Goal: Transaction & Acquisition: Purchase product/service

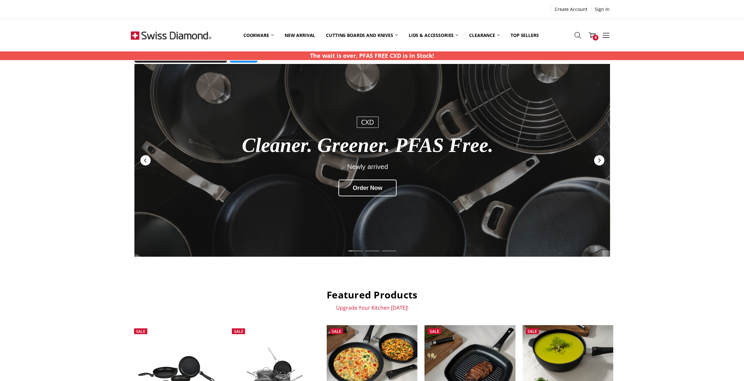
click at [601, 159] on icon "Next" at bounding box center [599, 160] width 5 height 5
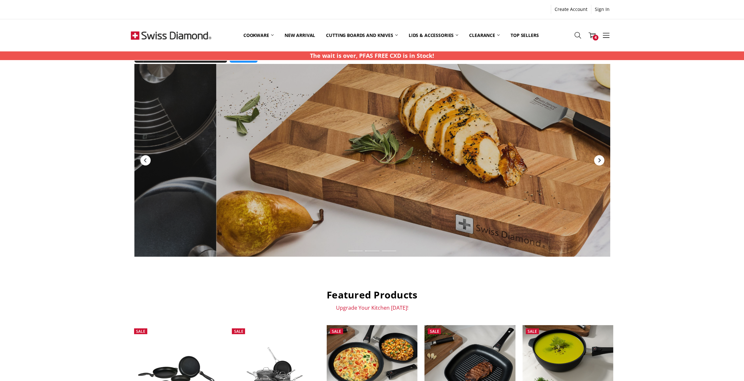
click at [601, 159] on icon "Next" at bounding box center [599, 160] width 5 height 5
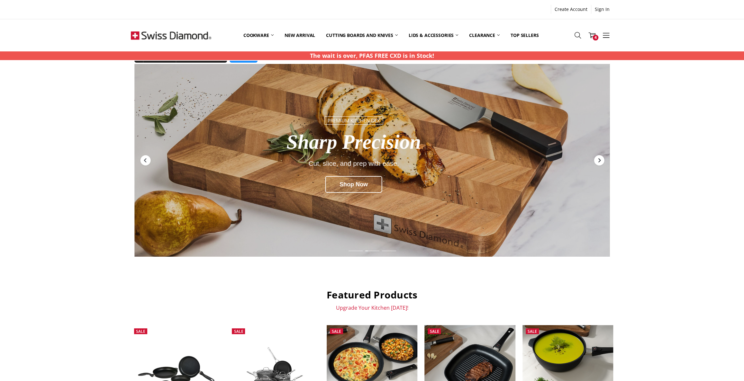
click at [601, 159] on icon "Next" at bounding box center [599, 160] width 5 height 5
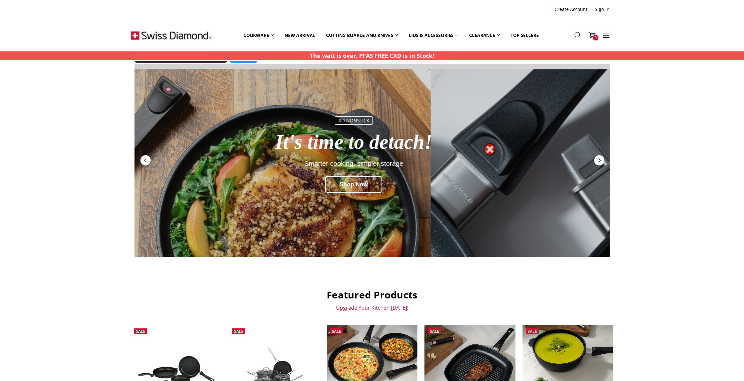
click at [601, 159] on icon "Next" at bounding box center [599, 160] width 5 height 5
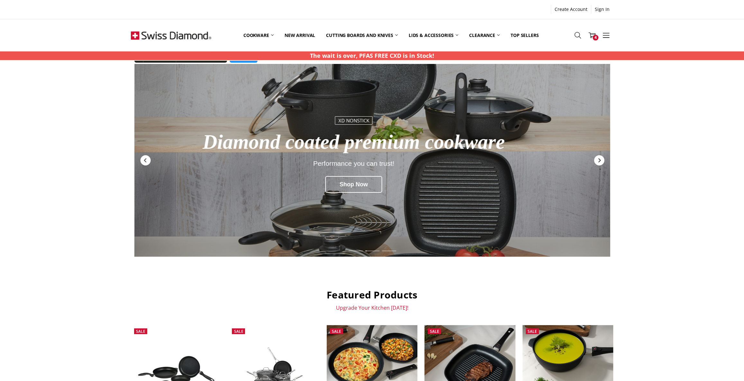
click at [601, 159] on icon "Next" at bounding box center [599, 160] width 5 height 5
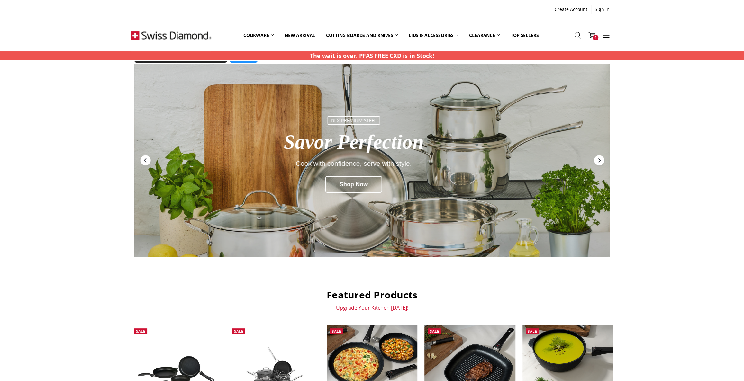
click at [601, 159] on icon "Next" at bounding box center [599, 160] width 5 height 5
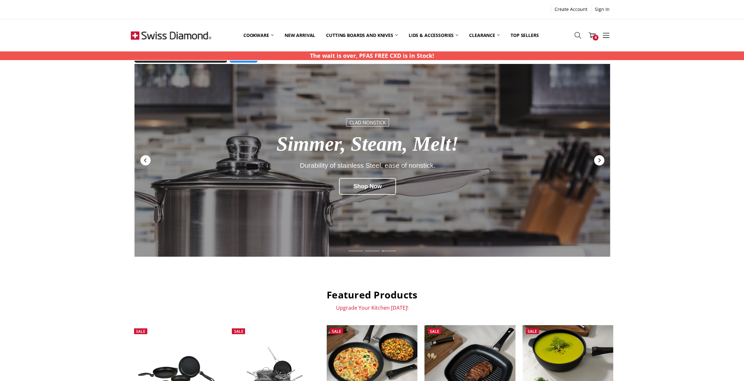
click at [601, 159] on icon "Next" at bounding box center [599, 160] width 5 height 5
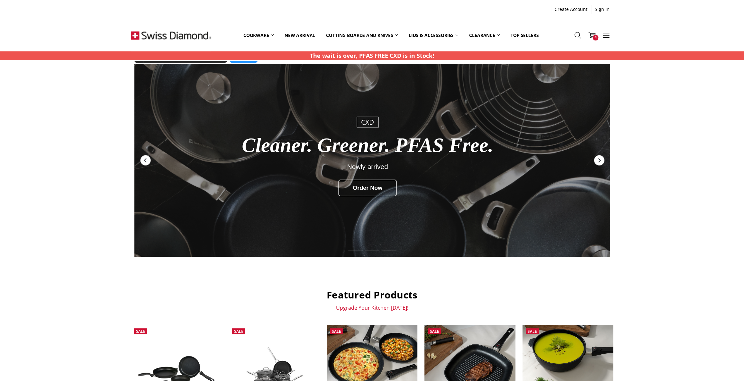
click at [601, 159] on icon "Next" at bounding box center [599, 160] width 5 height 5
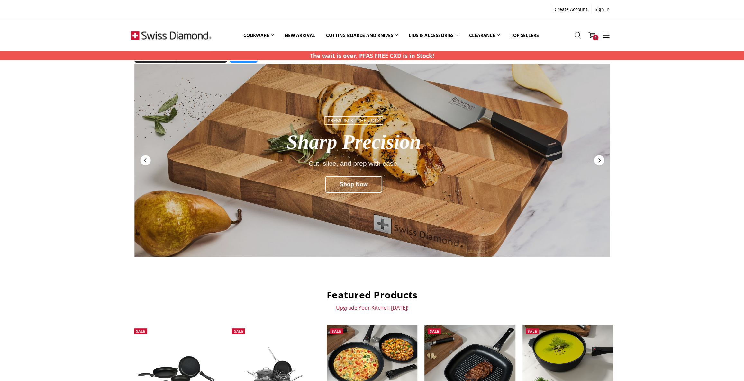
click at [601, 159] on icon "Next" at bounding box center [599, 160] width 5 height 5
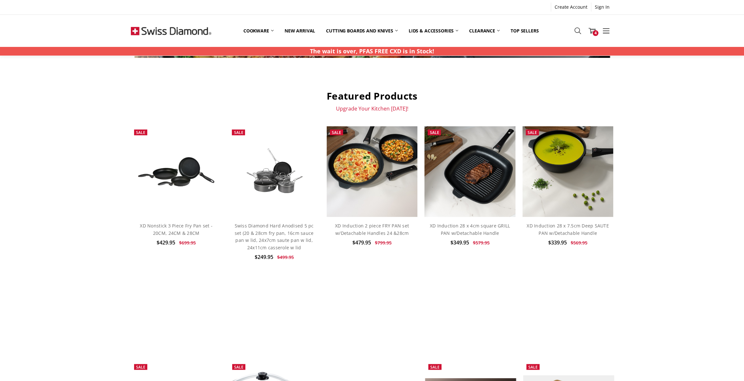
scroll to position [117, 0]
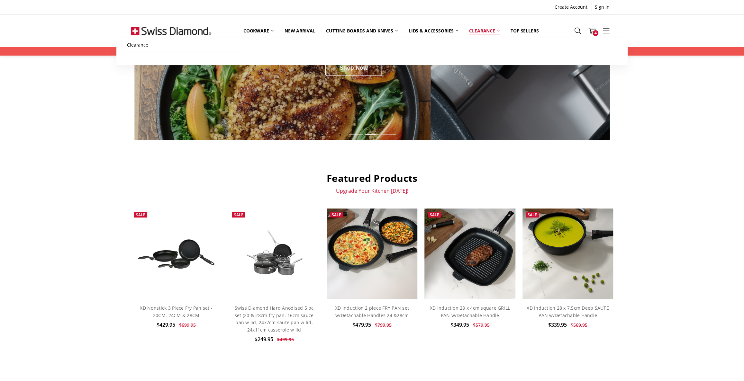
click at [494, 31] on link "Clearance" at bounding box center [484, 31] width 41 height 14
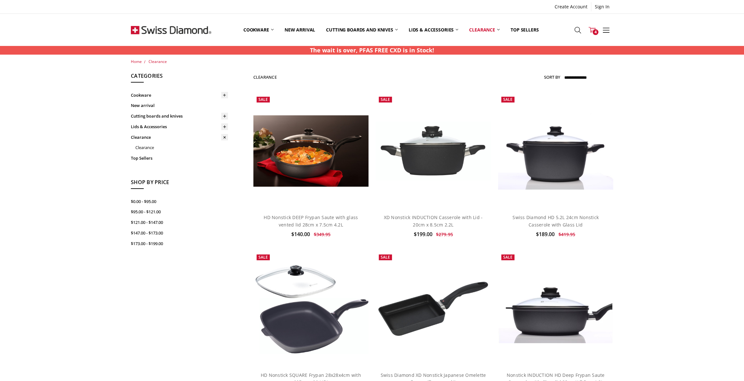
click at [594, 26] on link "Cart 4" at bounding box center [592, 30] width 14 height 16
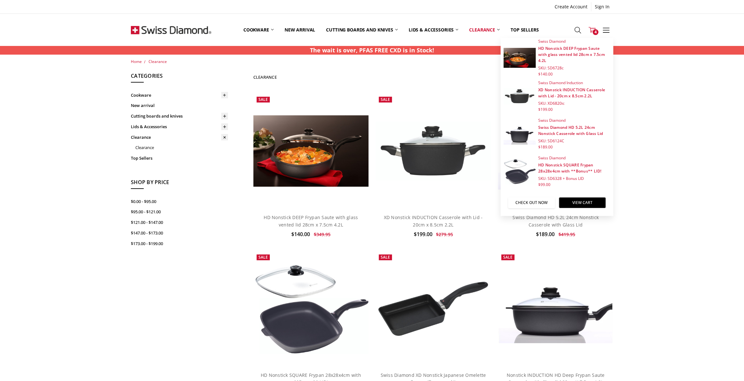
click at [528, 201] on link "Check out now" at bounding box center [531, 202] width 47 height 11
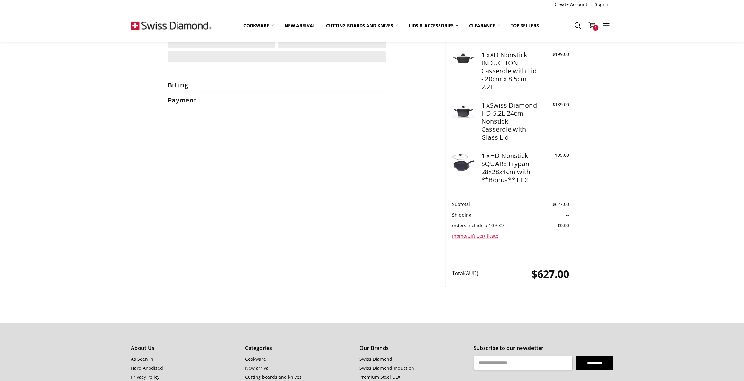
select select "**"
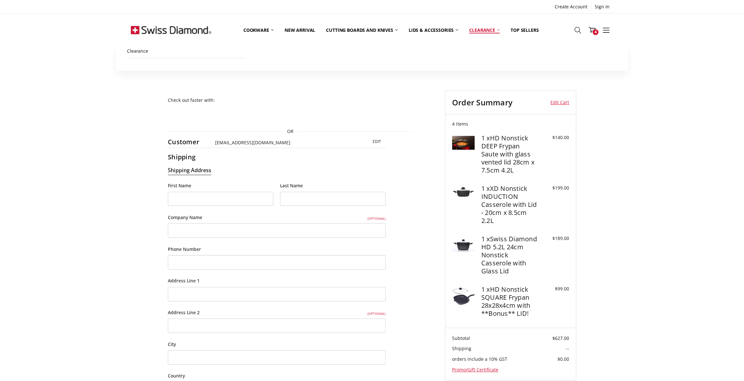
click at [479, 32] on link "Clearance" at bounding box center [484, 30] width 41 height 28
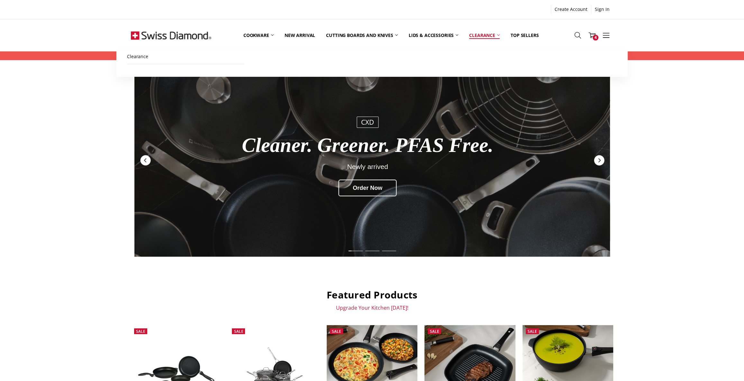
click at [477, 32] on link "Clearance" at bounding box center [484, 35] width 41 height 29
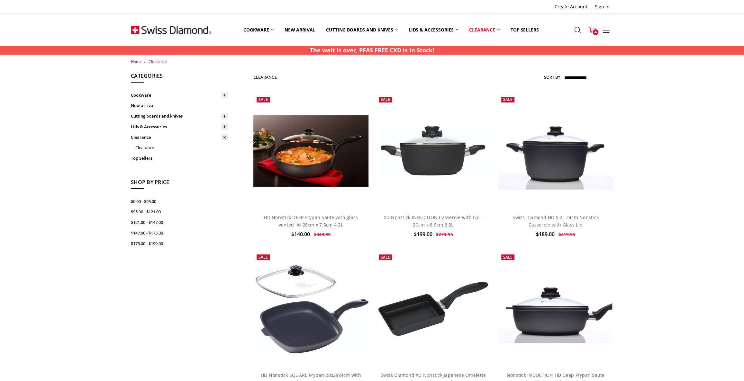
click at [591, 28] on icon at bounding box center [592, 29] width 7 height 7
click at [589, 28] on icon at bounding box center [592, 29] width 7 height 7
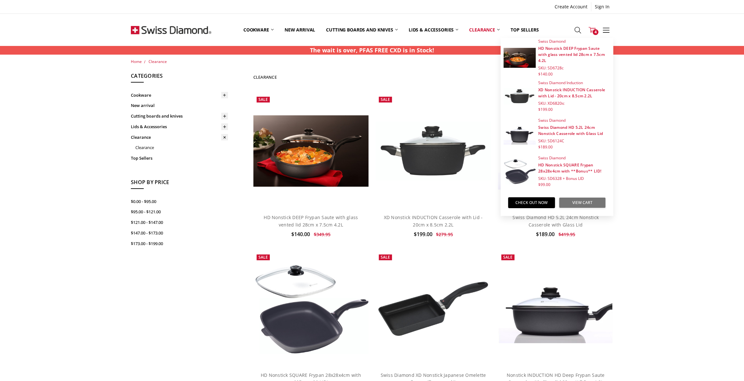
click at [571, 202] on link "View Cart" at bounding box center [582, 202] width 47 height 11
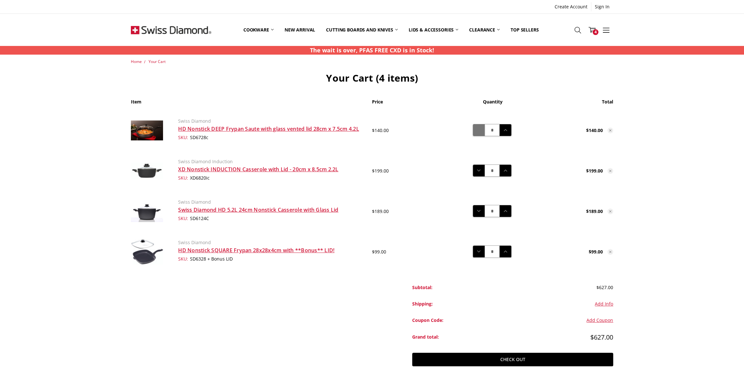
click at [476, 128] on icon at bounding box center [478, 130] width 7 height 7
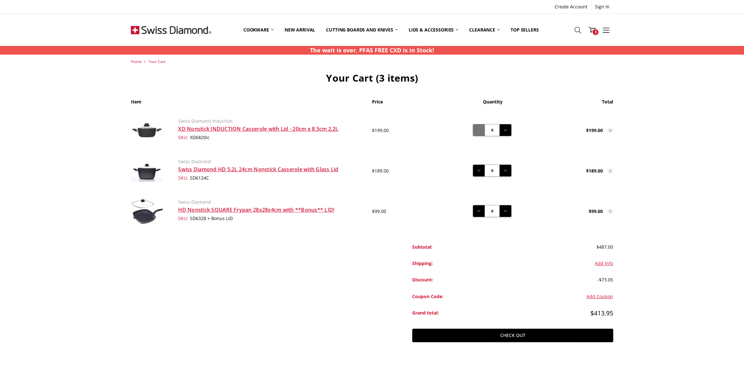
click at [480, 132] on icon at bounding box center [478, 130] width 7 height 7
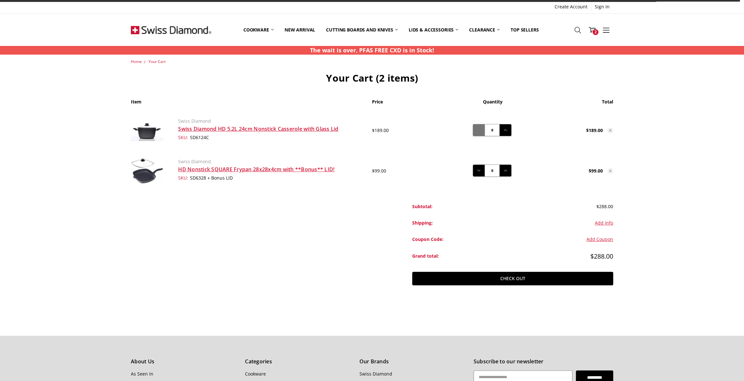
click at [479, 134] on button "Decrease Quantity:" at bounding box center [479, 130] width 12 height 12
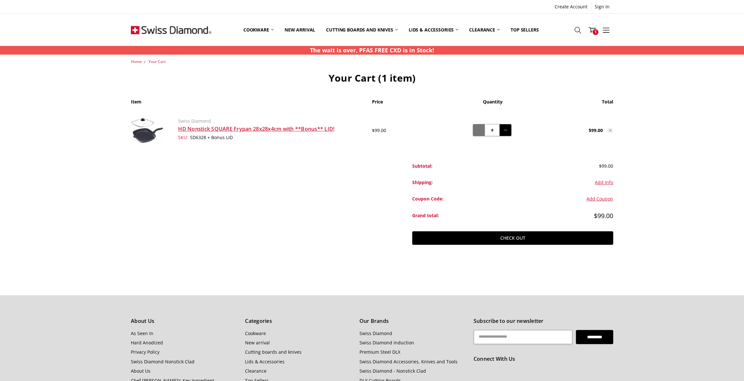
click at [482, 130] on icon at bounding box center [478, 130] width 7 height 7
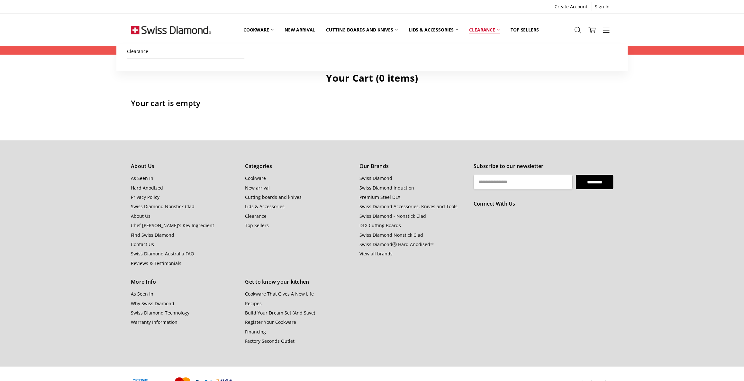
click at [483, 32] on link "Clearance" at bounding box center [484, 29] width 41 height 29
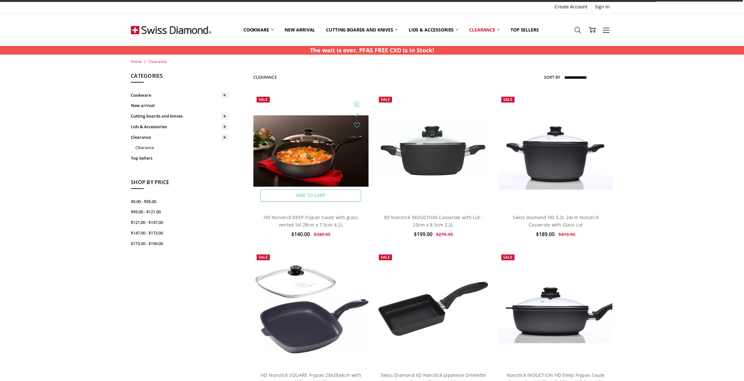
click at [321, 196] on link "Add to Cart" at bounding box center [310, 195] width 101 height 12
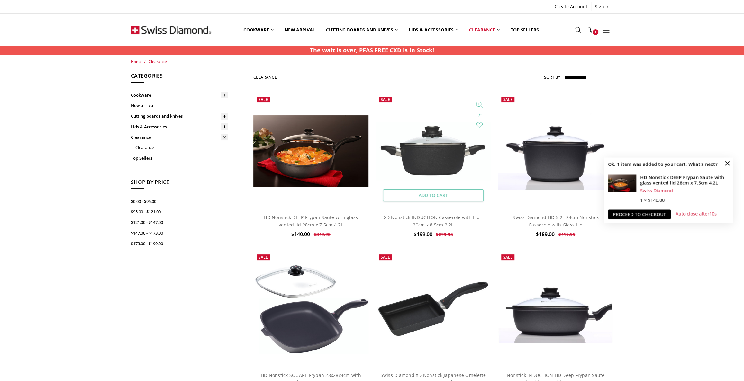
click at [433, 194] on link "Add to Cart" at bounding box center [433, 195] width 101 height 12
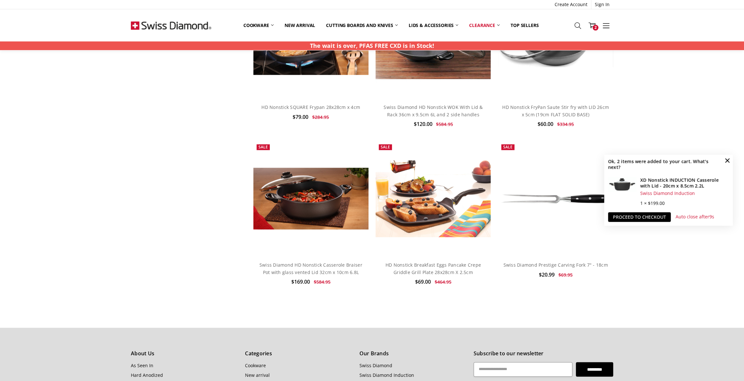
scroll to position [438, 0]
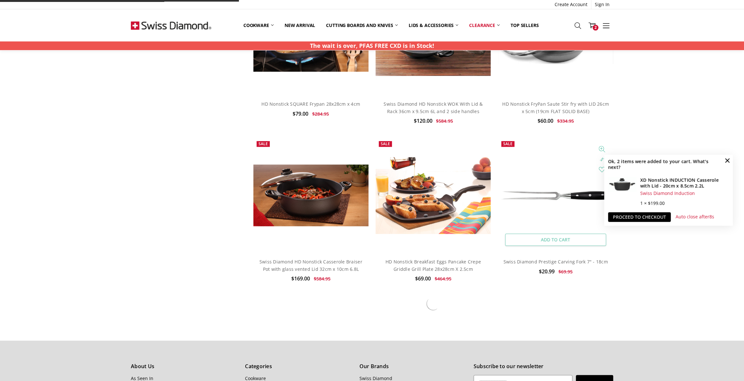
click at [550, 241] on link "Add to Cart" at bounding box center [555, 240] width 101 height 12
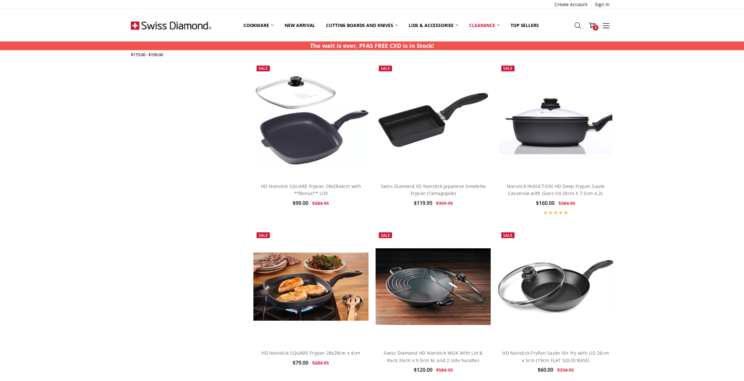
scroll to position [175, 0]
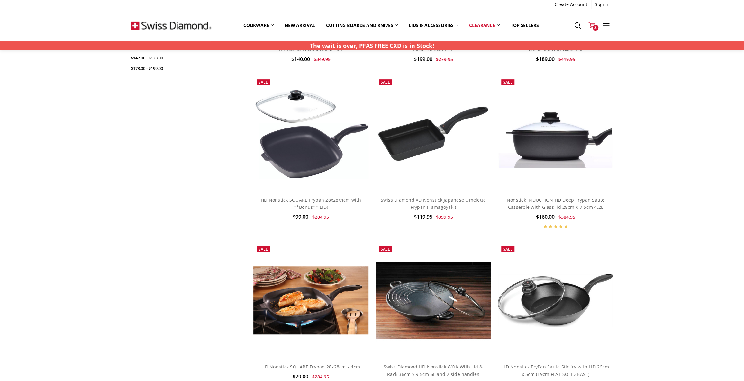
click at [592, 23] on icon at bounding box center [592, 25] width 7 height 7
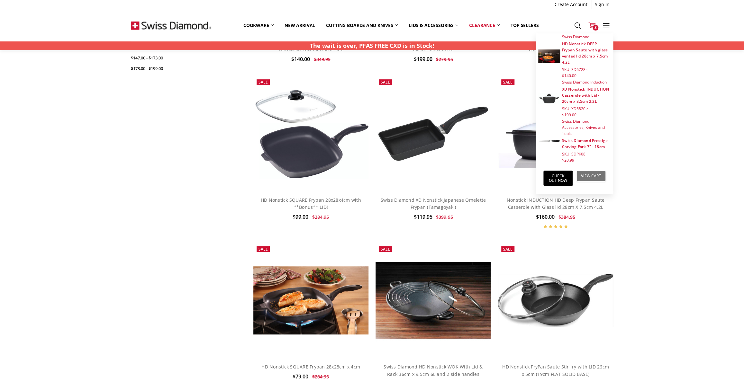
click at [584, 171] on link "View Cart" at bounding box center [591, 176] width 29 height 11
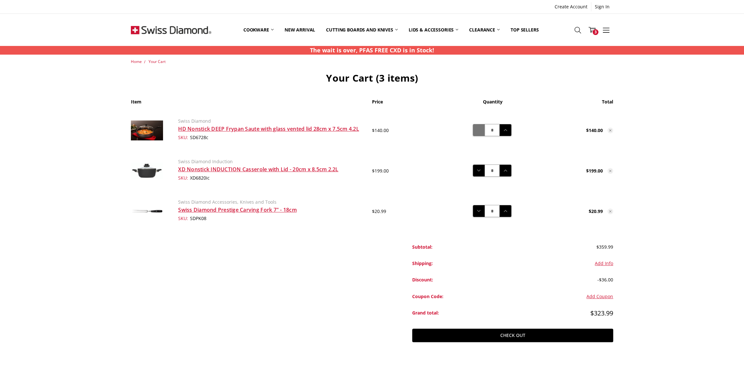
click at [479, 131] on icon at bounding box center [478, 130] width 7 height 7
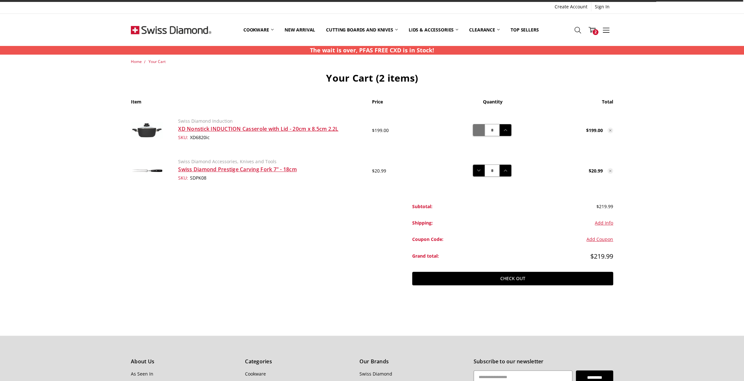
click at [478, 134] on button "Decrease Quantity:" at bounding box center [479, 130] width 12 height 12
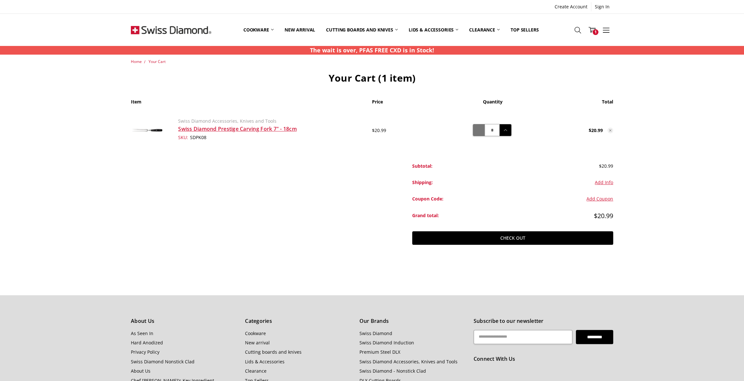
click at [481, 131] on icon at bounding box center [478, 130] width 7 height 7
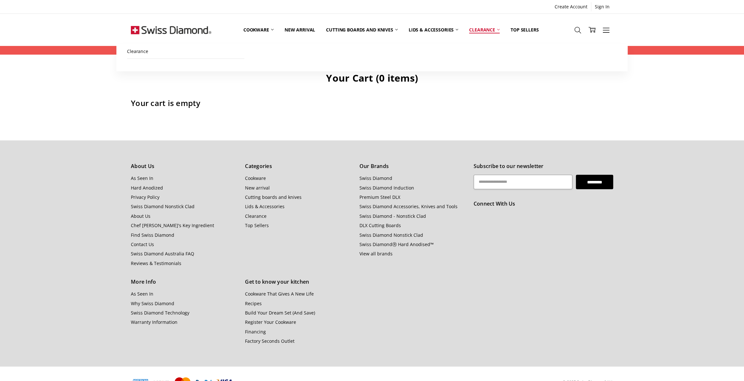
click at [488, 29] on link "Clearance" at bounding box center [484, 29] width 41 height 29
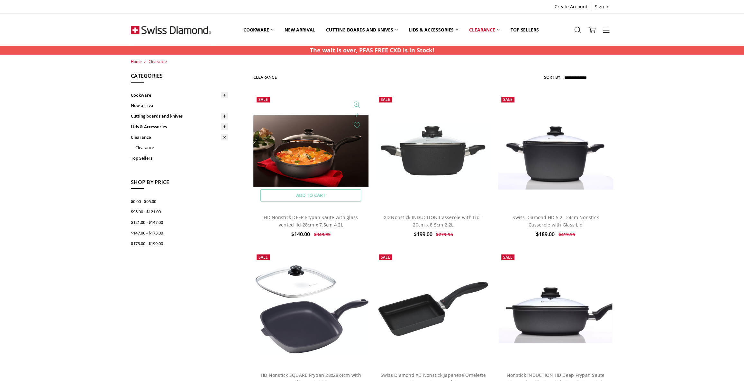
click at [319, 195] on link "Add to Cart" at bounding box center [310, 195] width 101 height 12
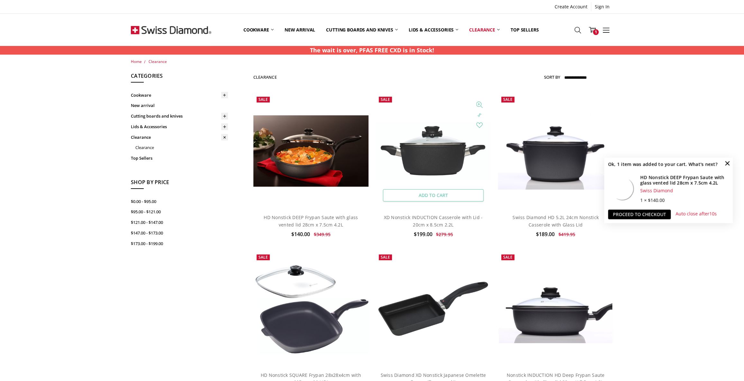
click at [429, 193] on link "Add to Cart" at bounding box center [433, 195] width 101 height 12
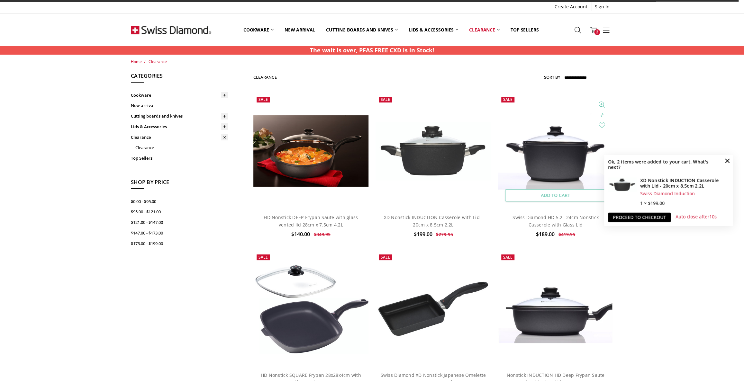
click at [561, 195] on link "Add to Cart" at bounding box center [555, 195] width 101 height 12
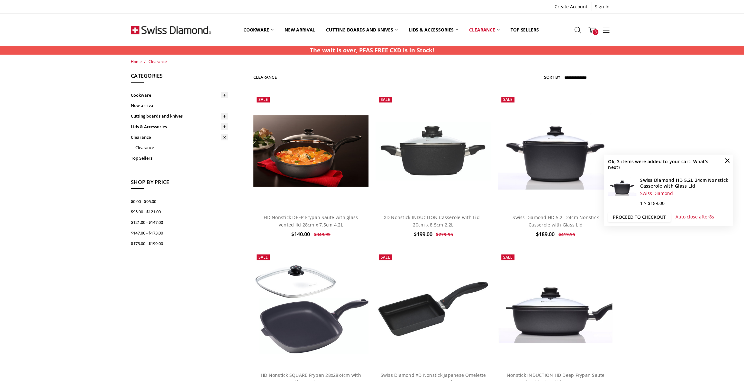
click at [652, 218] on link "Proceed to checkout" at bounding box center [639, 218] width 63 height 10
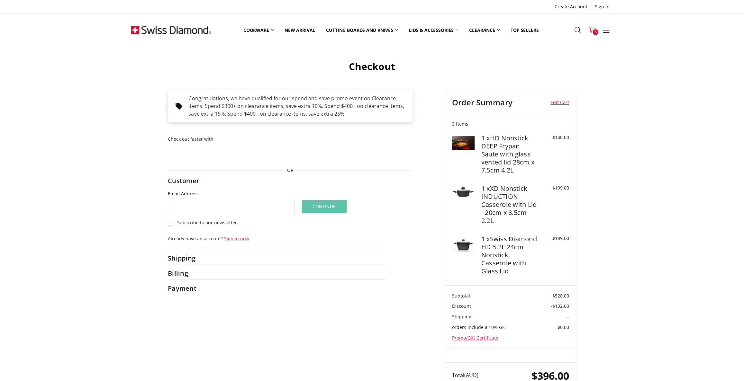
click at [595, 30] on span "3" at bounding box center [596, 32] width 6 height 6
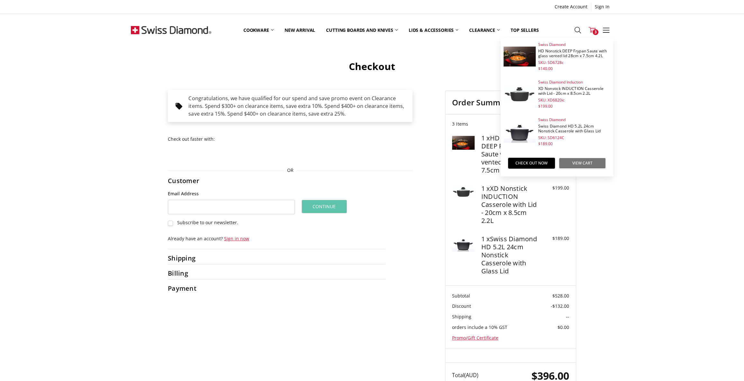
click at [595, 163] on link "View Cart" at bounding box center [582, 163] width 47 height 11
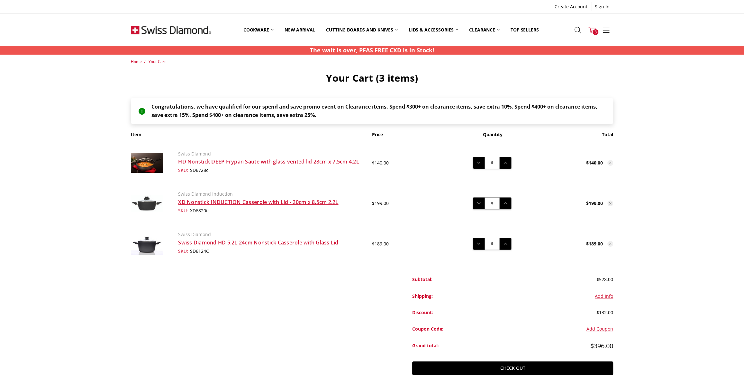
click at [591, 30] on icon at bounding box center [592, 29] width 7 height 7
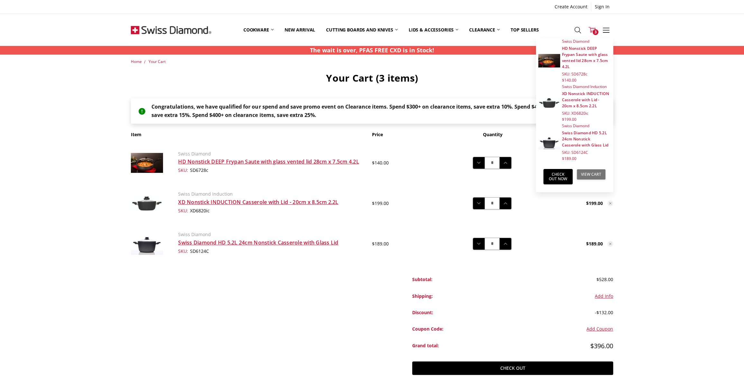
click at [586, 173] on link "View Cart" at bounding box center [591, 174] width 29 height 11
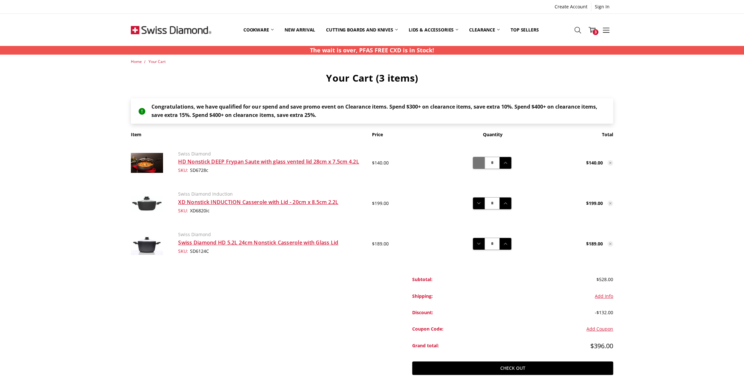
click at [479, 166] on icon at bounding box center [478, 163] width 7 height 7
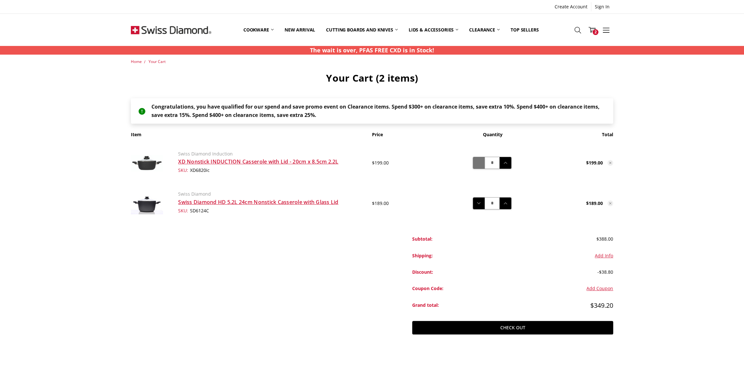
click at [482, 158] on button "Decrease Quantity:" at bounding box center [479, 163] width 12 height 12
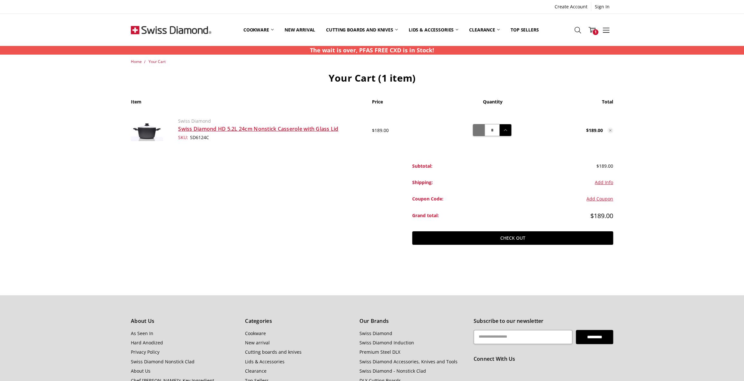
click at [478, 130] on icon at bounding box center [478, 130] width 7 height 7
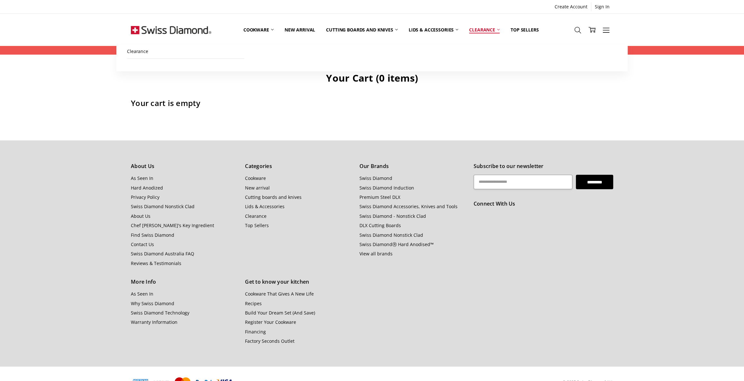
click at [488, 28] on link "Clearance" at bounding box center [484, 29] width 41 height 29
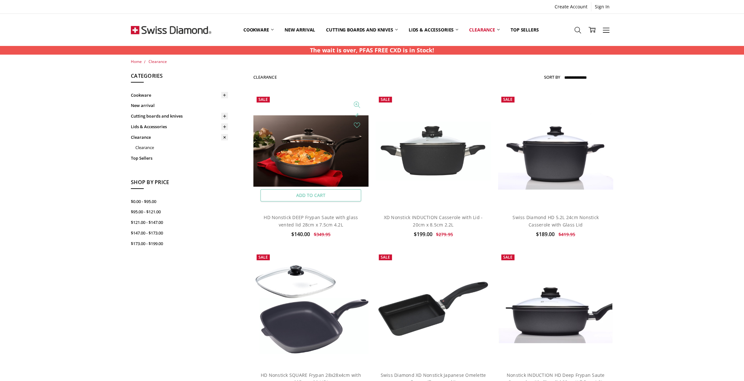
click at [318, 194] on link "Add to Cart" at bounding box center [310, 195] width 101 height 12
click at [450, 195] on link "Add to Cart" at bounding box center [433, 195] width 101 height 12
click at [553, 192] on link "Add to Cart" at bounding box center [555, 195] width 101 height 12
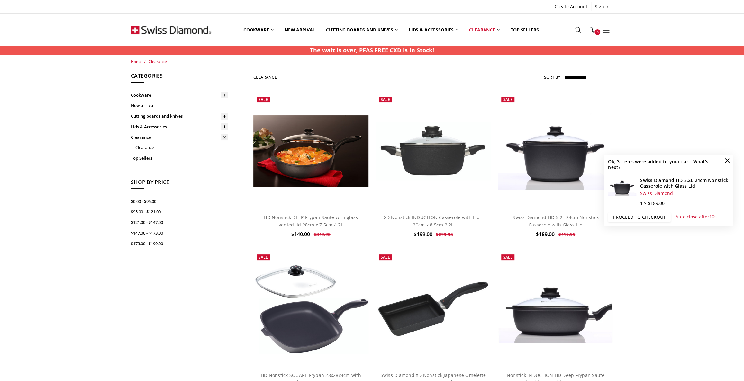
click at [649, 217] on link "Proceed to checkout" at bounding box center [639, 218] width 63 height 10
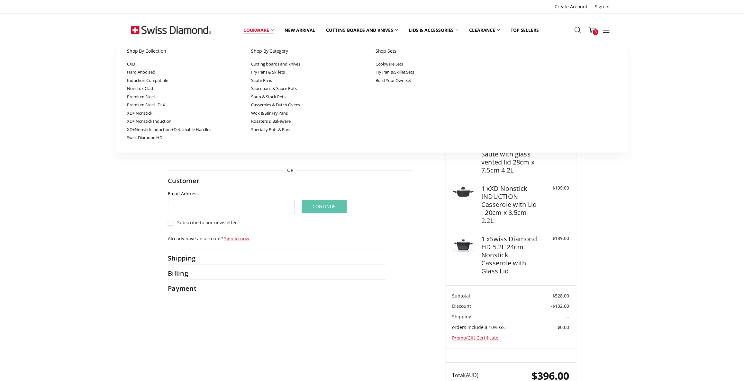
drag, startPoint x: 251, startPoint y: 29, endPoint x: 251, endPoint y: 33, distance: 4.3
click at [251, 29] on link "Cookware" at bounding box center [258, 30] width 41 height 28
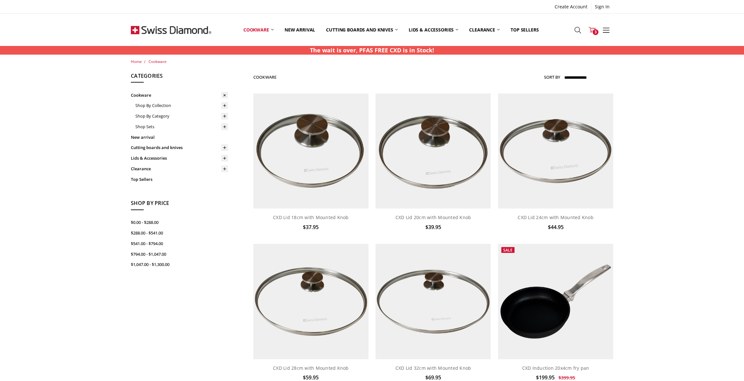
click at [591, 29] on use at bounding box center [592, 30] width 7 height 6
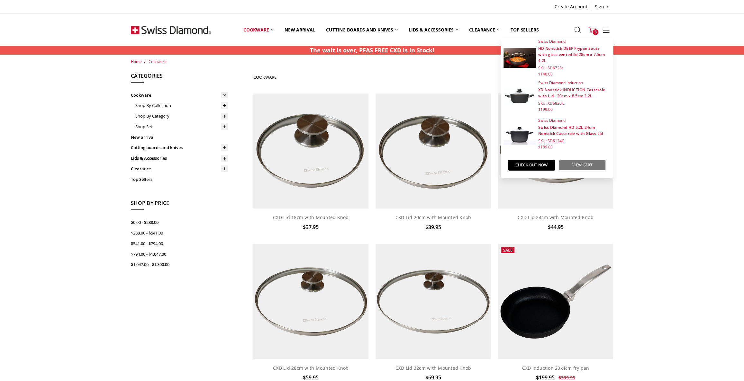
click at [576, 165] on link "View Cart" at bounding box center [582, 165] width 47 height 11
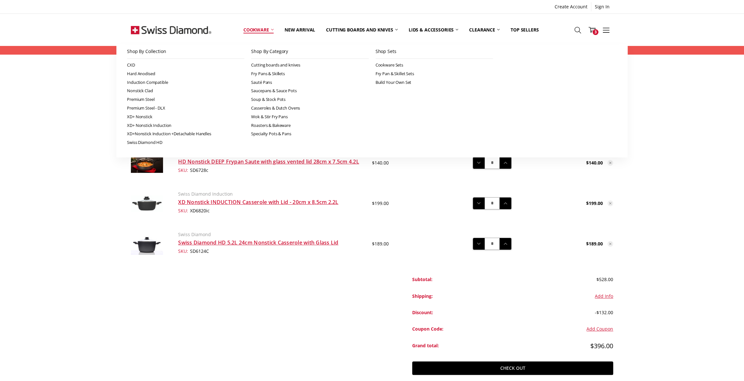
click at [254, 29] on link "Cookware" at bounding box center [258, 29] width 41 height 29
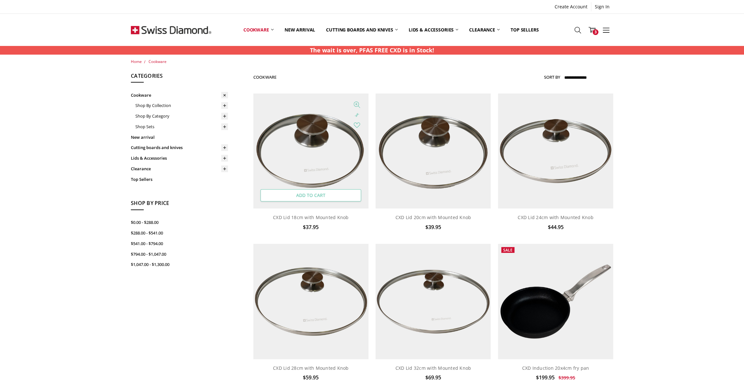
click at [316, 195] on link "Add to Cart" at bounding box center [310, 195] width 101 height 12
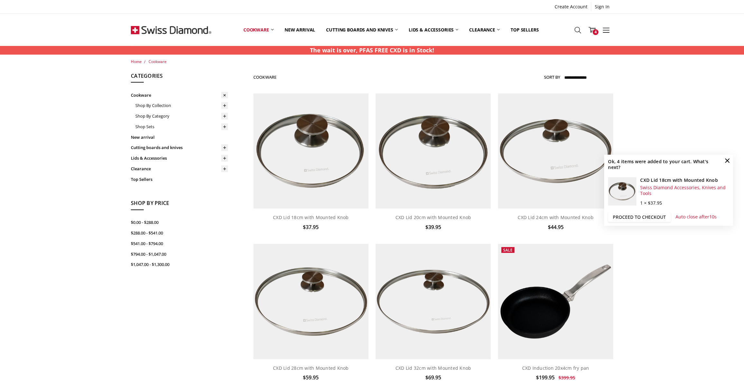
click at [640, 216] on link "Proceed to checkout" at bounding box center [639, 217] width 63 height 10
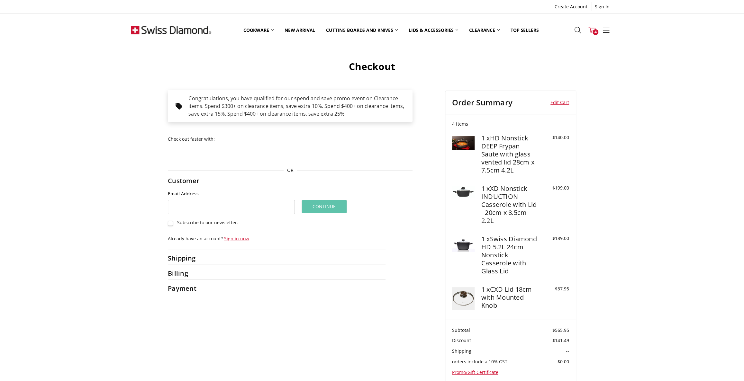
click at [591, 27] on icon at bounding box center [592, 29] width 7 height 7
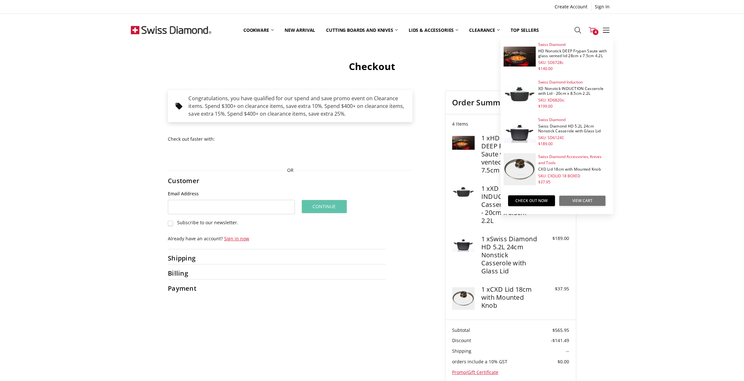
click at [581, 201] on link "View Cart" at bounding box center [582, 201] width 47 height 11
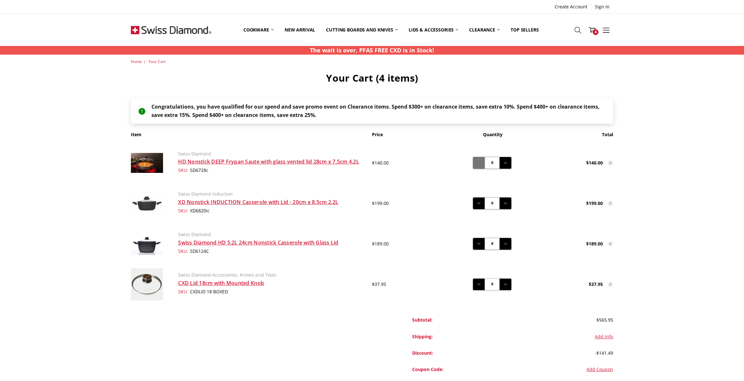
click at [479, 163] on use at bounding box center [479, 163] width 4 height 2
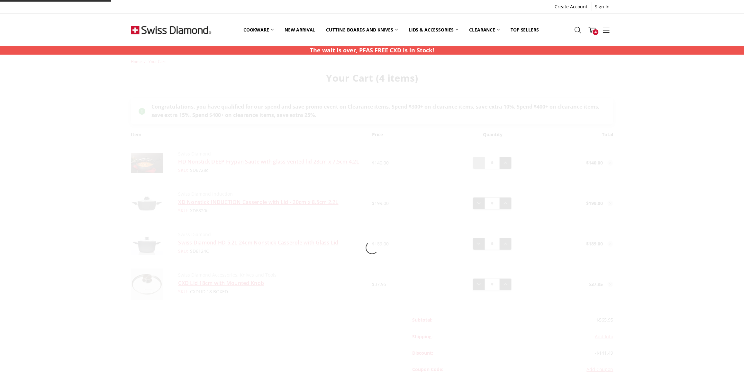
click at [479, 163] on div at bounding box center [371, 248] width 511 height 379
click at [479, 164] on main "Home Your Cart Your Cart (4 items) Congratulations, you have qualified for our …" at bounding box center [371, 248] width 489 height 379
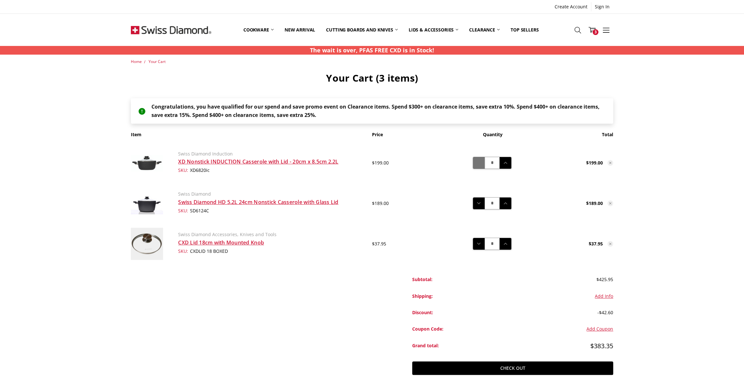
click at [479, 165] on icon at bounding box center [478, 163] width 7 height 7
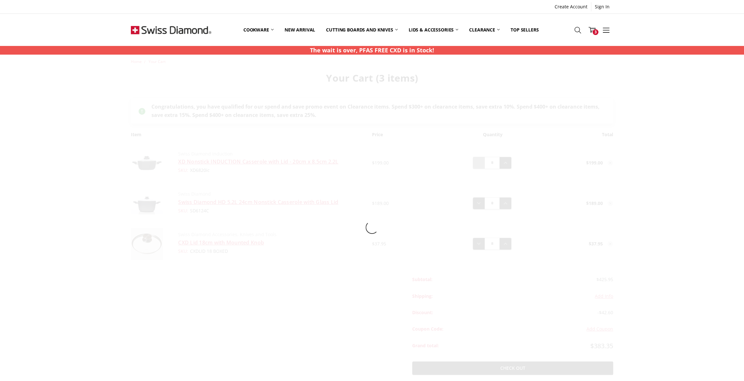
click at [479, 165] on div at bounding box center [371, 228] width 511 height 338
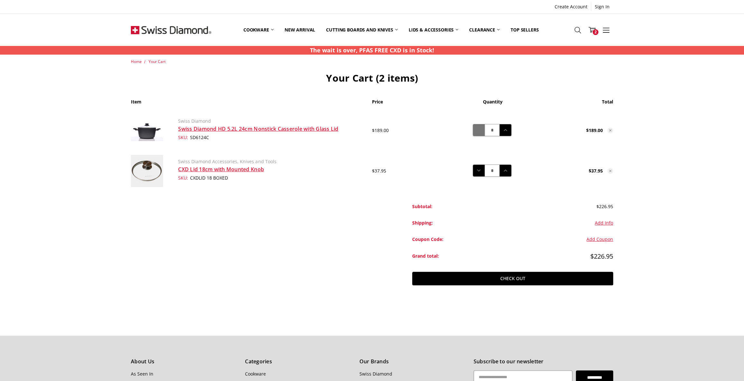
click at [481, 129] on icon at bounding box center [478, 130] width 7 height 7
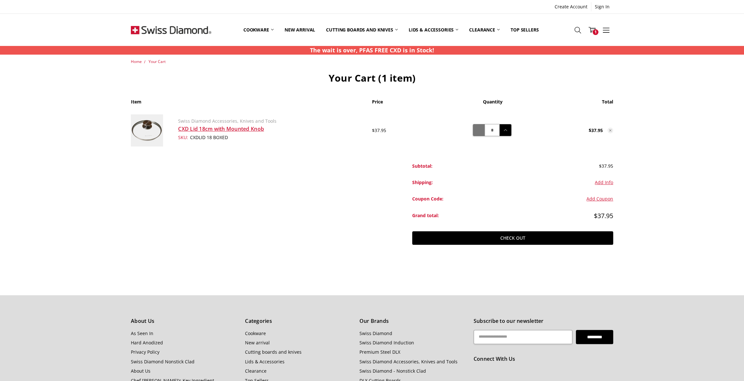
click at [479, 131] on use at bounding box center [479, 130] width 4 height 2
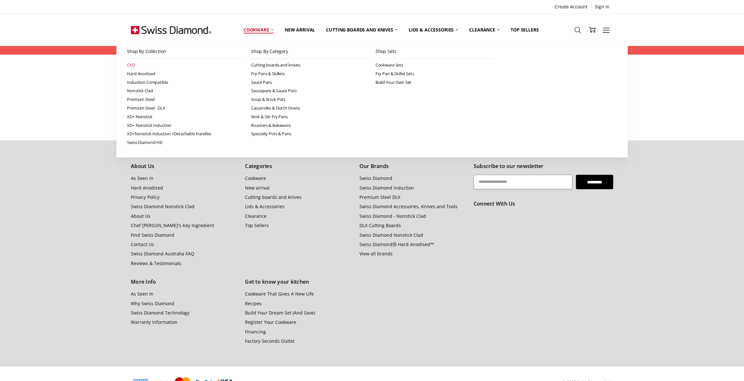
click at [134, 65] on link "CXD" at bounding box center [185, 65] width 117 height 9
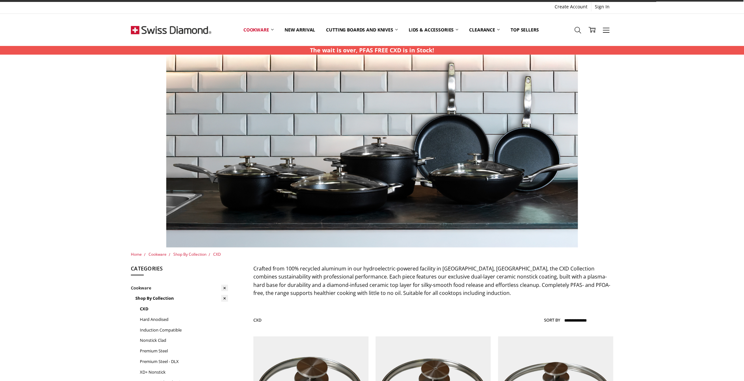
scroll to position [146, 0]
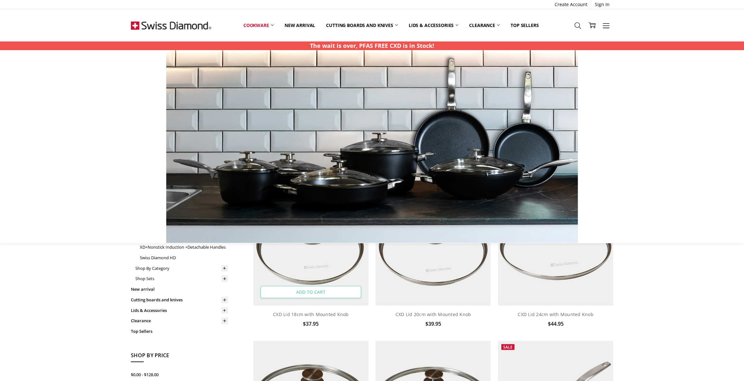
click at [318, 290] on link "Add to Cart" at bounding box center [310, 293] width 101 height 12
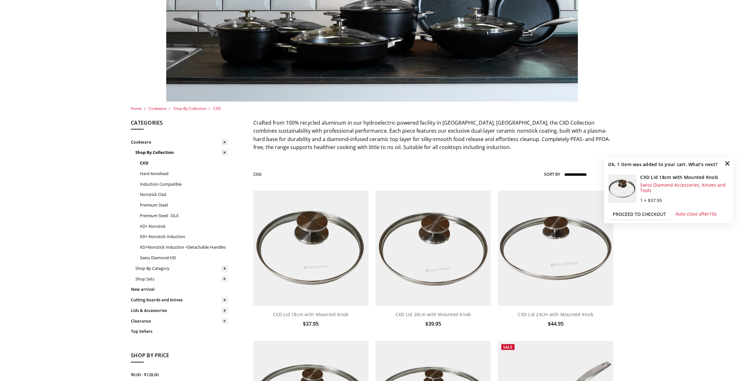
click at [640, 214] on link "Proceed to checkout" at bounding box center [639, 215] width 63 height 10
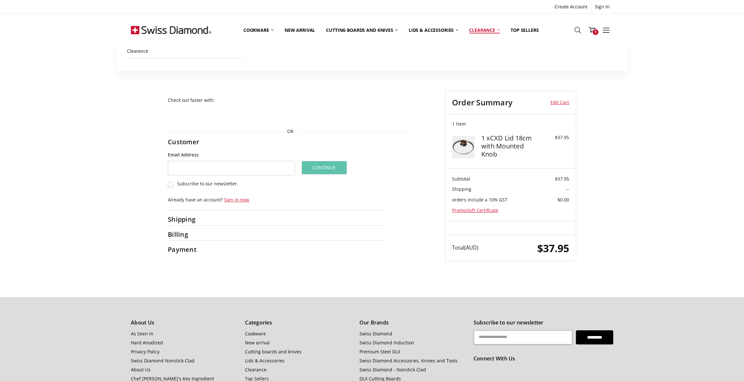
click at [474, 30] on link "Clearance" at bounding box center [484, 30] width 41 height 28
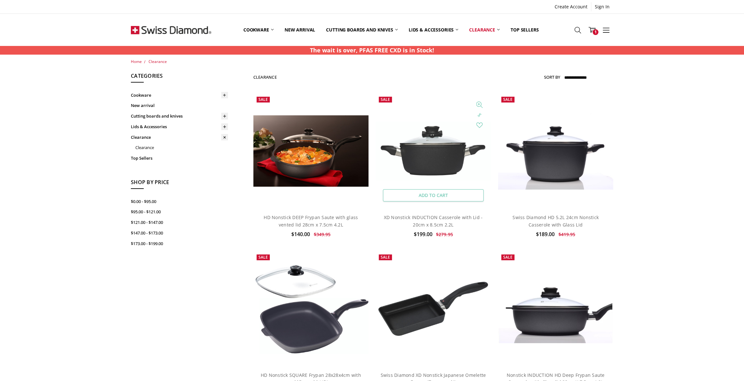
click at [447, 195] on link "Add to Cart" at bounding box center [433, 195] width 101 height 12
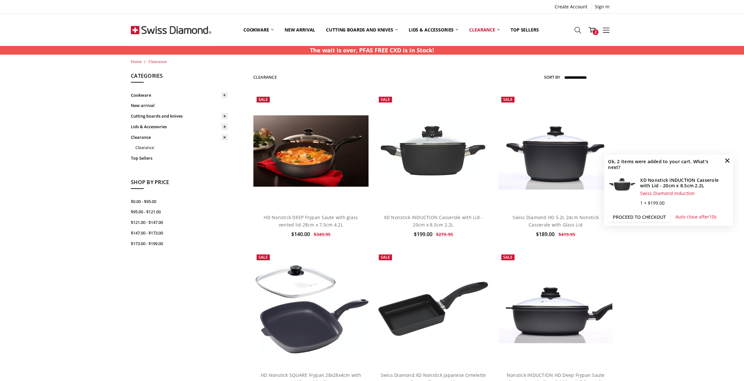
click at [645, 217] on link "Proceed to checkout" at bounding box center [639, 217] width 63 height 10
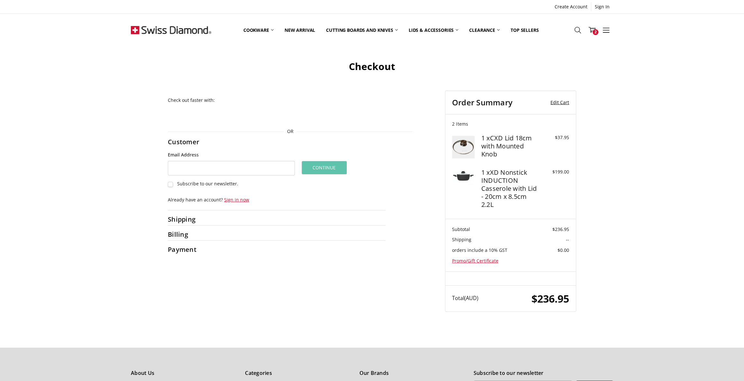
click at [560, 102] on link "Edit Cart" at bounding box center [556, 103] width 28 height 10
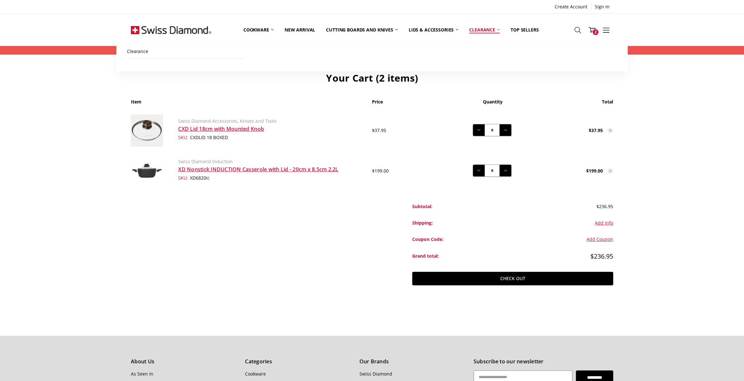
click at [473, 30] on link "Clearance" at bounding box center [484, 29] width 41 height 29
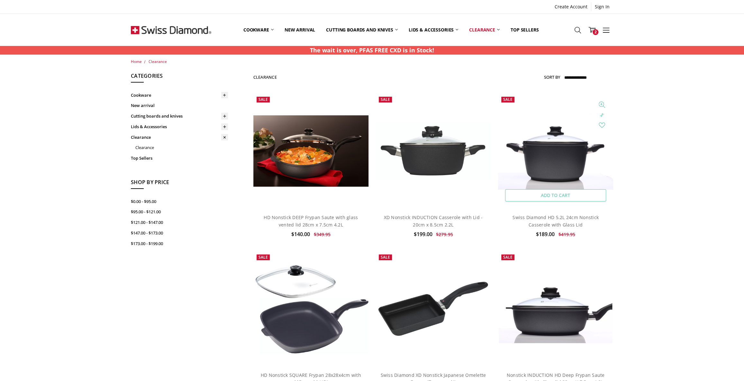
click at [561, 195] on link "Add to Cart" at bounding box center [555, 195] width 101 height 12
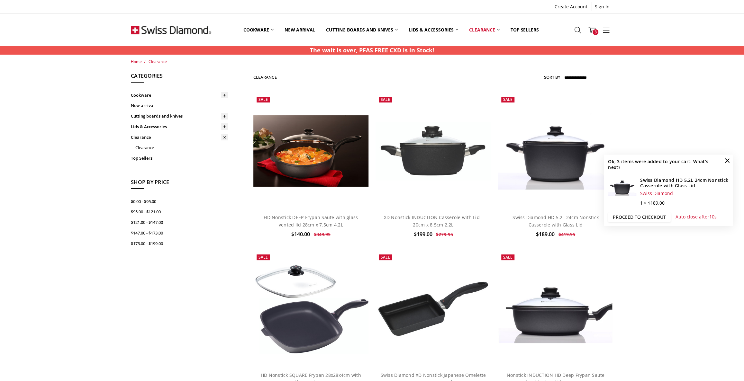
click at [620, 217] on link "Proceed to checkout" at bounding box center [639, 217] width 63 height 10
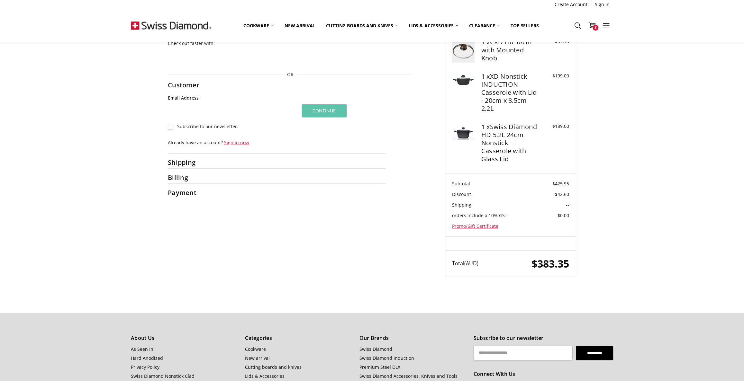
scroll to position [8, 0]
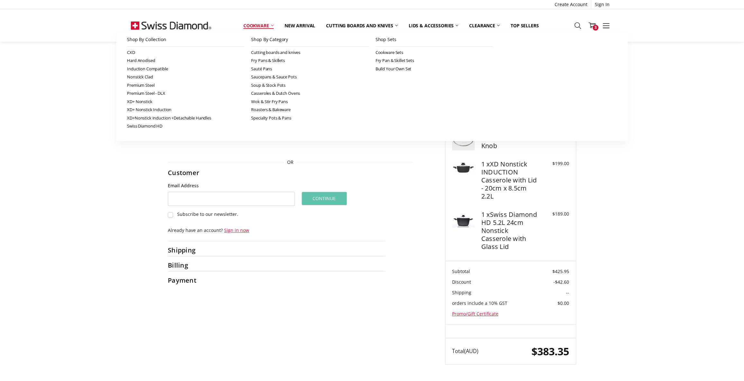
click at [254, 23] on link "Cookware" at bounding box center [258, 26] width 41 height 14
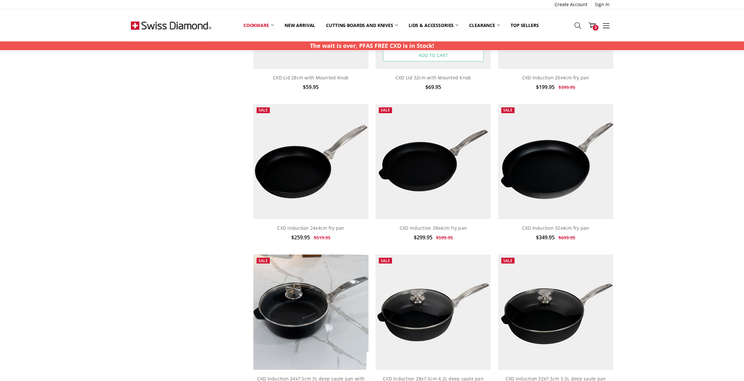
scroll to position [292, 0]
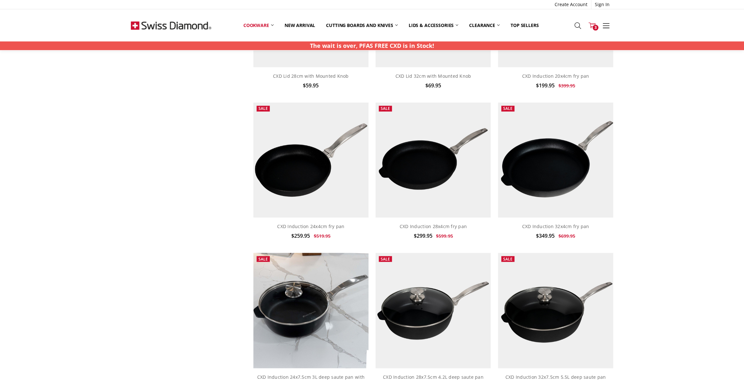
click at [591, 23] on icon at bounding box center [592, 25] width 7 height 7
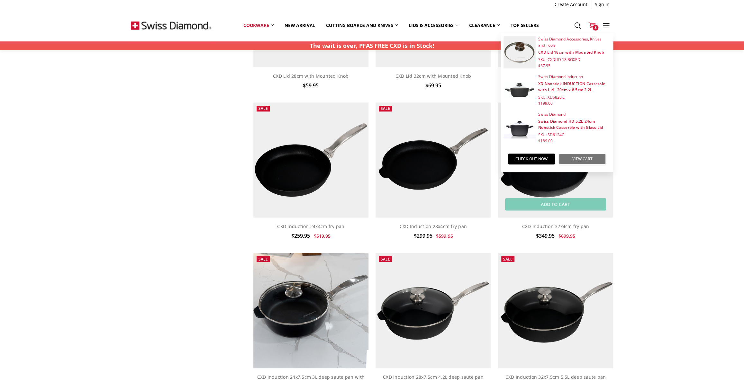
click at [578, 160] on link "View Cart" at bounding box center [582, 159] width 47 height 11
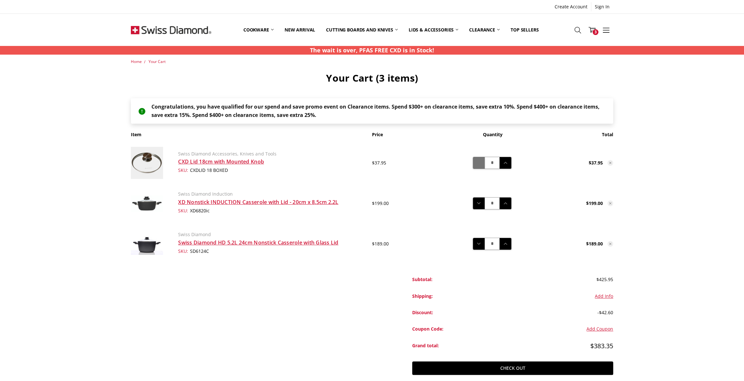
click at [477, 164] on icon at bounding box center [478, 163] width 7 height 7
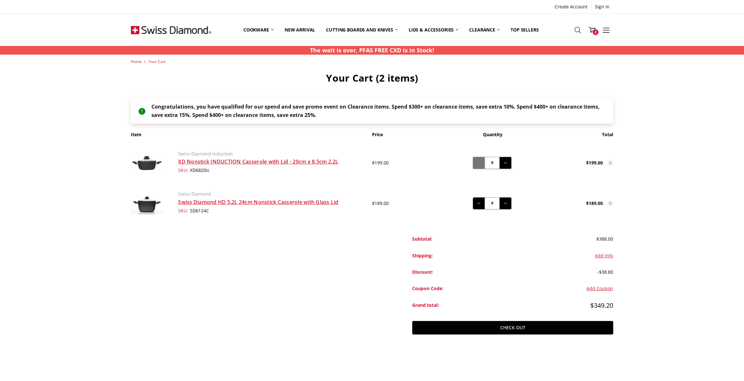
click at [479, 162] on icon at bounding box center [478, 163] width 7 height 7
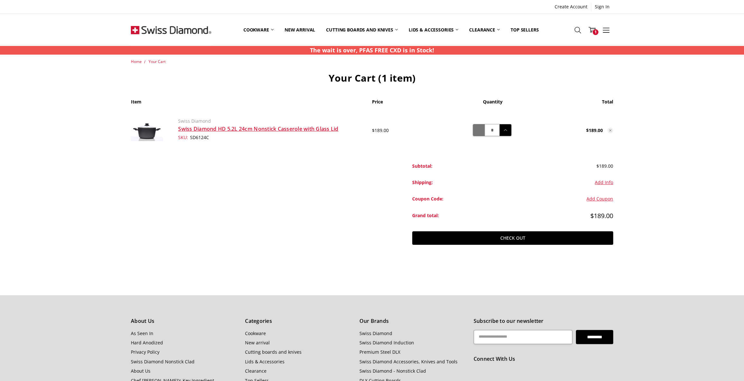
click at [483, 126] on button "Decrease Quantity:" at bounding box center [479, 130] width 12 height 12
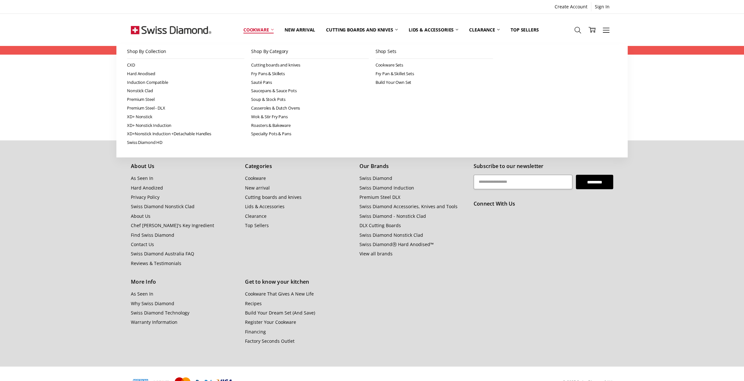
click at [259, 30] on link "Cookware" at bounding box center [258, 29] width 41 height 29
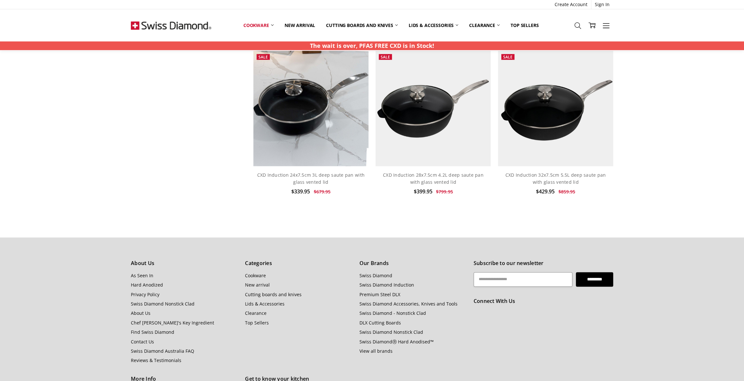
scroll to position [497, 0]
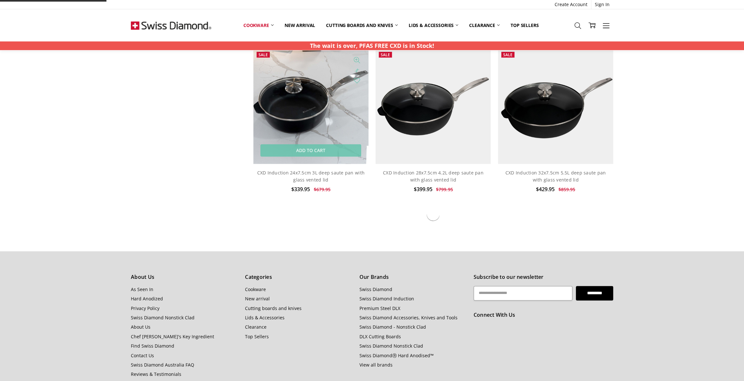
click at [302, 99] on img at bounding box center [310, 106] width 115 height 115
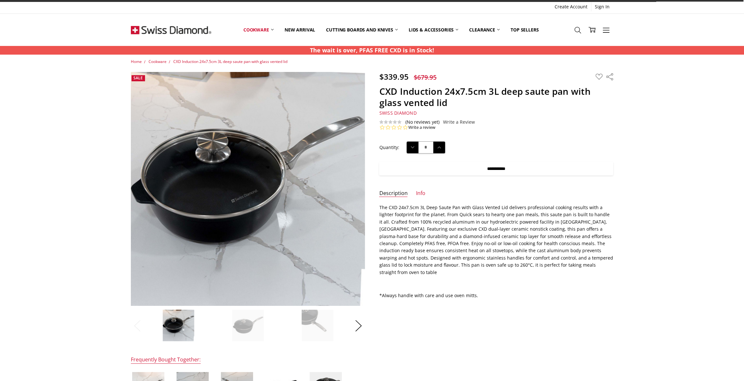
click at [482, 167] on input "**********" at bounding box center [496, 169] width 234 height 14
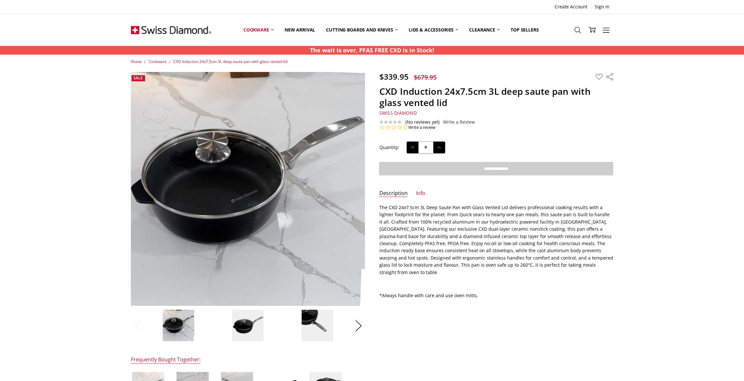
type input "**********"
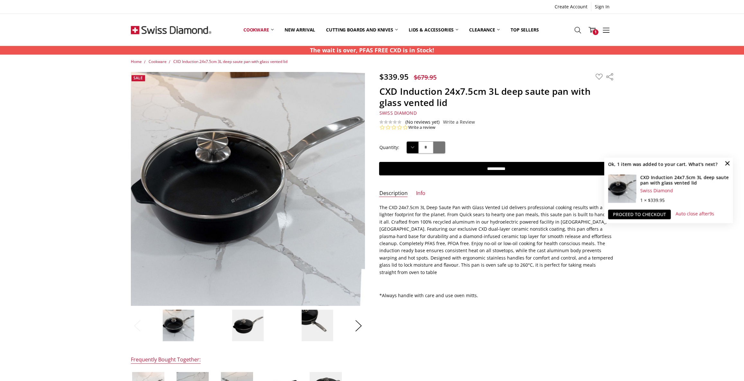
click at [440, 149] on icon at bounding box center [439, 147] width 7 height 7
type input "*"
click at [626, 215] on link "Proceed to checkout" at bounding box center [639, 215] width 63 height 10
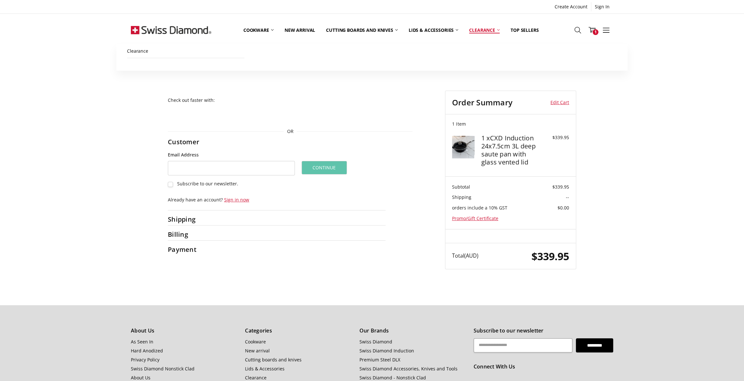
click at [478, 27] on link "Clearance" at bounding box center [484, 30] width 41 height 28
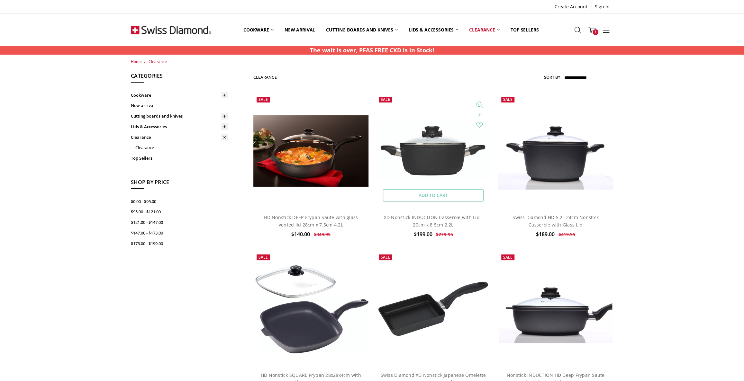
click at [421, 196] on link "Add to Cart" at bounding box center [433, 195] width 101 height 12
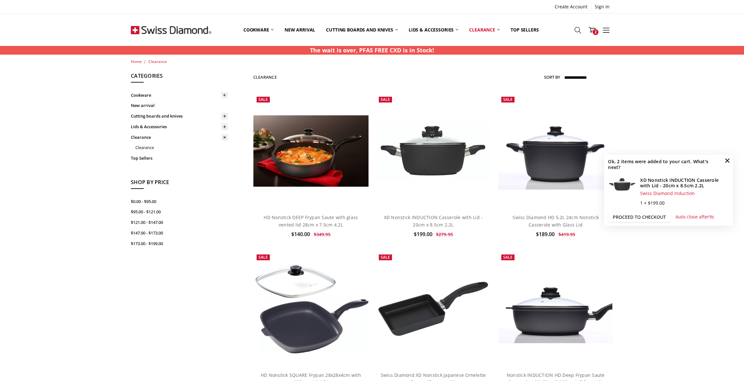
click at [619, 218] on link "Proceed to checkout" at bounding box center [639, 217] width 63 height 10
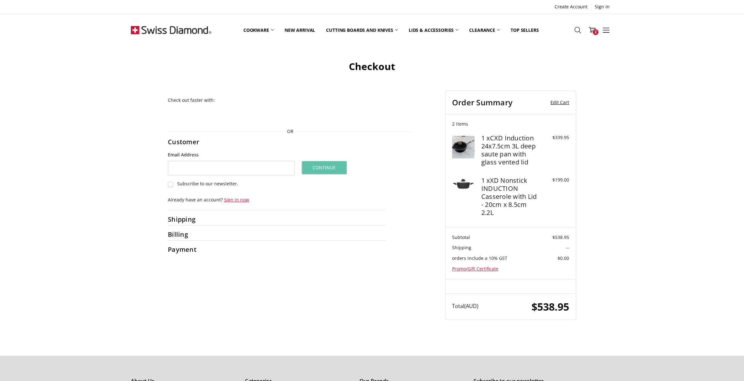
click at [559, 102] on link "Edit Cart" at bounding box center [556, 103] width 28 height 10
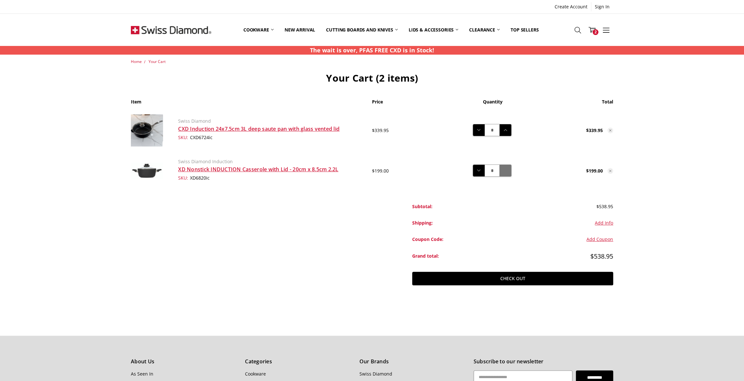
click at [503, 170] on icon at bounding box center [505, 170] width 7 height 7
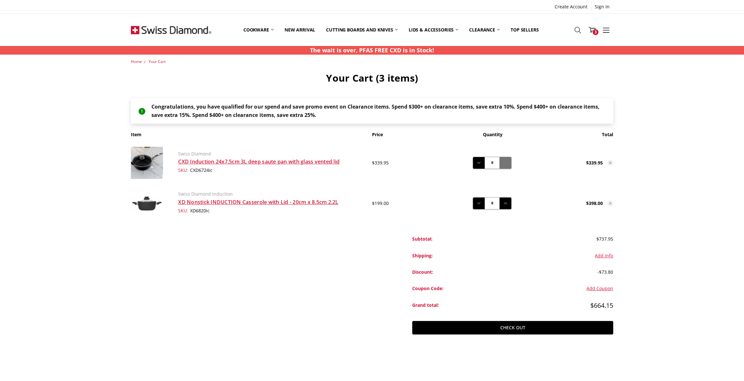
click at [505, 164] on icon at bounding box center [505, 163] width 7 height 7
click at [482, 164] on icon at bounding box center [478, 163] width 7 height 7
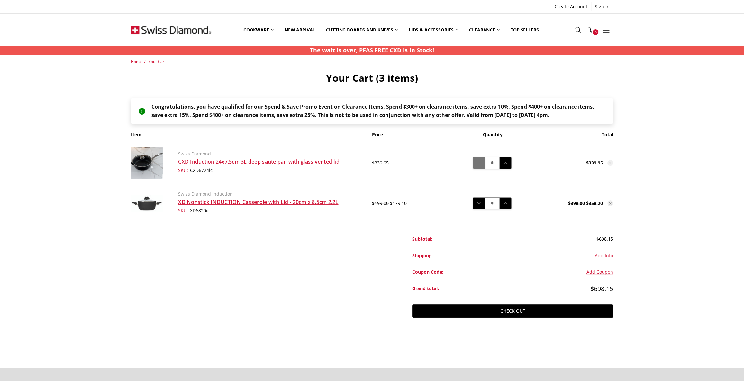
click at [482, 165] on icon at bounding box center [478, 163] width 7 height 7
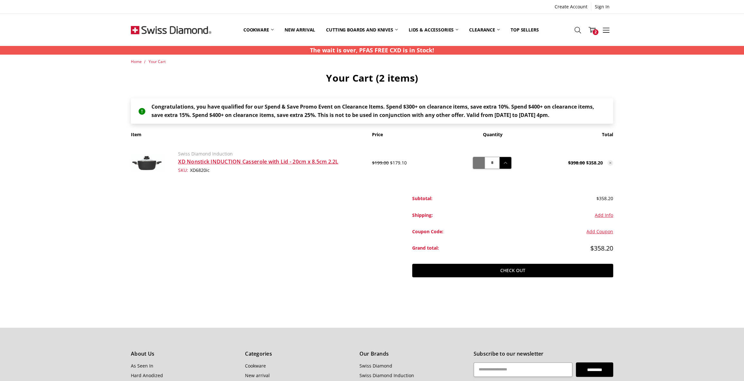
click at [482, 165] on icon at bounding box center [478, 163] width 7 height 7
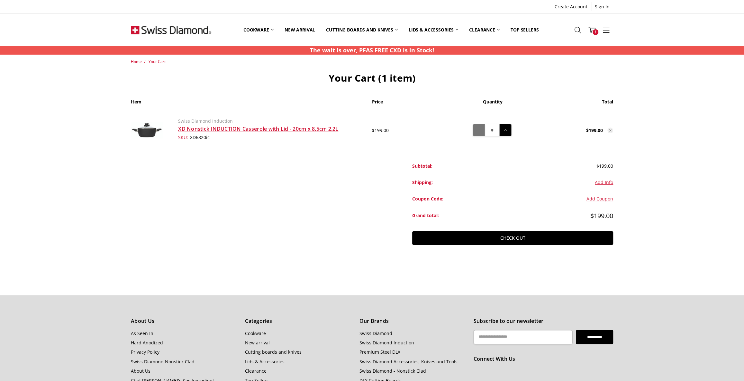
click at [478, 131] on icon at bounding box center [478, 130] width 7 height 7
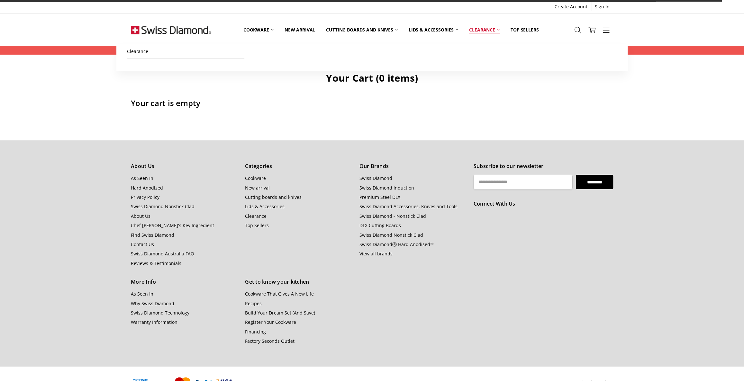
click at [479, 29] on link "Clearance" at bounding box center [484, 29] width 41 height 29
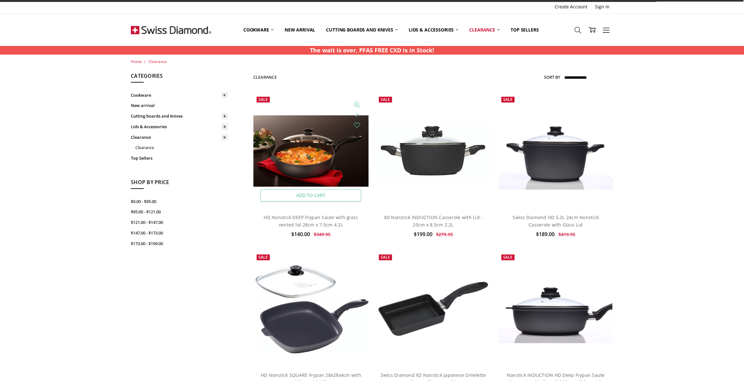
click at [330, 194] on link "Add to Cart" at bounding box center [310, 195] width 101 height 12
click at [443, 196] on link "Add to Cart" at bounding box center [433, 195] width 101 height 12
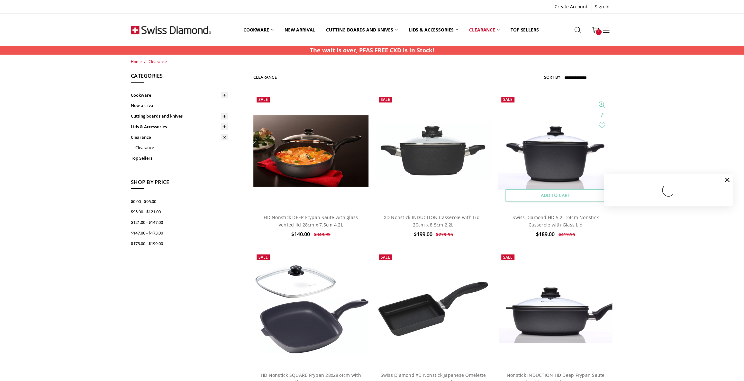
click at [575, 196] on link "Add to Cart" at bounding box center [555, 195] width 101 height 12
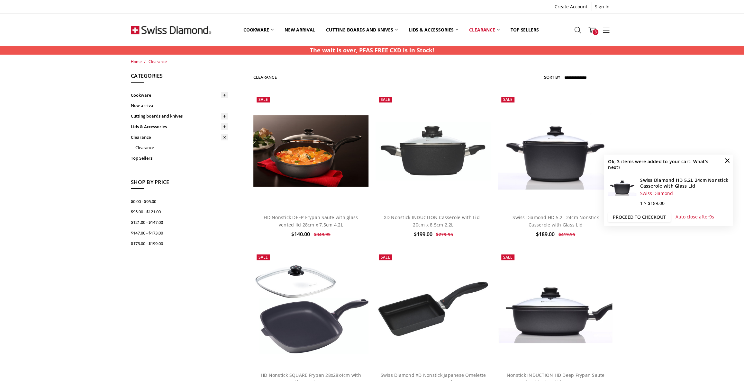
click at [649, 215] on link "Proceed to checkout" at bounding box center [639, 218] width 63 height 10
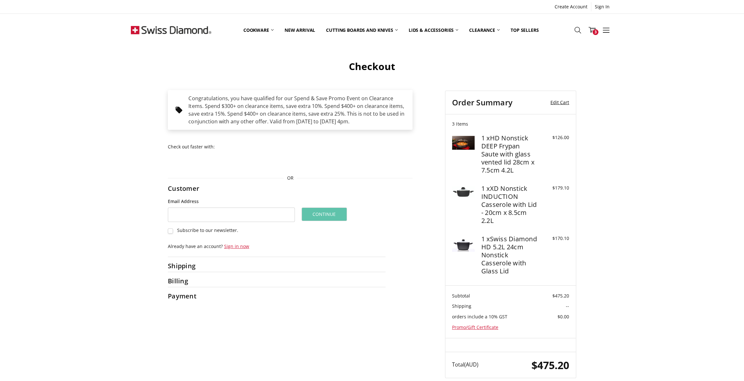
click at [561, 102] on link "Edit Cart" at bounding box center [556, 103] width 28 height 10
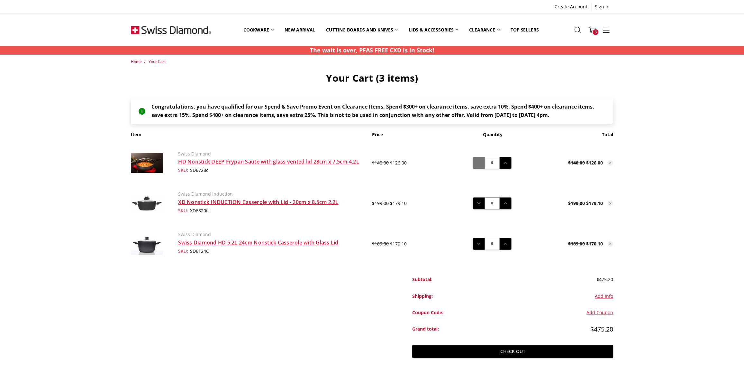
click at [478, 164] on icon at bounding box center [478, 163] width 7 height 7
click at [478, 164] on main "Home Your Cart Your Cart (3 items) Congratulations, you have qualified for our …" at bounding box center [371, 220] width 489 height 322
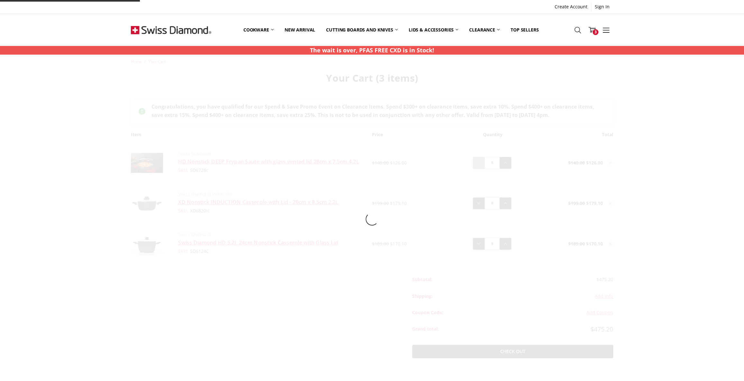
click at [478, 164] on div at bounding box center [371, 220] width 511 height 322
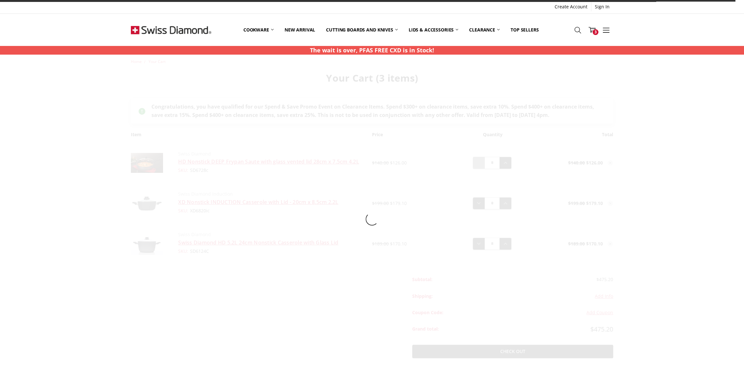
click at [478, 164] on div at bounding box center [371, 220] width 511 height 322
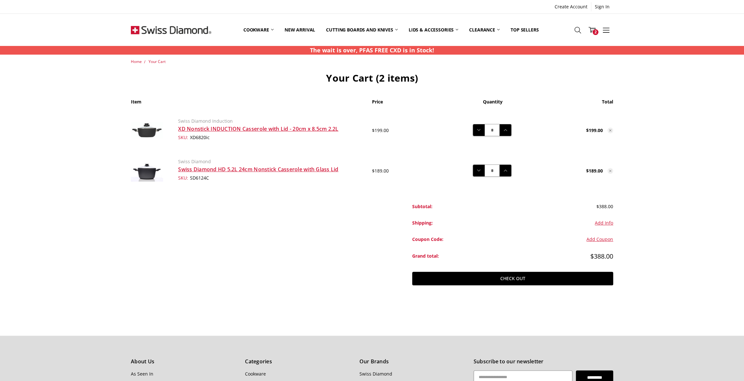
click at [478, 165] on div "Decrease Quantity: * Increase Quantity:" at bounding box center [492, 171] width 39 height 12
click at [478, 131] on icon at bounding box center [478, 130] width 7 height 7
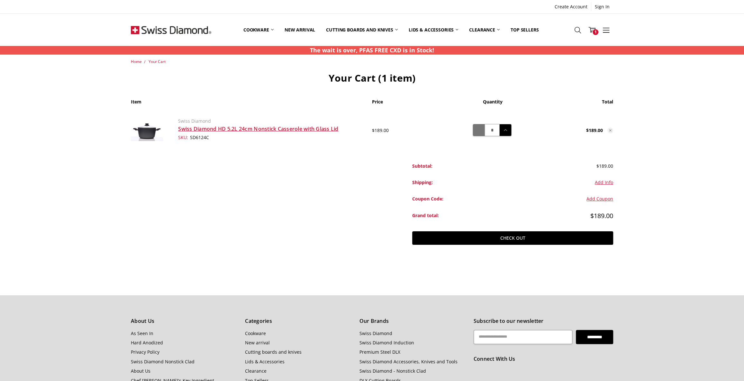
click at [478, 129] on icon at bounding box center [478, 130] width 7 height 7
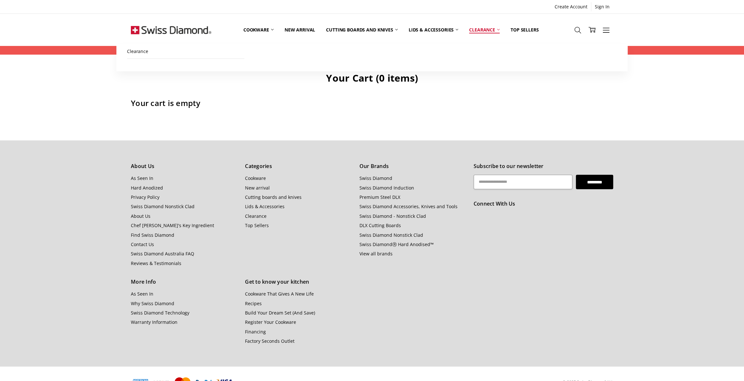
click at [488, 29] on link "Clearance" at bounding box center [484, 29] width 41 height 29
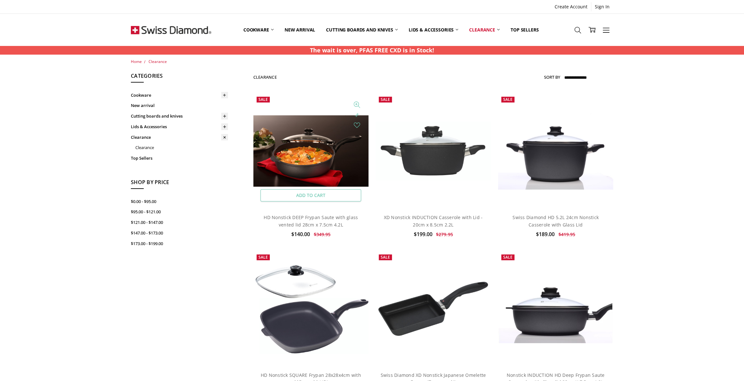
click at [335, 195] on link "Add to Cart" at bounding box center [310, 195] width 101 height 12
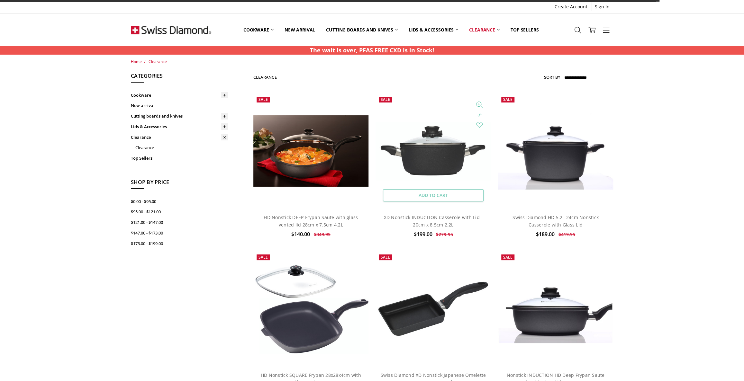
click at [441, 196] on link "Add to Cart" at bounding box center [433, 195] width 101 height 12
click at [571, 196] on link "Add to Cart" at bounding box center [555, 195] width 101 height 12
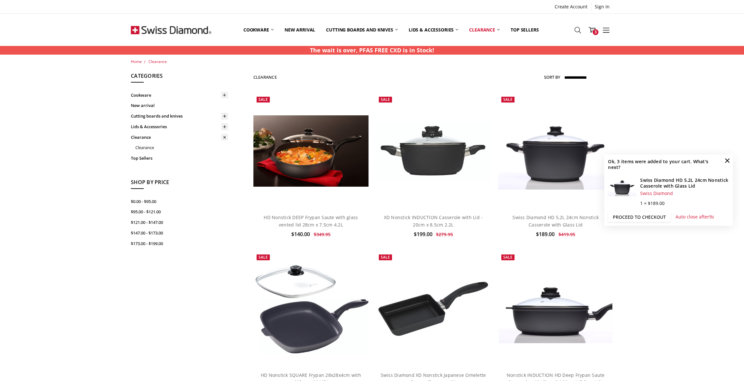
click at [625, 217] on link "Proceed to checkout" at bounding box center [639, 218] width 63 height 10
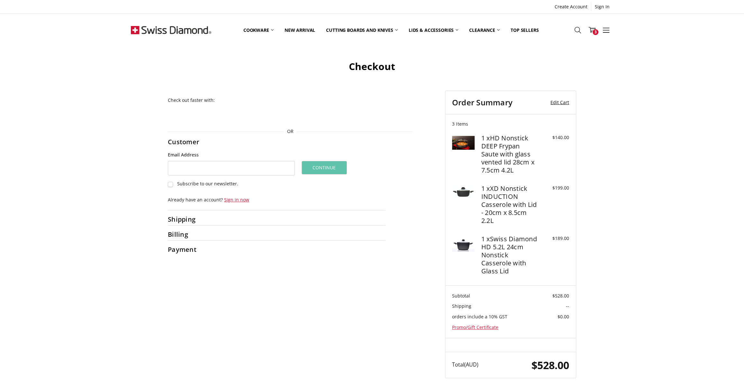
click at [562, 101] on link "Edit Cart" at bounding box center [556, 103] width 28 height 10
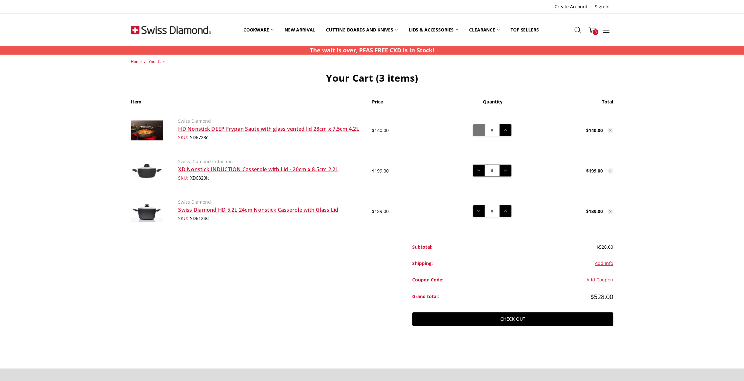
click at [482, 129] on icon at bounding box center [478, 130] width 7 height 7
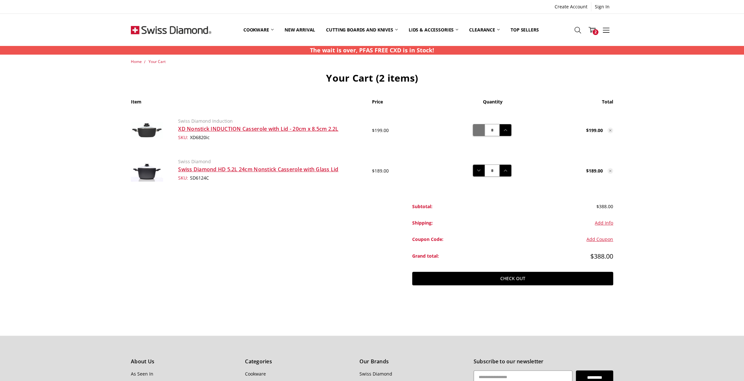
click at [480, 130] on icon at bounding box center [478, 130] width 7 height 7
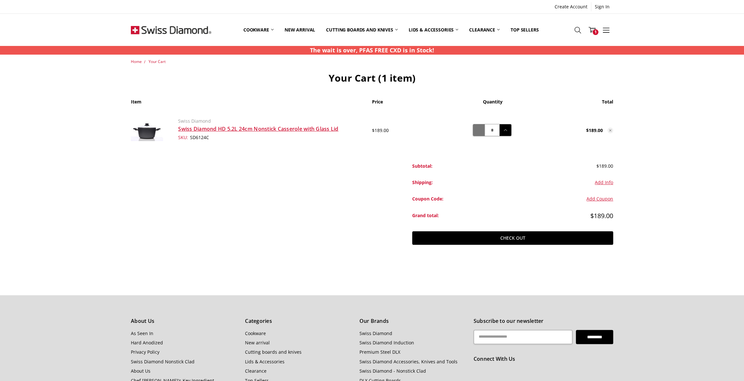
click at [480, 132] on icon at bounding box center [478, 130] width 7 height 7
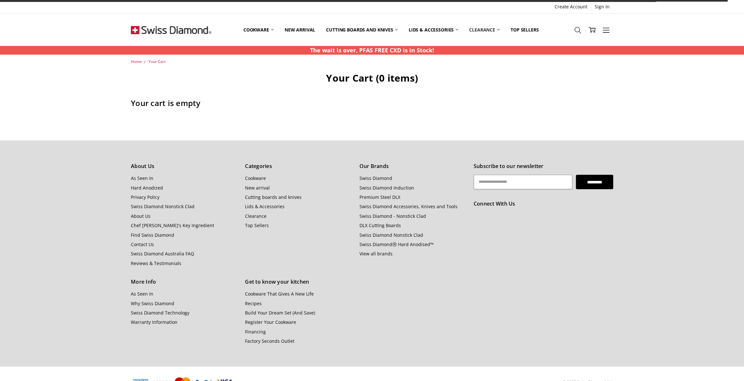
click at [481, 28] on link "Clearance" at bounding box center [484, 29] width 41 height 29
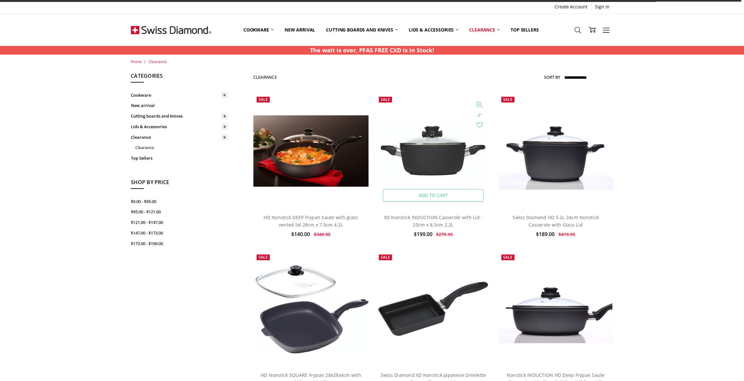
click at [424, 193] on link "Add to Cart" at bounding box center [433, 195] width 101 height 12
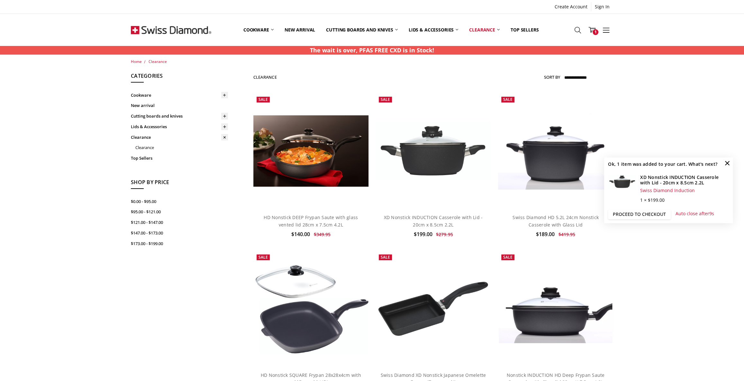
click at [624, 215] on link "Proceed to checkout" at bounding box center [639, 215] width 63 height 10
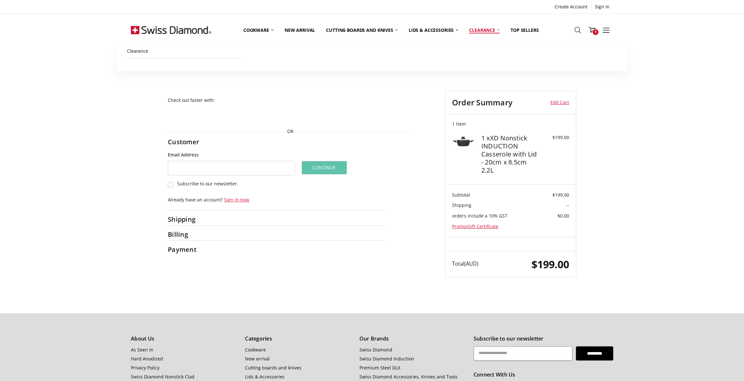
click at [475, 30] on link "Clearance" at bounding box center [484, 30] width 41 height 28
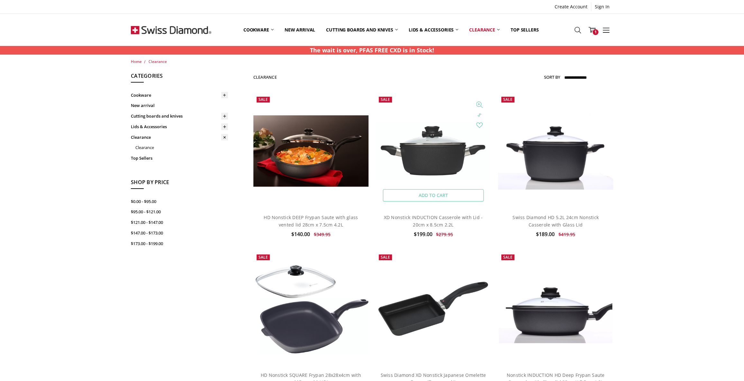
click at [424, 190] on link "Add to Cart" at bounding box center [433, 195] width 101 height 12
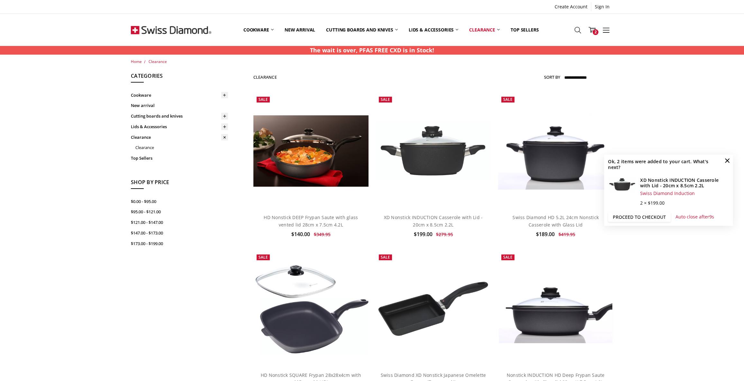
click at [636, 215] on link "Proceed to checkout" at bounding box center [639, 217] width 63 height 10
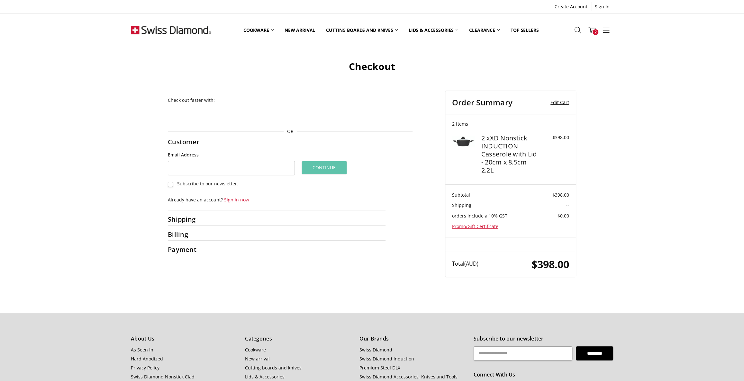
drag, startPoint x: 558, startPoint y: 99, endPoint x: 557, endPoint y: 103, distance: 4.3
click at [558, 99] on link "Edit Cart" at bounding box center [556, 103] width 28 height 10
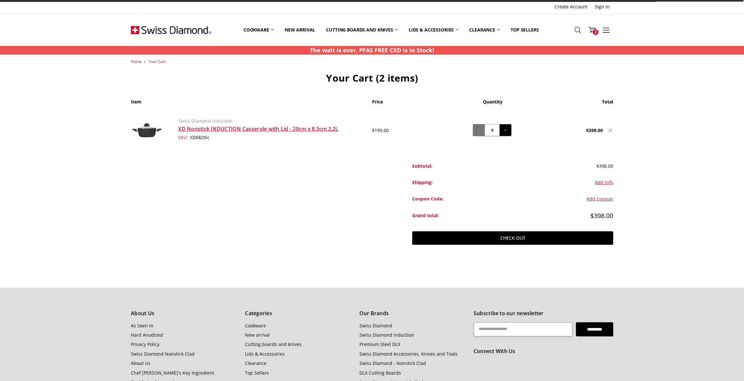
click at [475, 130] on icon at bounding box center [478, 130] width 7 height 7
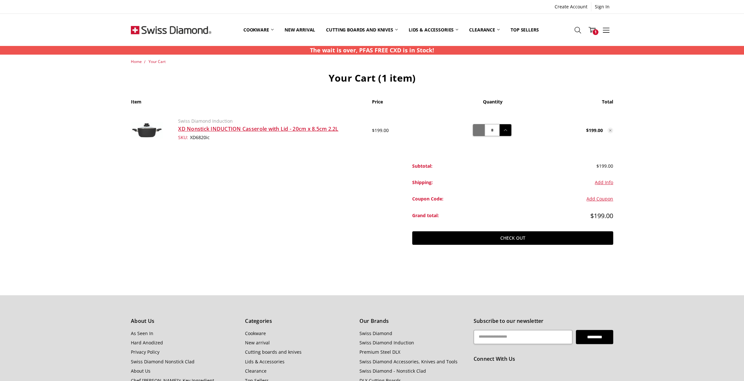
click at [477, 133] on icon at bounding box center [478, 130] width 7 height 7
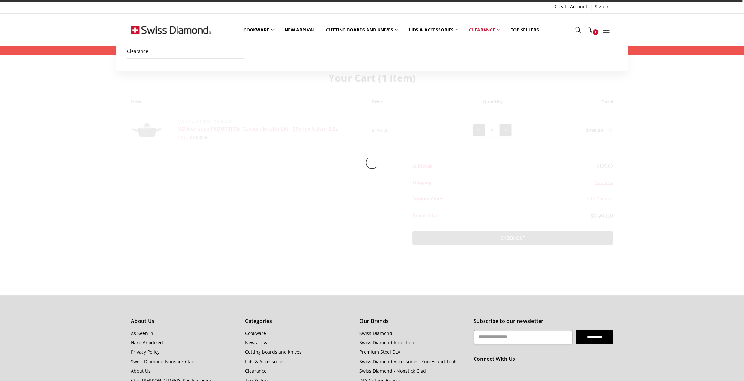
click at [485, 29] on link "Clearance" at bounding box center [484, 29] width 41 height 29
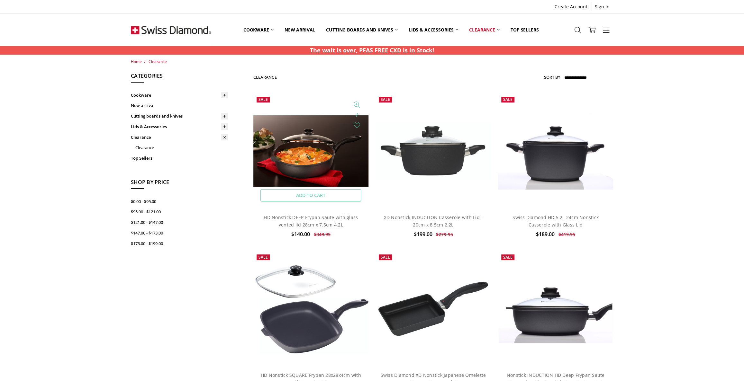
click at [311, 196] on link "Add to Cart" at bounding box center [310, 195] width 101 height 12
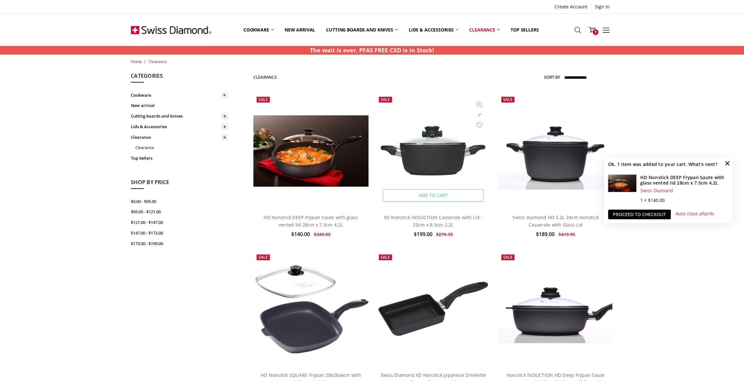
click at [424, 192] on link "Add to Cart" at bounding box center [433, 195] width 101 height 12
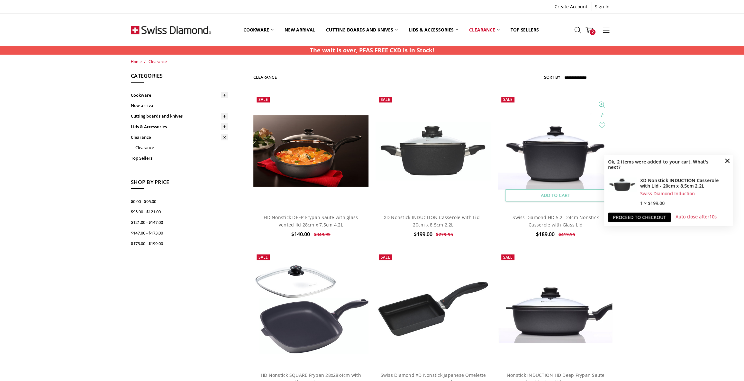
click at [538, 193] on link "Add to Cart" at bounding box center [555, 195] width 101 height 12
click at [625, 217] on link "Proceed to checkout" at bounding box center [639, 218] width 63 height 10
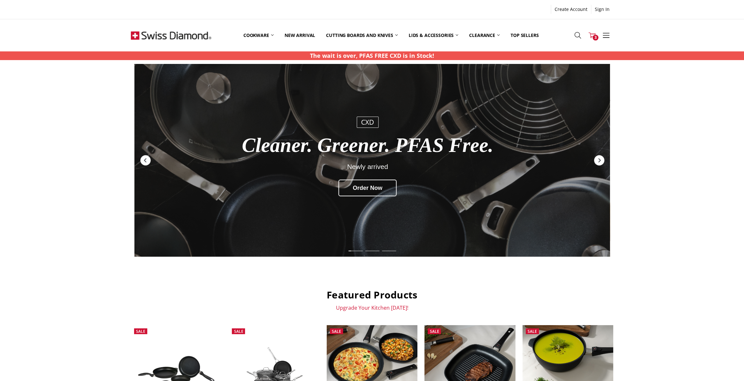
click at [594, 34] on use at bounding box center [592, 35] width 7 height 6
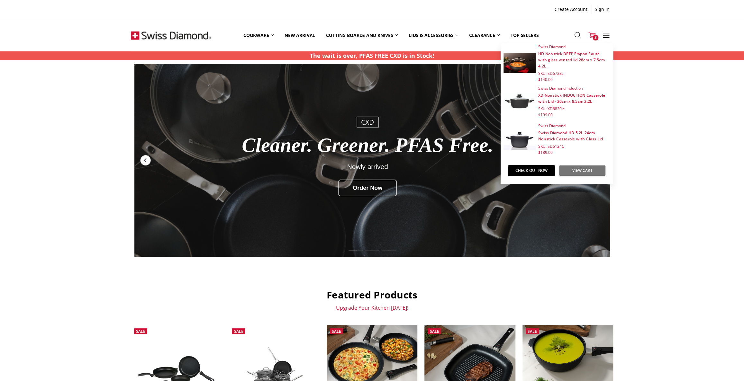
click at [586, 172] on link "View Cart" at bounding box center [582, 170] width 47 height 11
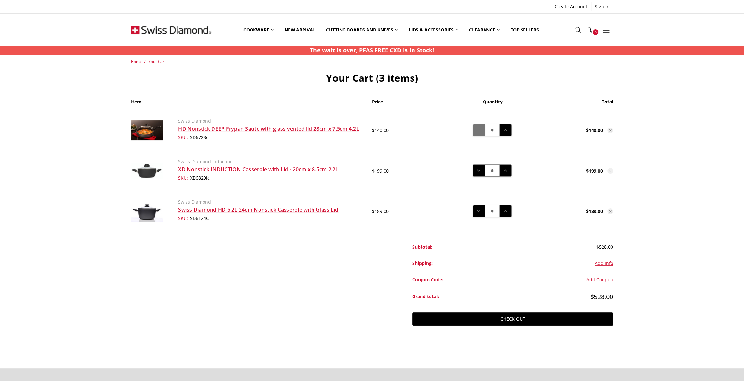
click at [478, 131] on icon at bounding box center [478, 130] width 7 height 7
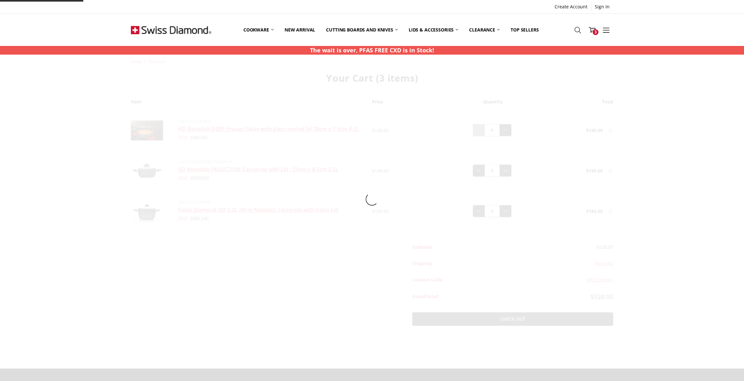
click at [478, 131] on div at bounding box center [371, 199] width 511 height 281
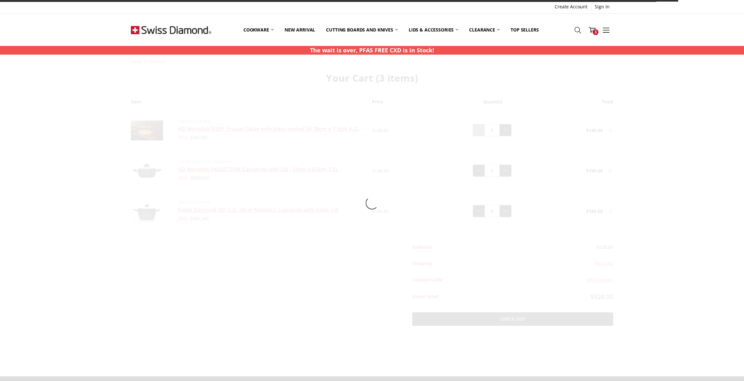
click at [478, 131] on div at bounding box center [371, 203] width 511 height 289
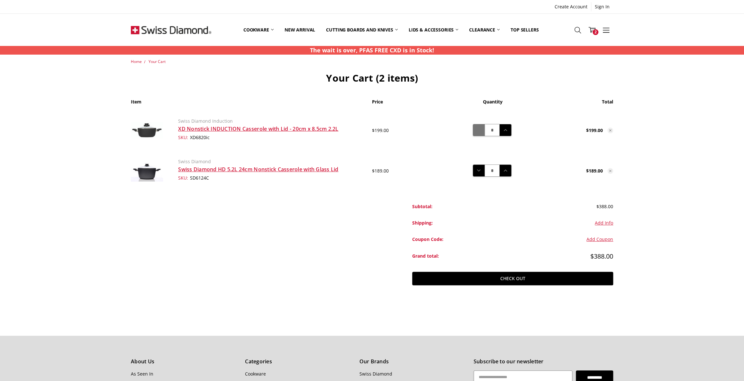
click at [478, 129] on icon at bounding box center [478, 130] width 7 height 7
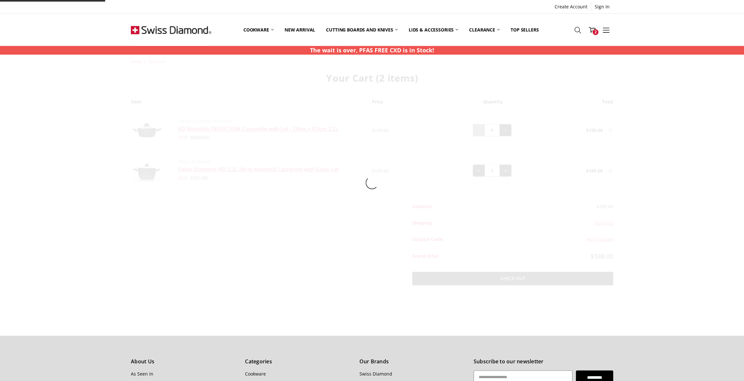
click at [478, 129] on div at bounding box center [371, 183] width 511 height 249
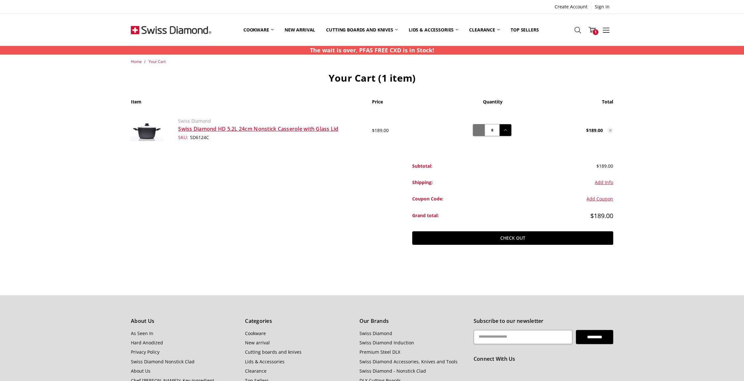
click at [478, 129] on icon at bounding box center [478, 130] width 7 height 7
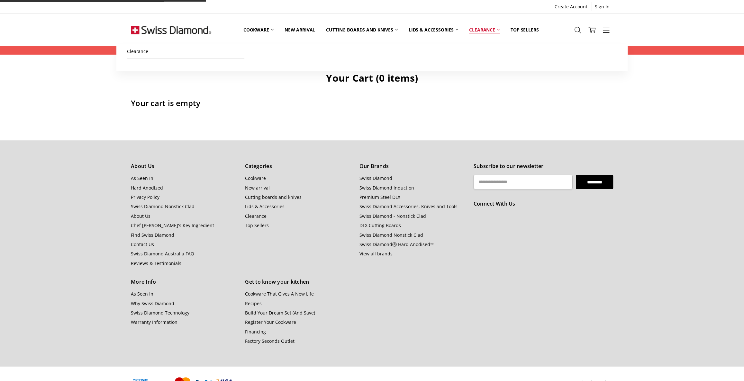
click at [475, 31] on link "Clearance" at bounding box center [484, 29] width 41 height 29
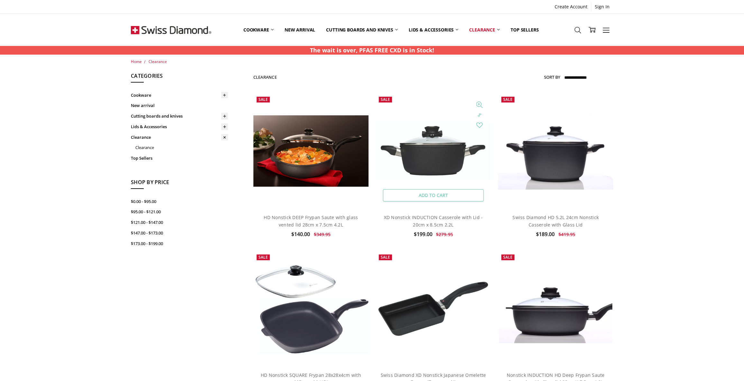
click at [429, 196] on link "Add to Cart" at bounding box center [433, 195] width 101 height 12
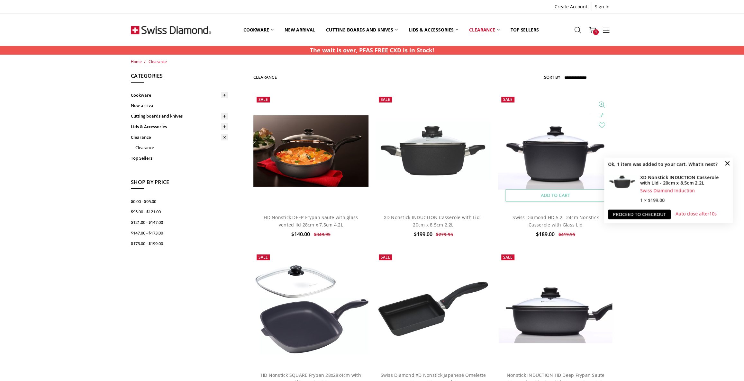
click at [553, 195] on link "Add to Cart" at bounding box center [555, 195] width 101 height 12
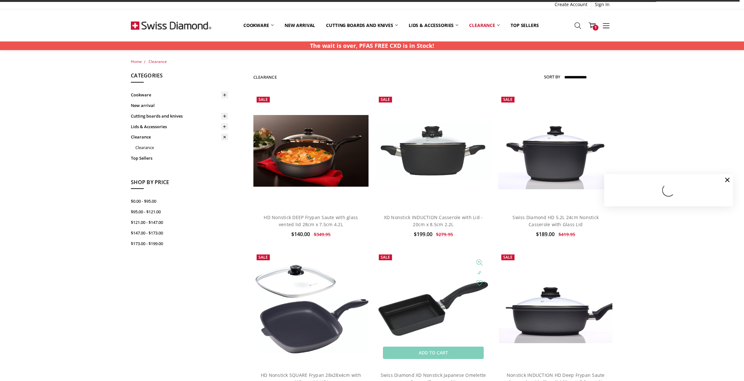
scroll to position [87, 0]
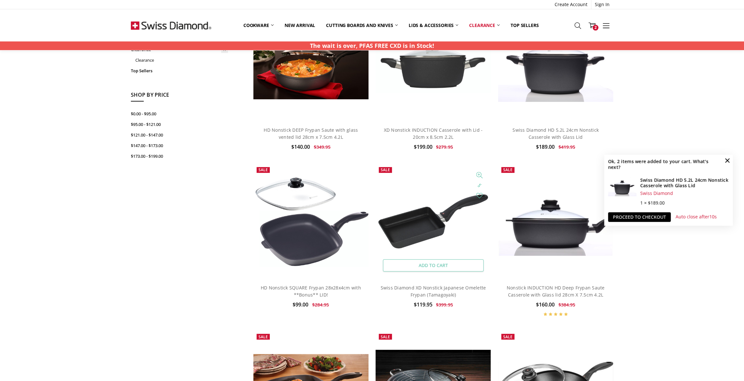
click at [429, 267] on link "Add to Cart" at bounding box center [433, 266] width 101 height 12
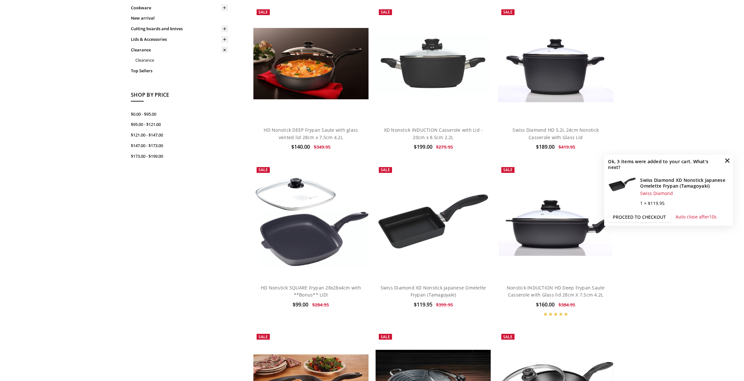
click at [635, 217] on link "Proceed to checkout" at bounding box center [639, 218] width 63 height 10
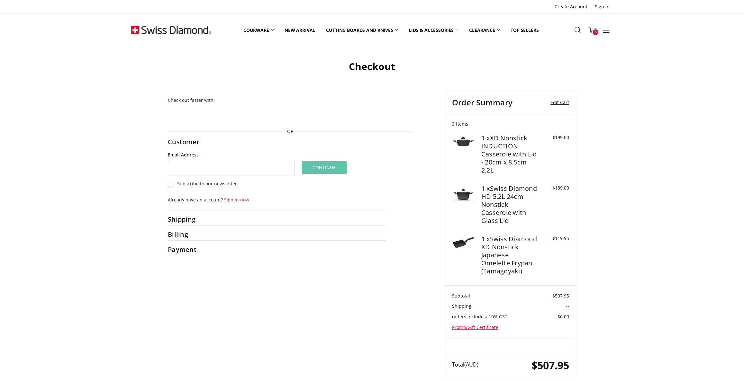
click at [566, 101] on link "Edit Cart" at bounding box center [556, 103] width 28 height 10
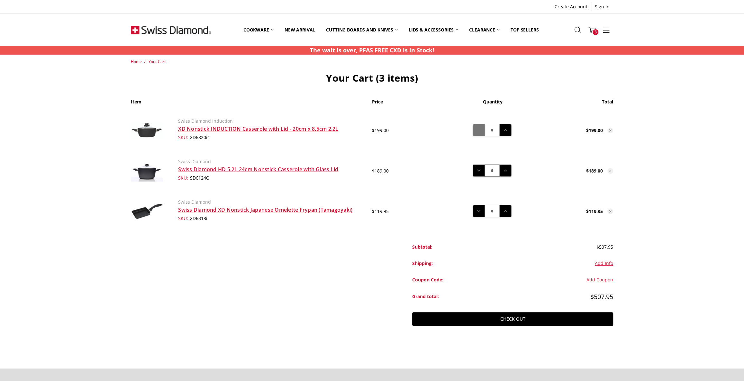
click at [477, 132] on icon at bounding box center [478, 130] width 7 height 7
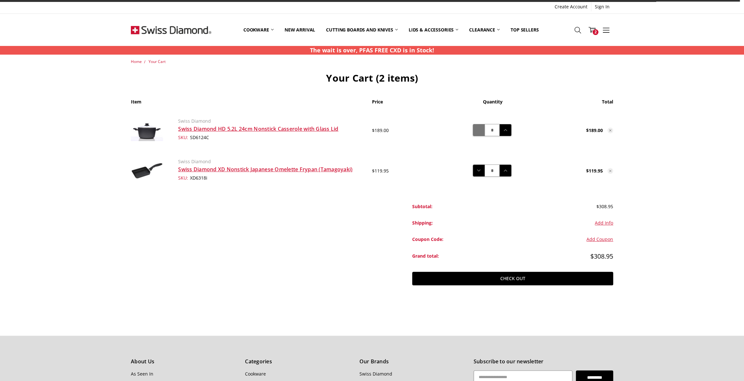
click at [477, 132] on icon at bounding box center [478, 130] width 7 height 7
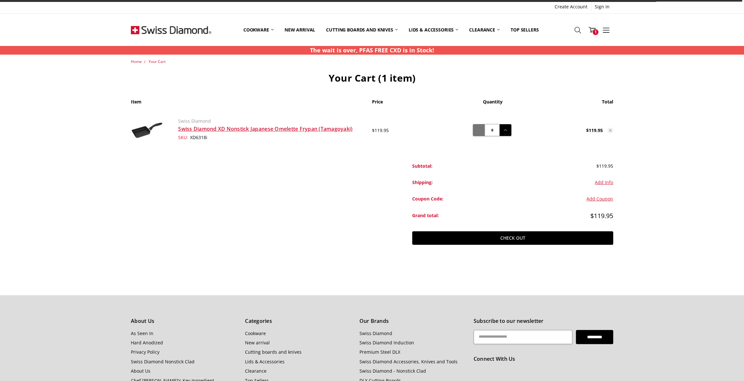
click at [477, 132] on icon at bounding box center [478, 130] width 7 height 7
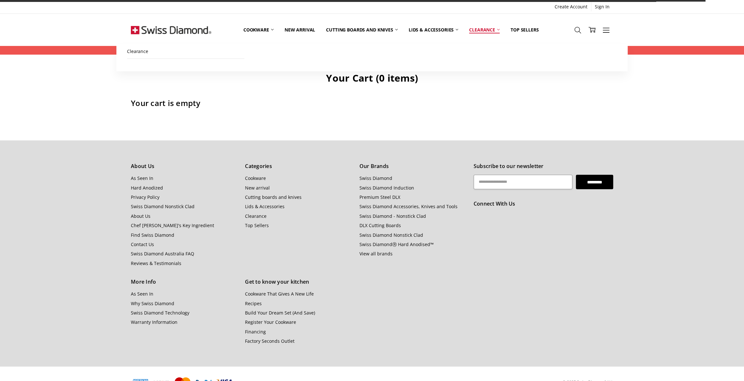
click at [478, 29] on link "Clearance" at bounding box center [484, 29] width 41 height 29
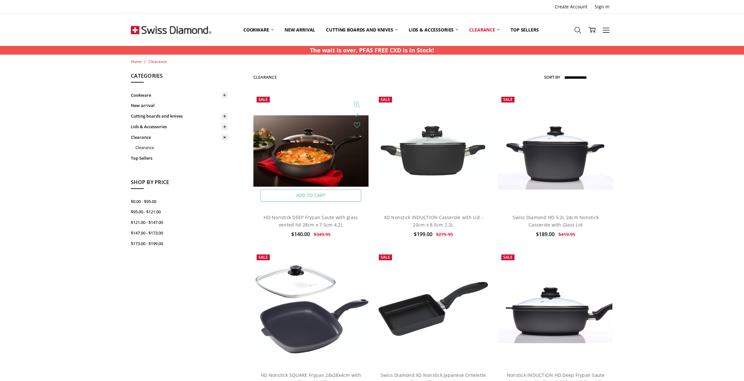
click at [309, 196] on link "Add to Cart" at bounding box center [310, 195] width 101 height 12
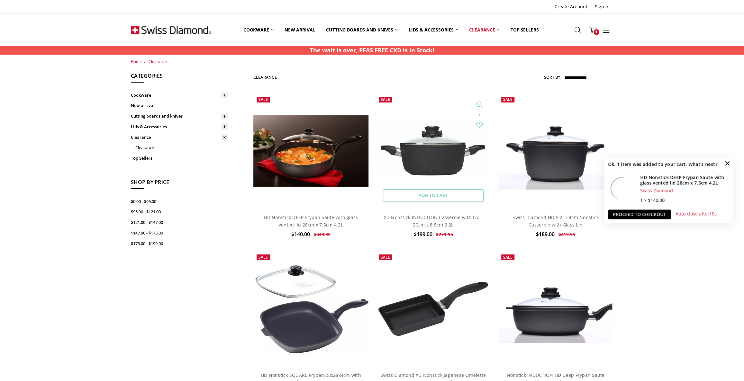
click at [408, 195] on link "Add to Cart" at bounding box center [433, 195] width 101 height 12
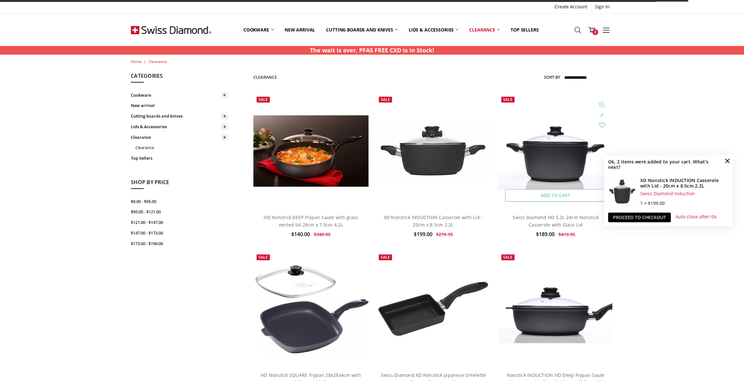
click at [560, 197] on link "Add to Cart" at bounding box center [555, 195] width 101 height 12
click at [640, 216] on link "Proceed to checkout" at bounding box center [639, 218] width 63 height 10
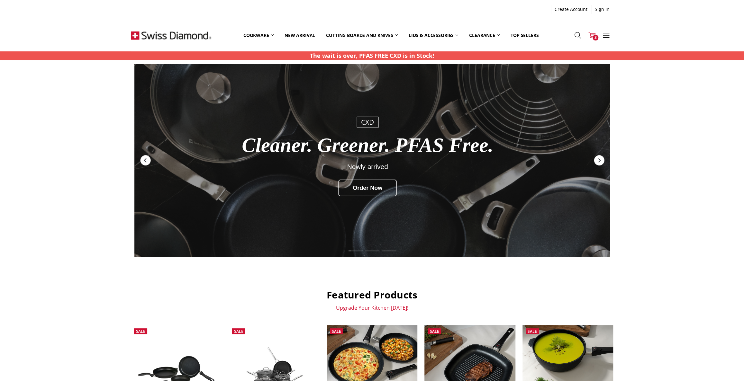
click at [589, 38] on icon at bounding box center [592, 35] width 7 height 7
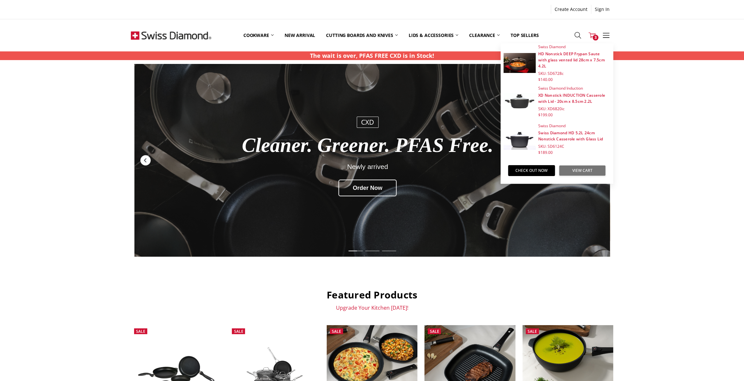
click at [589, 168] on link "View Cart" at bounding box center [582, 170] width 47 height 11
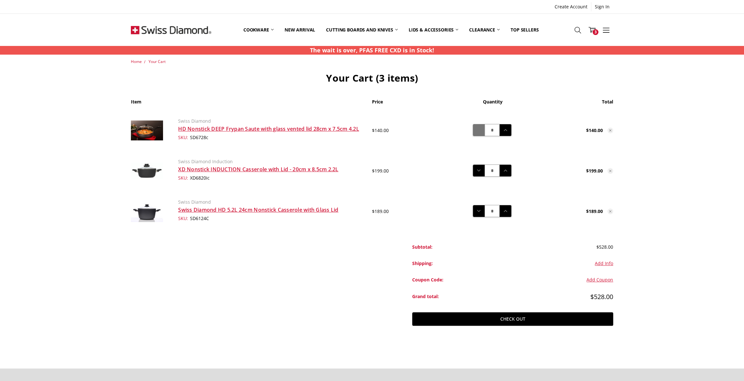
click at [477, 130] on icon at bounding box center [478, 130] width 7 height 7
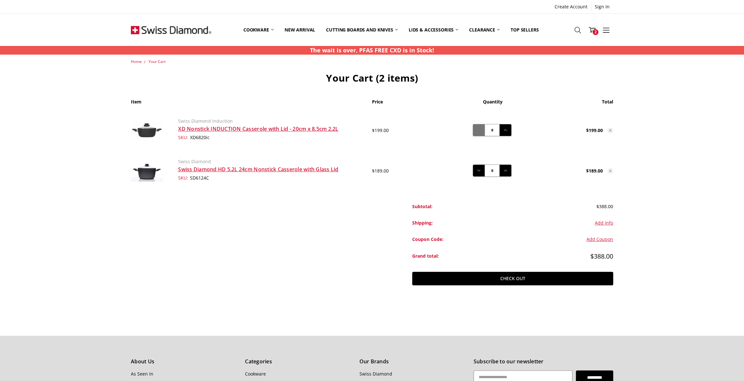
click at [479, 130] on icon at bounding box center [478, 130] width 7 height 7
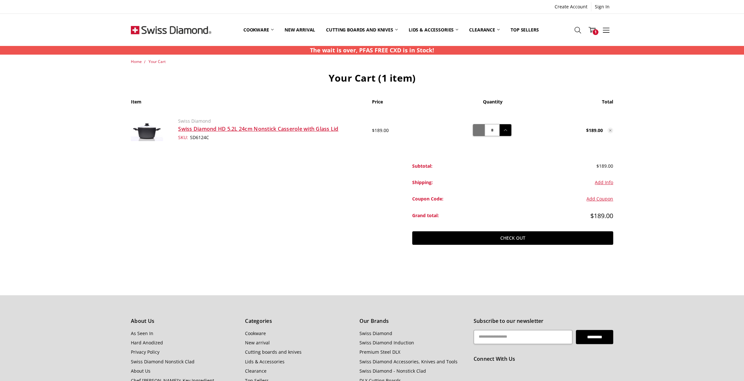
click at [481, 131] on icon at bounding box center [478, 130] width 7 height 7
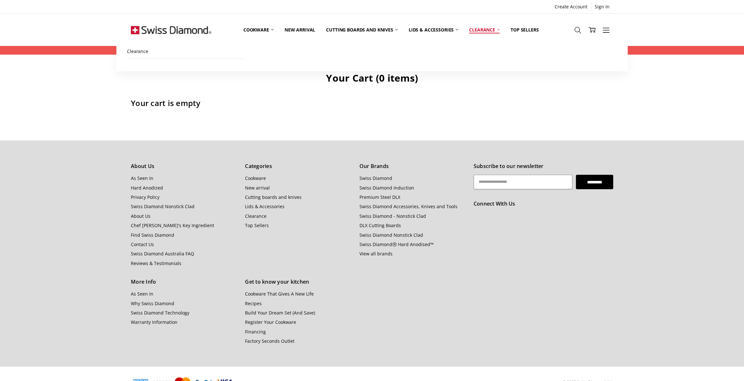
click at [480, 27] on link "Clearance" at bounding box center [484, 29] width 41 height 29
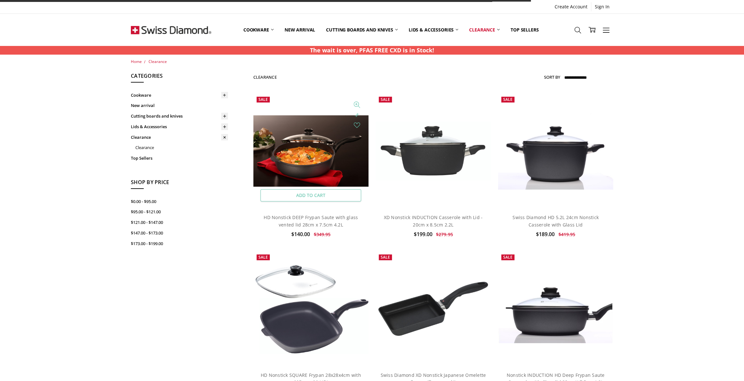
click at [313, 197] on link "Add to Cart" at bounding box center [310, 195] width 101 height 12
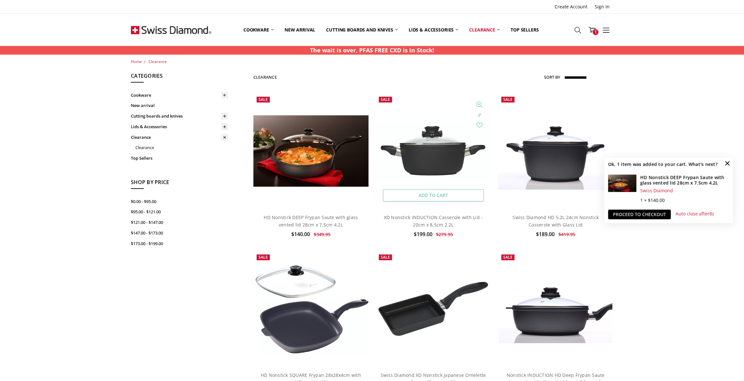
click at [421, 195] on link "Add to Cart" at bounding box center [433, 195] width 101 height 12
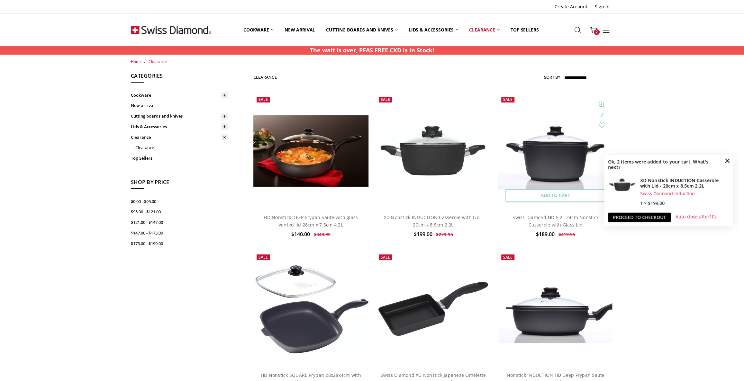
click at [541, 196] on link "Add to Cart" at bounding box center [555, 195] width 101 height 12
click at [651, 216] on link "Proceed to checkout" at bounding box center [639, 218] width 63 height 10
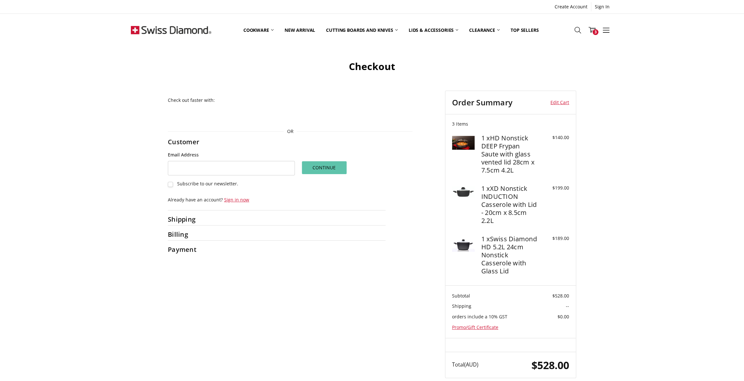
click at [336, 169] on button "Continue" at bounding box center [324, 168] width 45 height 14
click at [194, 163] on input "Email Address" at bounding box center [231, 168] width 127 height 14
type input "**********"
drag, startPoint x: 316, startPoint y: 167, endPoint x: 306, endPoint y: 183, distance: 18.6
click at [316, 167] on button "Continue" at bounding box center [324, 168] width 45 height 14
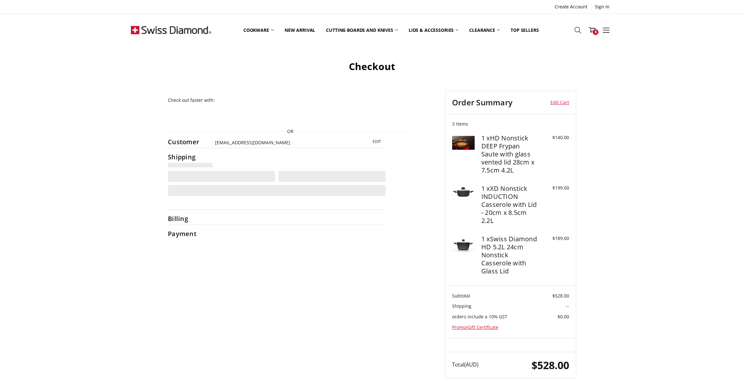
select select "**"
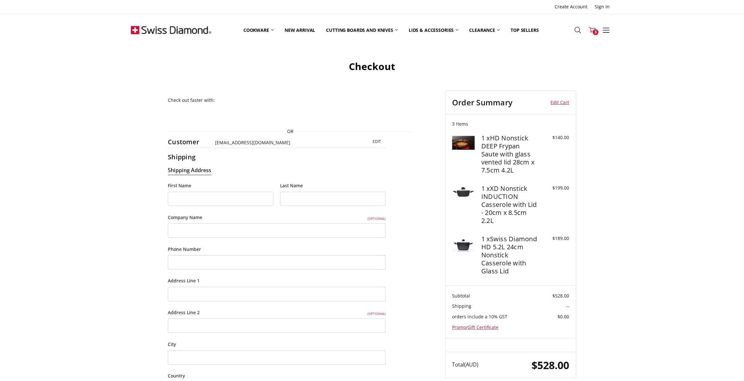
drag, startPoint x: 593, startPoint y: 29, endPoint x: 585, endPoint y: 36, distance: 10.5
click at [593, 30] on link "Cart 3" at bounding box center [592, 30] width 14 height 16
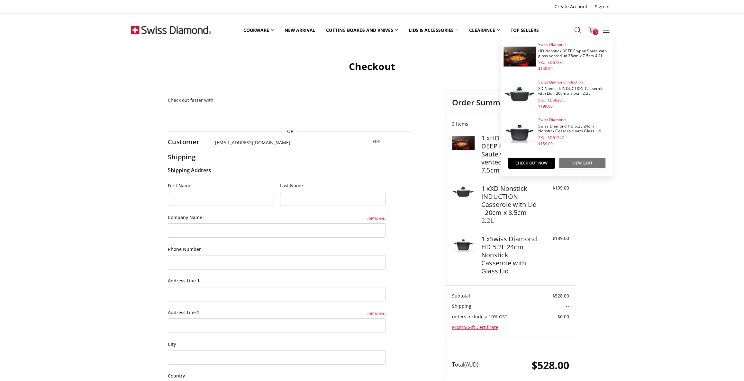
click at [575, 160] on link "View Cart" at bounding box center [582, 163] width 47 height 11
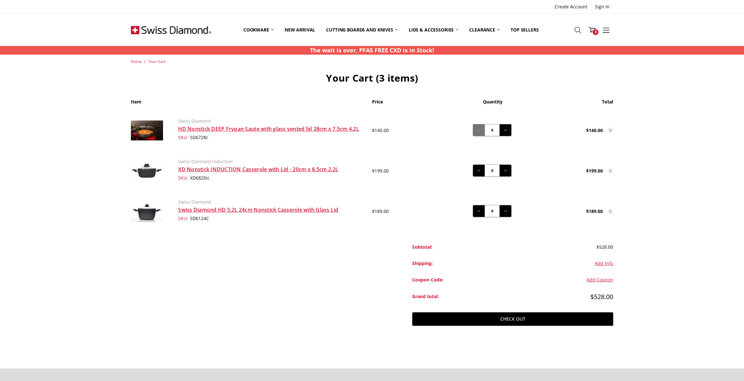
click at [478, 132] on icon at bounding box center [478, 130] width 7 height 7
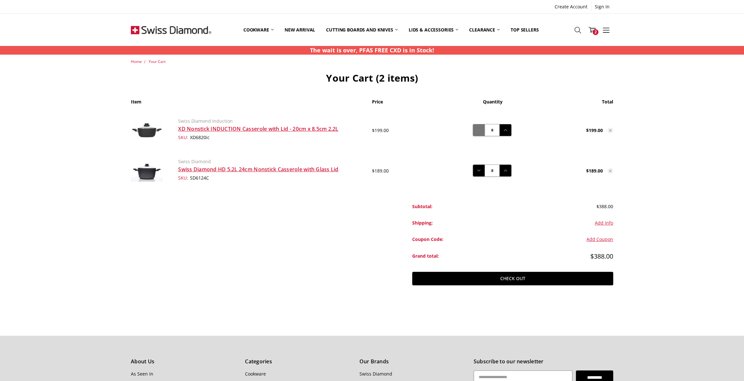
click at [479, 129] on icon at bounding box center [478, 130] width 7 height 7
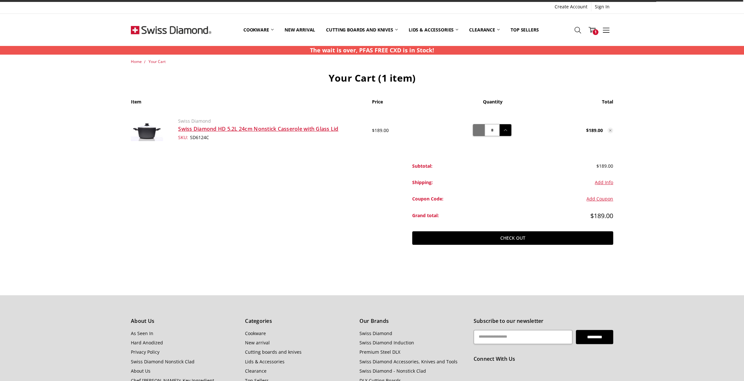
click at [482, 131] on button "Decrease Quantity:" at bounding box center [479, 130] width 12 height 12
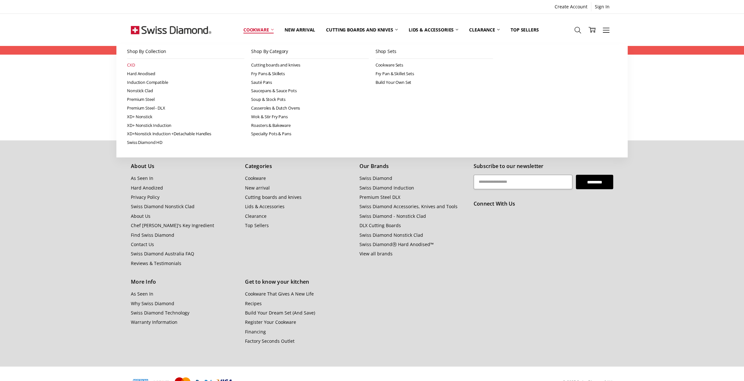
click at [130, 67] on link "CXD" at bounding box center [185, 65] width 117 height 9
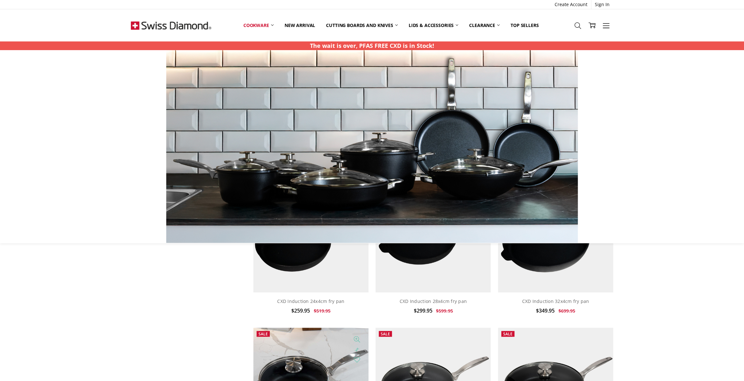
scroll to position [468, 0]
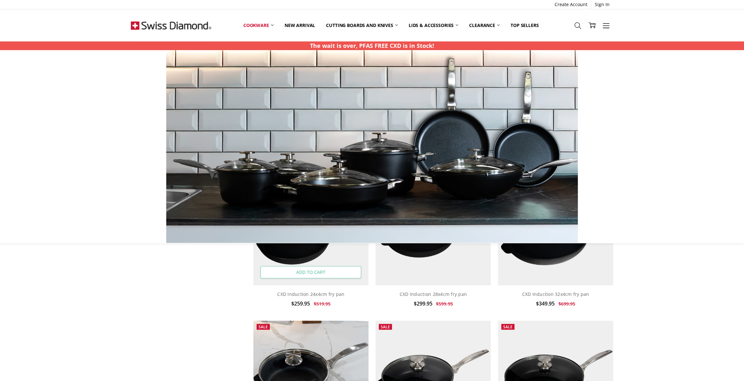
click at [323, 273] on link "Add to Cart" at bounding box center [310, 272] width 101 height 12
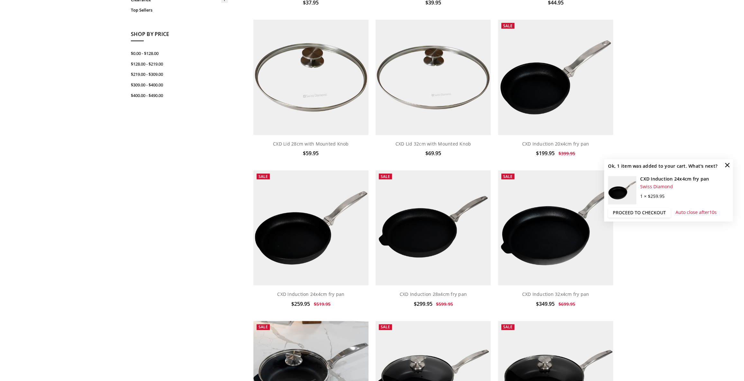
click at [645, 214] on link "Proceed to checkout" at bounding box center [639, 213] width 63 height 10
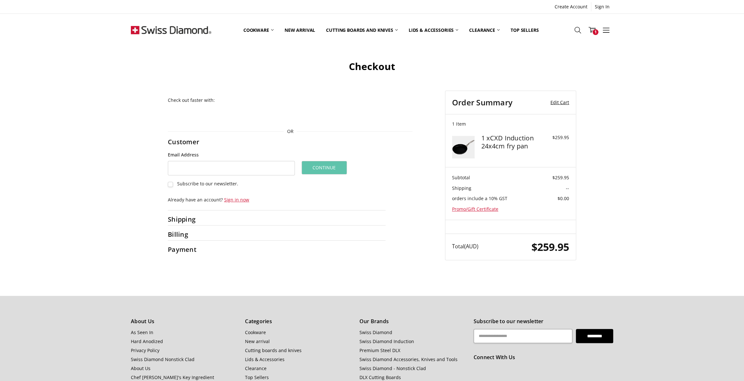
click at [558, 103] on link "Edit Cart" at bounding box center [556, 103] width 28 height 10
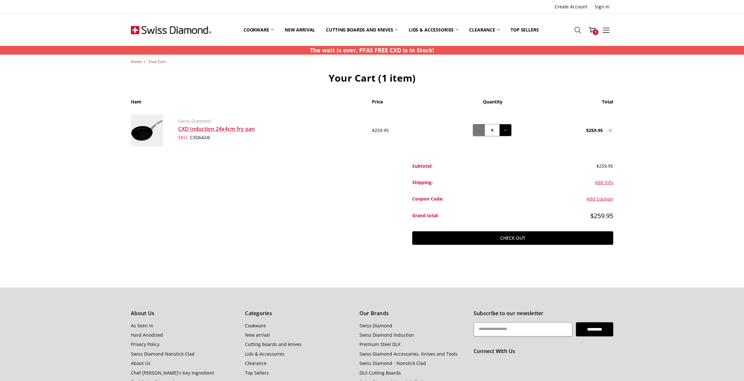
click at [474, 131] on button "Decrease Quantity:" at bounding box center [479, 130] width 12 height 12
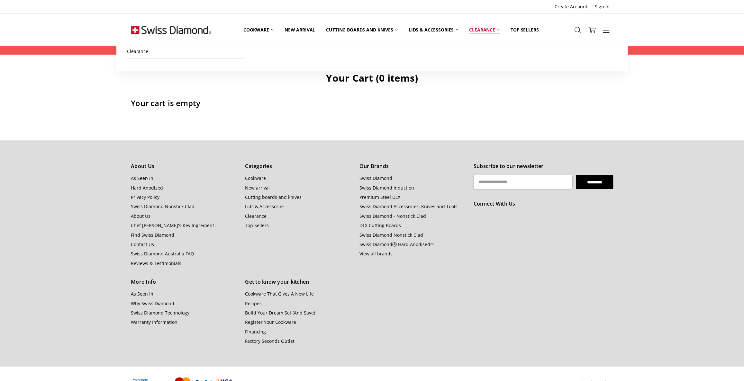
click at [479, 26] on link "Clearance" at bounding box center [484, 29] width 41 height 29
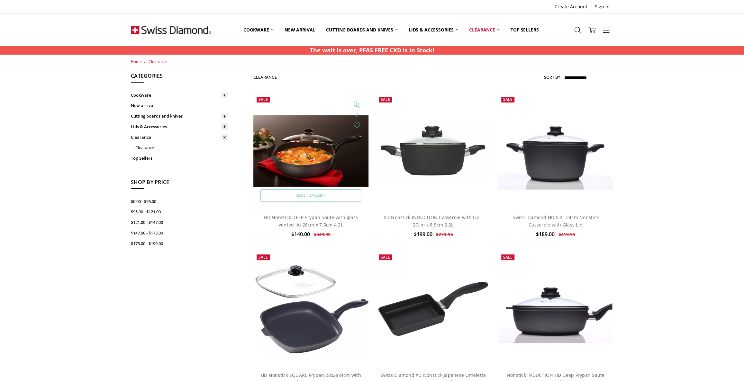
click at [303, 194] on link "Add to Cart" at bounding box center [310, 195] width 101 height 12
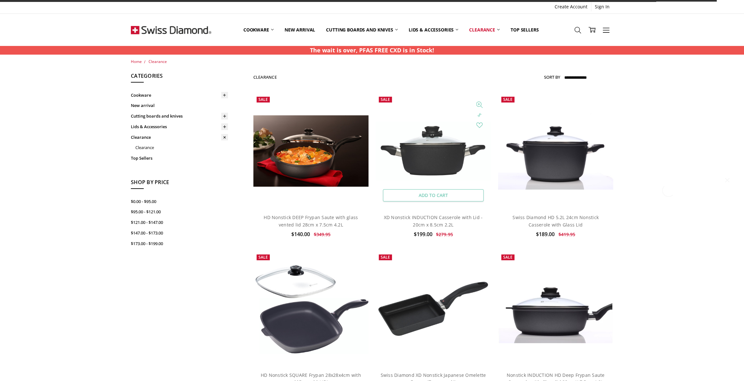
click at [443, 196] on link "Add to Cart" at bounding box center [433, 195] width 101 height 12
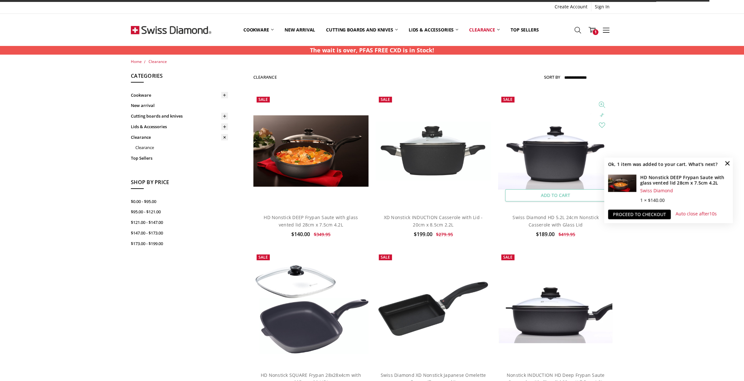
click at [560, 193] on link "Add to Cart" at bounding box center [555, 195] width 101 height 12
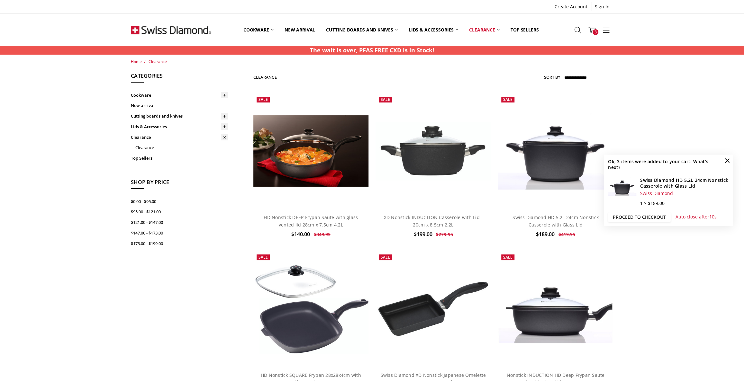
click at [638, 218] on link "Proceed to checkout" at bounding box center [639, 218] width 63 height 10
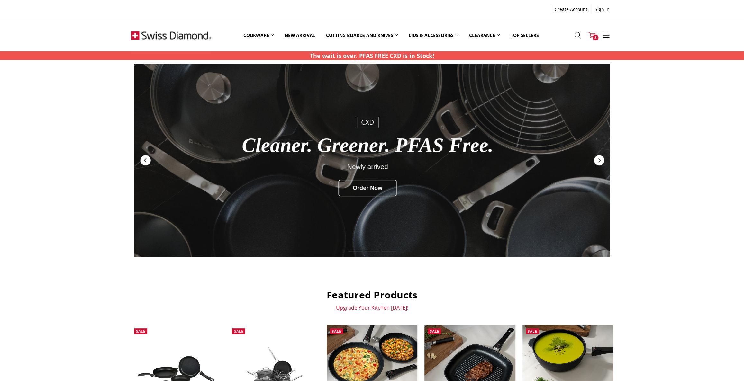
click at [589, 34] on icon at bounding box center [592, 35] width 7 height 7
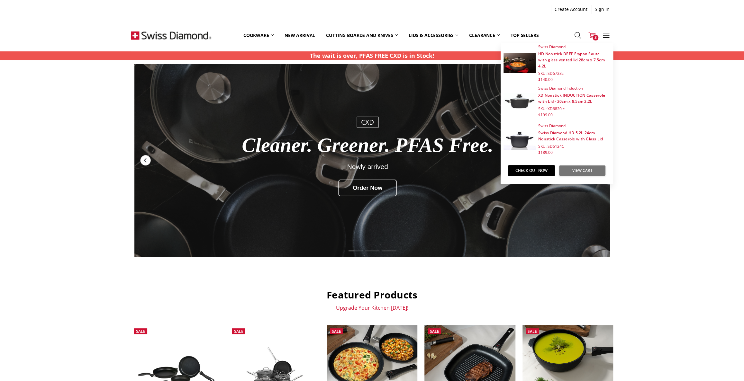
click at [580, 170] on link "View Cart" at bounding box center [582, 170] width 47 height 11
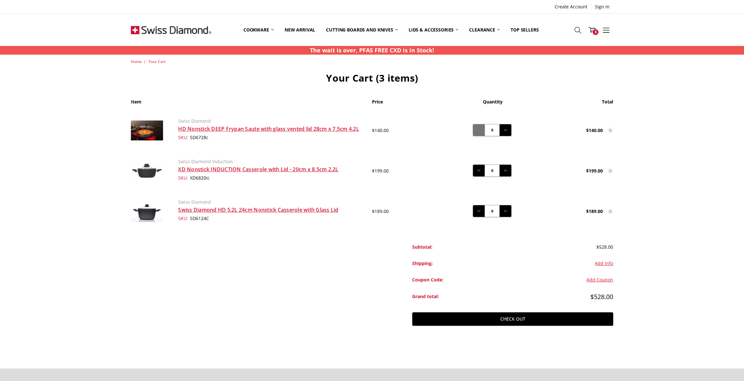
click at [479, 127] on icon at bounding box center [478, 130] width 7 height 7
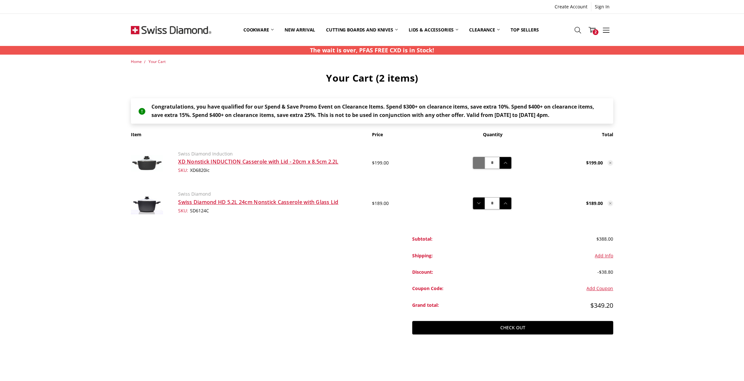
click at [479, 159] on button "Decrease Quantity:" at bounding box center [479, 163] width 12 height 12
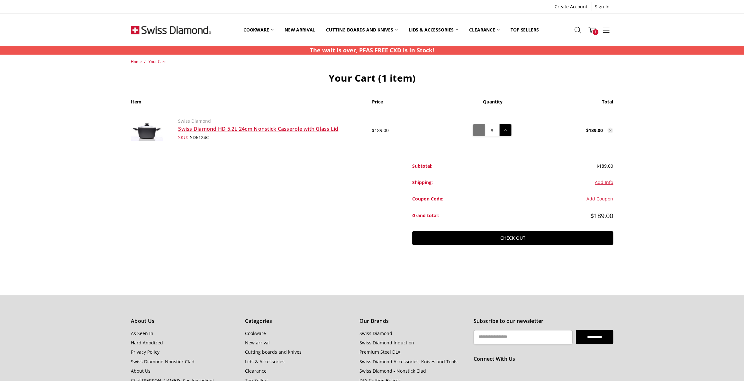
click at [480, 130] on icon at bounding box center [478, 130] width 7 height 7
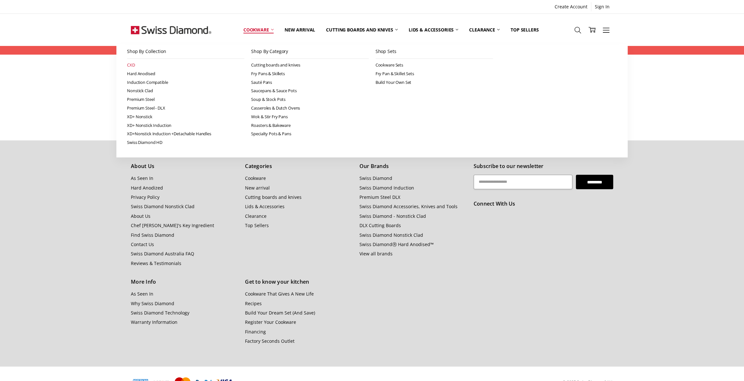
click at [135, 64] on link "CXD" at bounding box center [185, 65] width 117 height 9
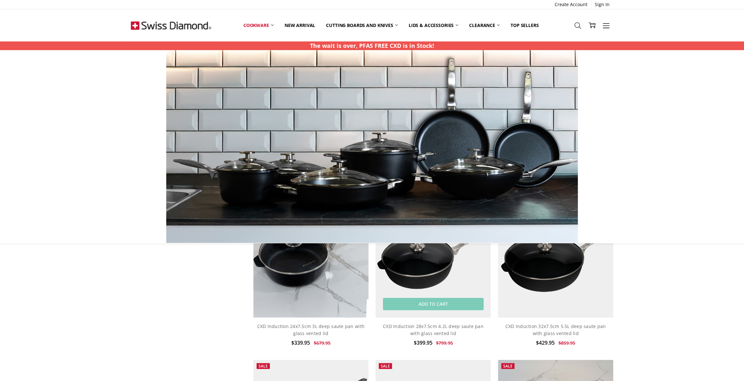
scroll to position [585, 0]
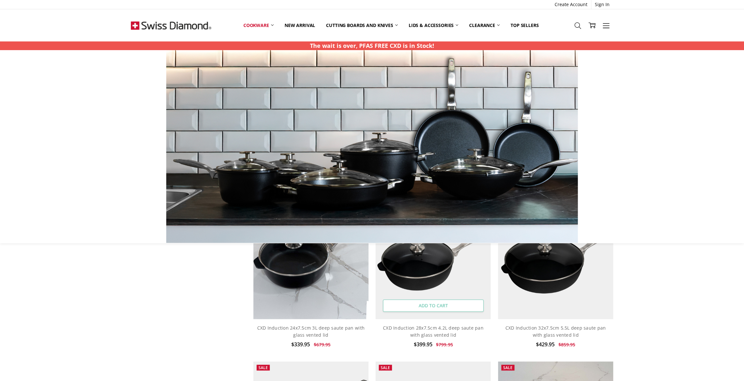
click at [435, 304] on link "Add to Cart" at bounding box center [433, 306] width 101 height 12
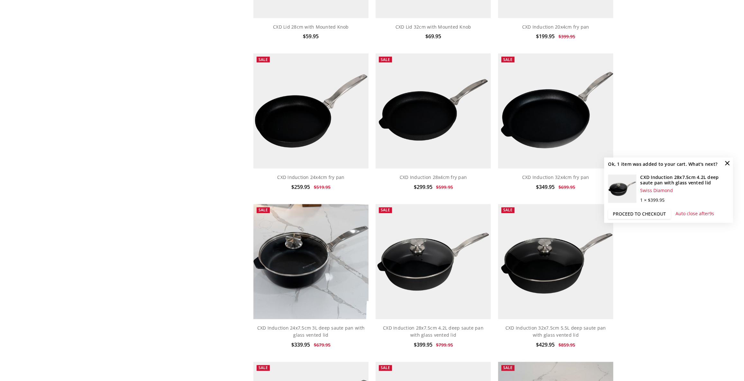
click at [622, 213] on link "Proceed to checkout" at bounding box center [639, 215] width 63 height 10
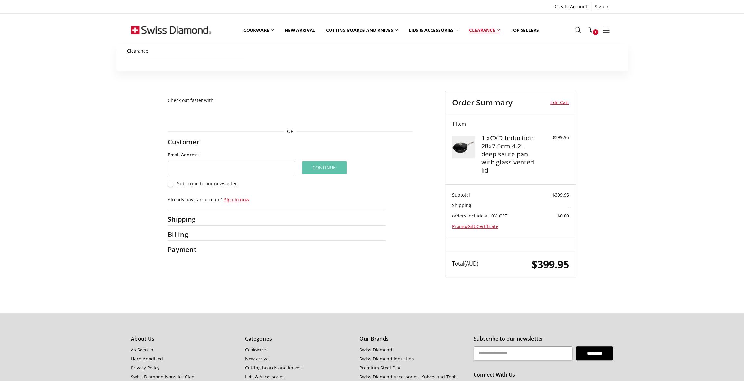
click at [483, 31] on link "Clearance" at bounding box center [484, 30] width 41 height 28
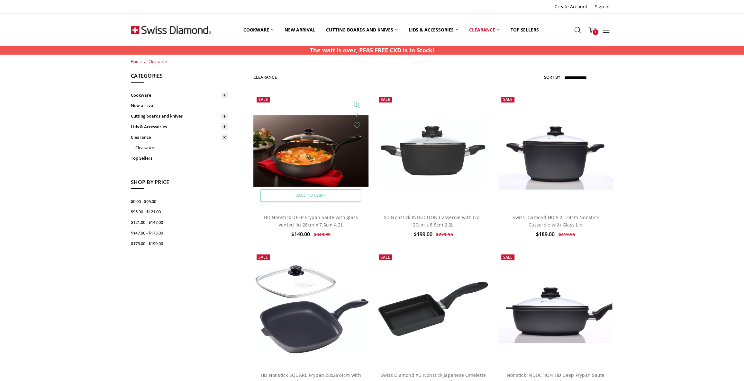
click at [315, 195] on link "Add to Cart" at bounding box center [310, 195] width 101 height 12
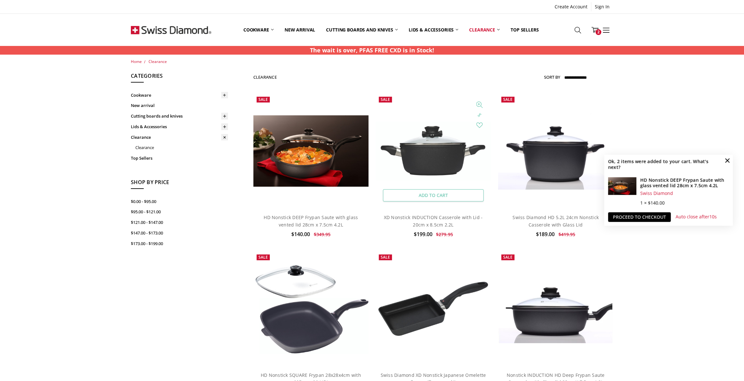
drag, startPoint x: 431, startPoint y: 194, endPoint x: 459, endPoint y: 208, distance: 31.1
click at [432, 194] on link "Add to Cart" at bounding box center [433, 195] width 101 height 12
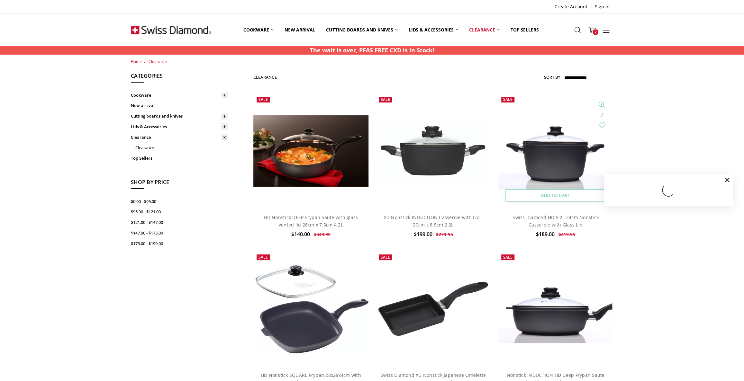
click at [567, 194] on link "Add to Cart" at bounding box center [555, 195] width 101 height 12
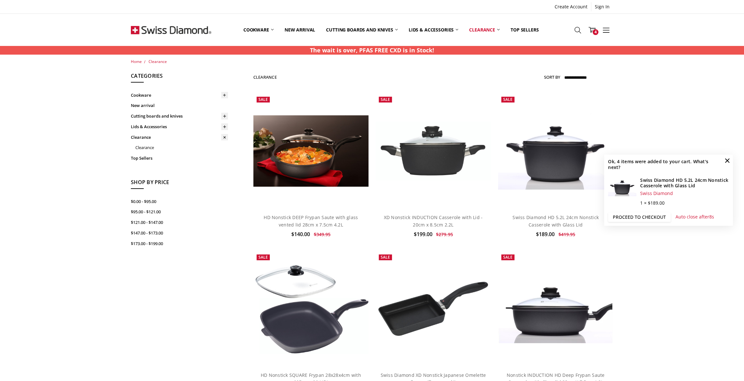
click at [660, 217] on link "Proceed to checkout" at bounding box center [639, 217] width 63 height 10
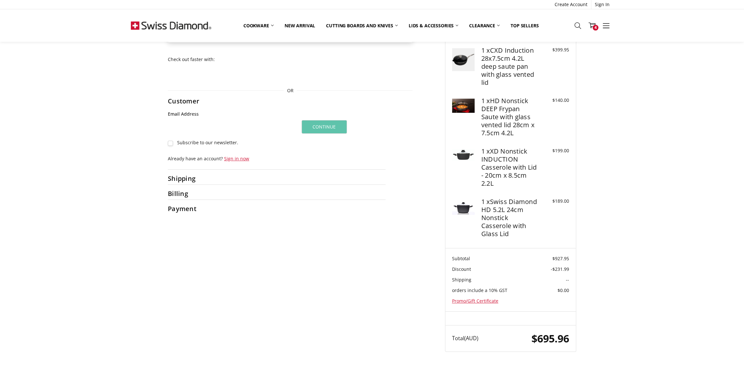
scroll to position [58, 0]
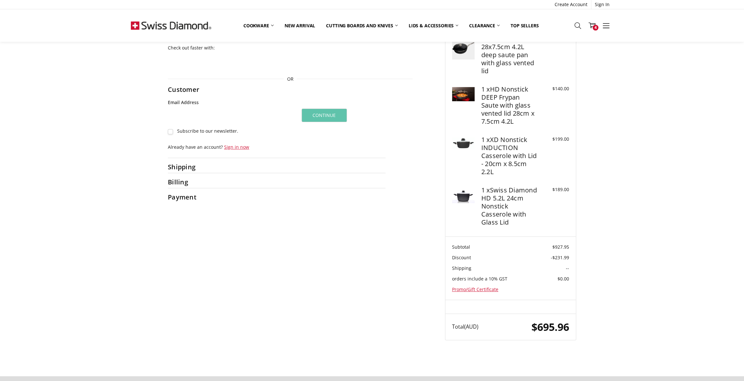
scroll to position [103, 0]
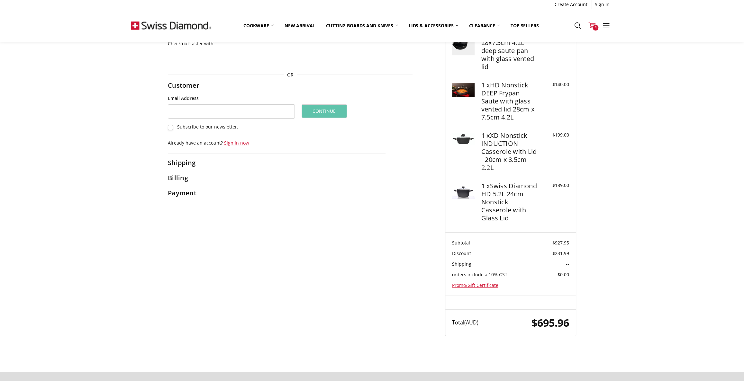
click at [590, 25] on use at bounding box center [592, 26] width 7 height 6
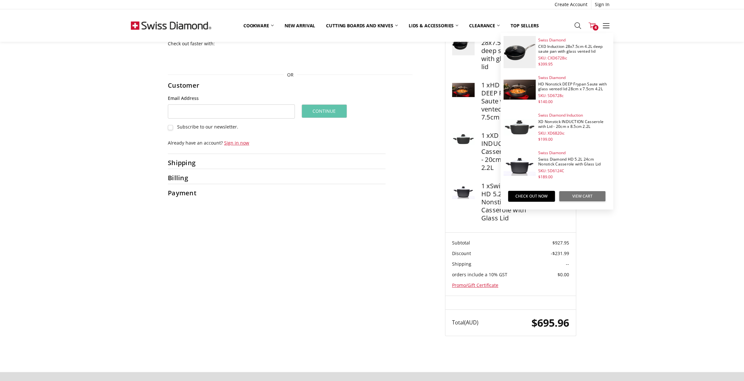
click at [576, 196] on link "View Cart" at bounding box center [582, 196] width 47 height 11
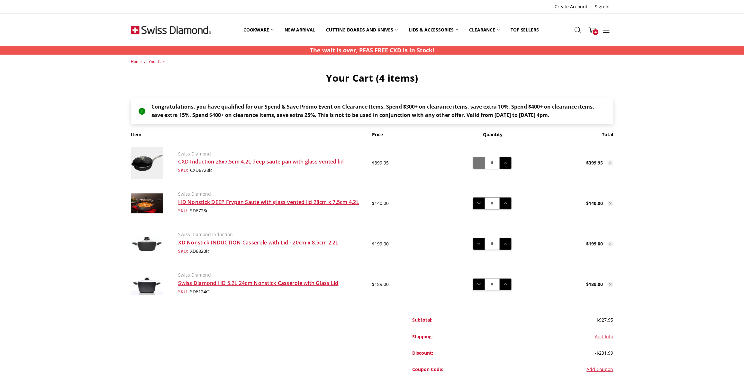
click at [481, 167] on button "Decrease Quantity:" at bounding box center [479, 163] width 12 height 12
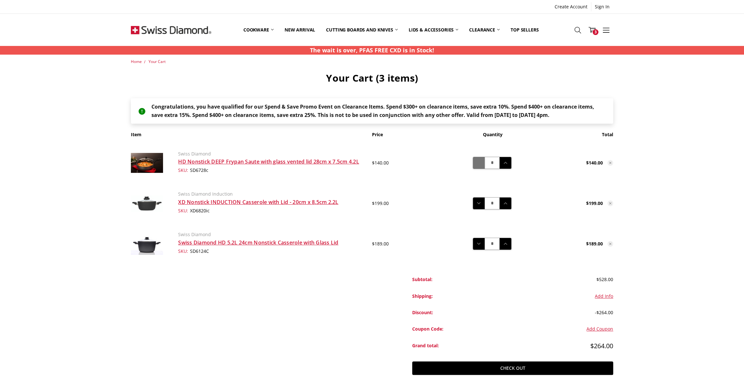
click at [477, 164] on icon at bounding box center [478, 163] width 7 height 7
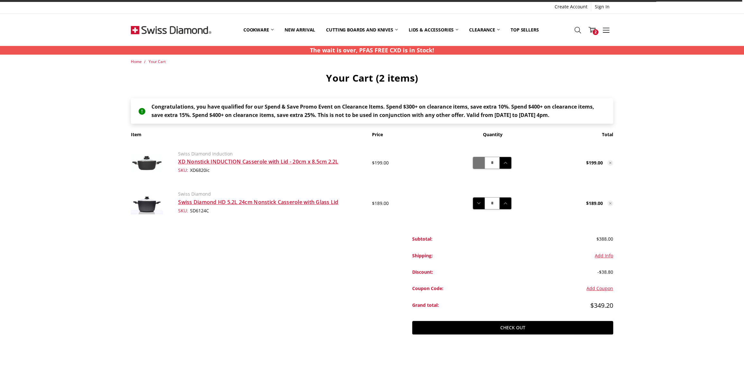
click at [479, 165] on icon at bounding box center [478, 163] width 7 height 7
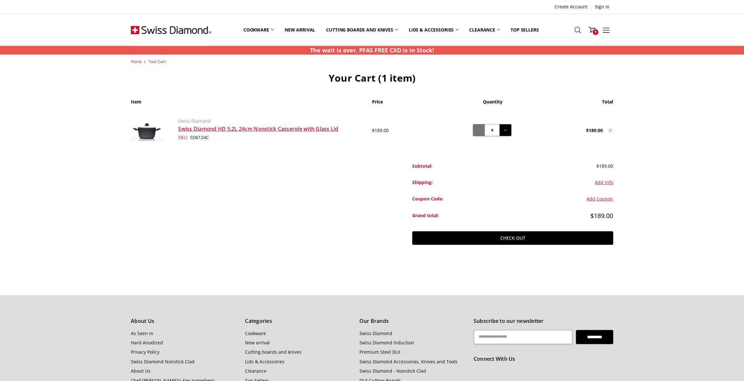
click at [479, 128] on icon at bounding box center [478, 130] width 7 height 7
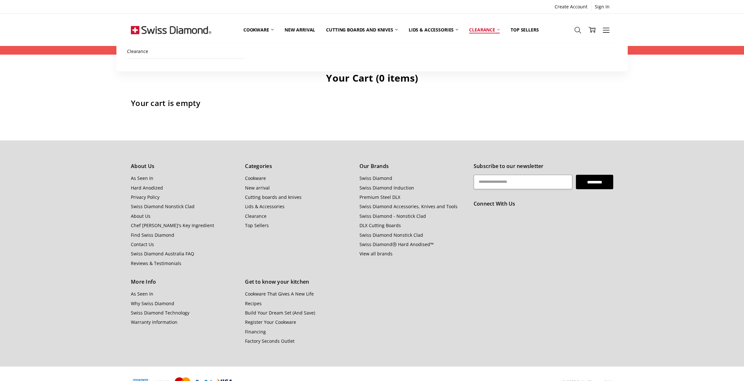
click at [481, 29] on link "Clearance" at bounding box center [484, 29] width 41 height 29
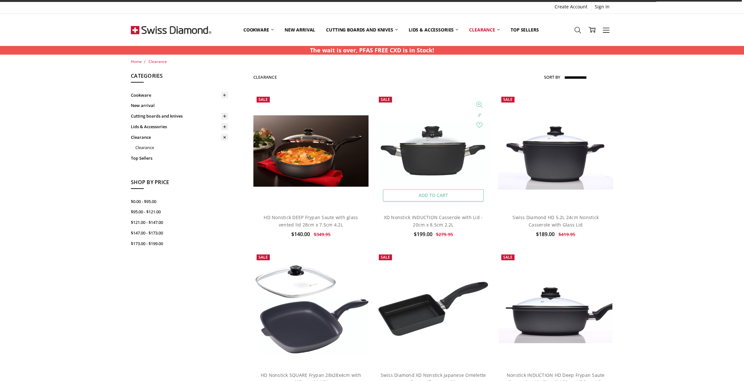
click at [434, 192] on link "Add to Cart" at bounding box center [433, 195] width 101 height 12
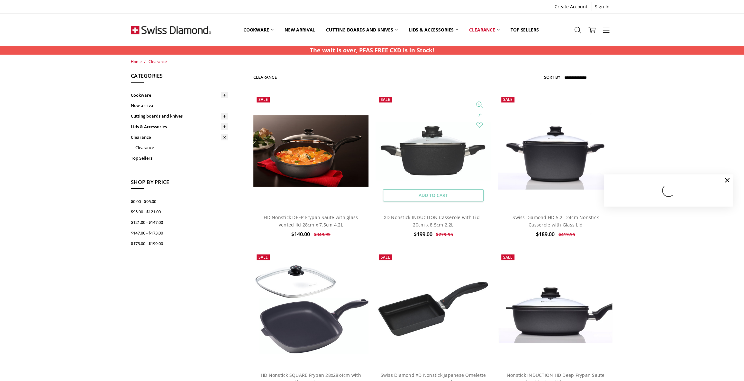
click at [447, 195] on link "Add to Cart" at bounding box center [433, 195] width 101 height 12
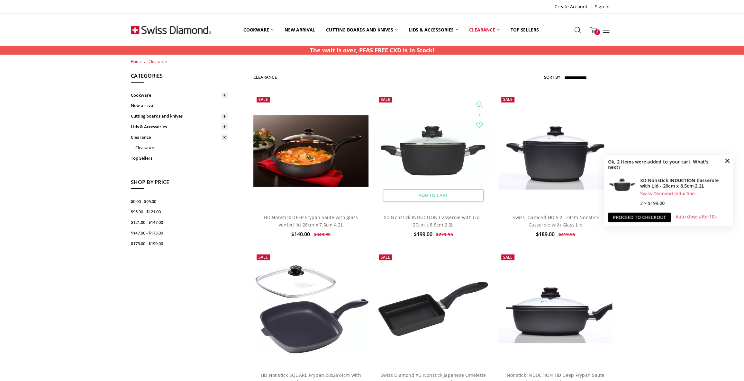
click at [447, 195] on link "Add to Cart" at bounding box center [433, 195] width 101 height 12
click at [619, 218] on link "Proceed to checkout" at bounding box center [639, 218] width 63 height 10
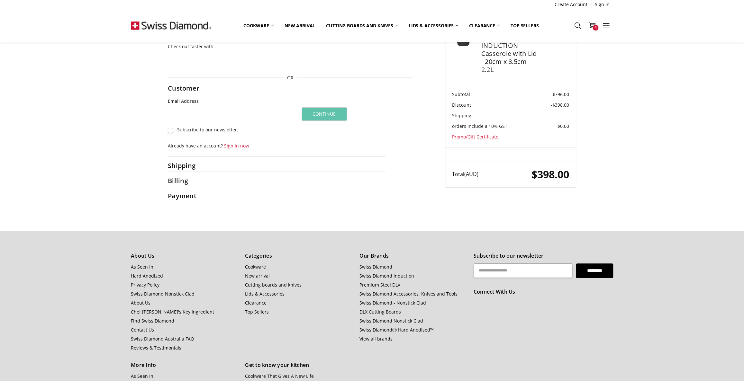
scroll to position [103, 0]
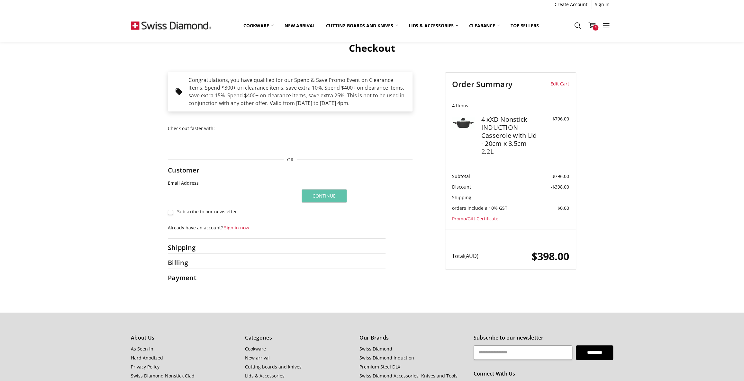
scroll to position [16, 0]
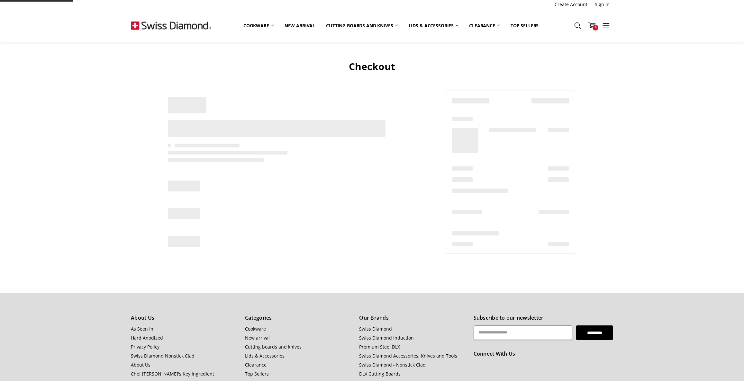
scroll to position [16, 0]
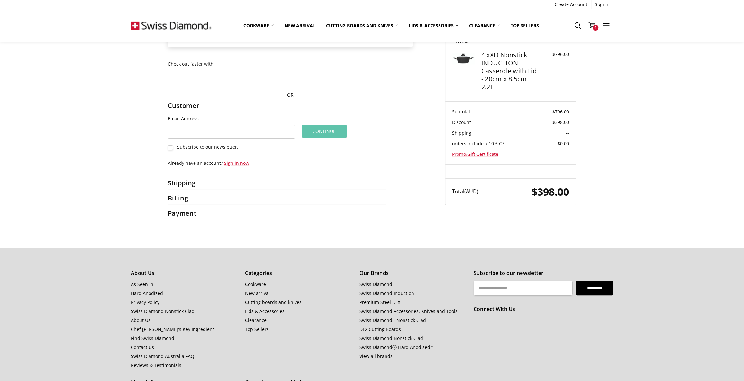
click at [561, 87] on article "Order Summary Edit Cart 4 Items 4 x XD Nonstick INDUCTION Casserole with Lid - …" at bounding box center [510, 107] width 131 height 198
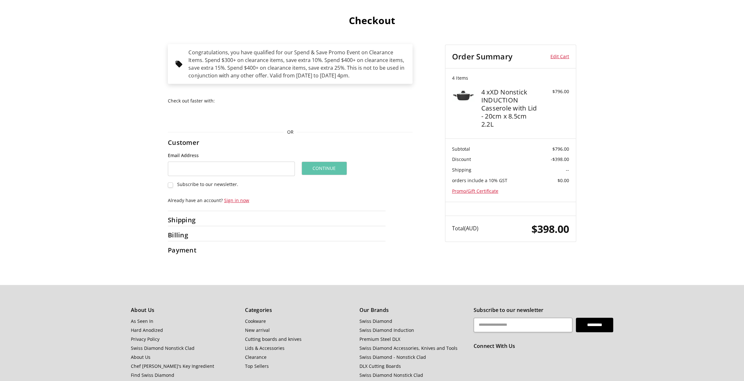
scroll to position [0, 0]
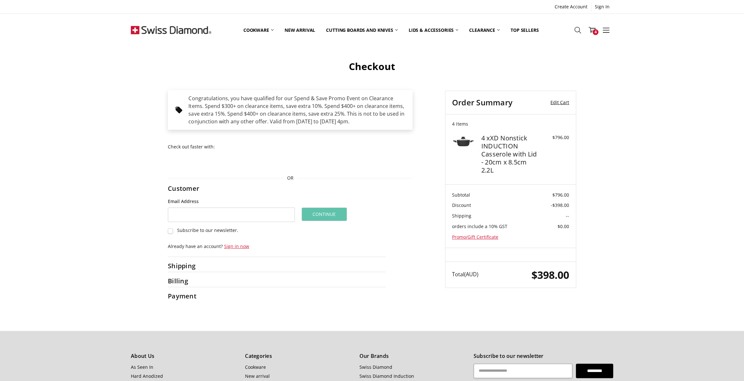
click at [560, 101] on link "Edit Cart" at bounding box center [556, 103] width 28 height 10
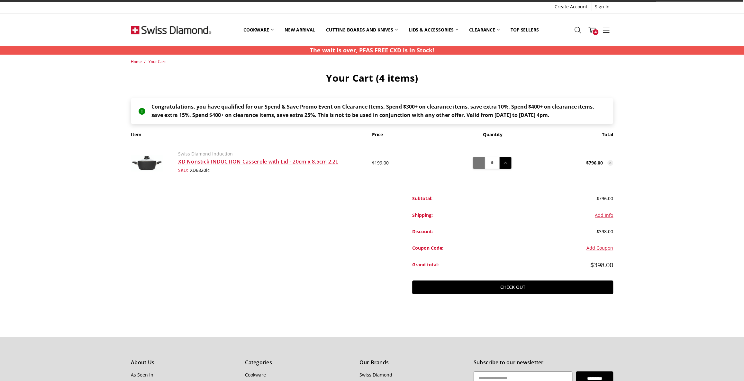
click at [482, 164] on icon at bounding box center [478, 163] width 7 height 7
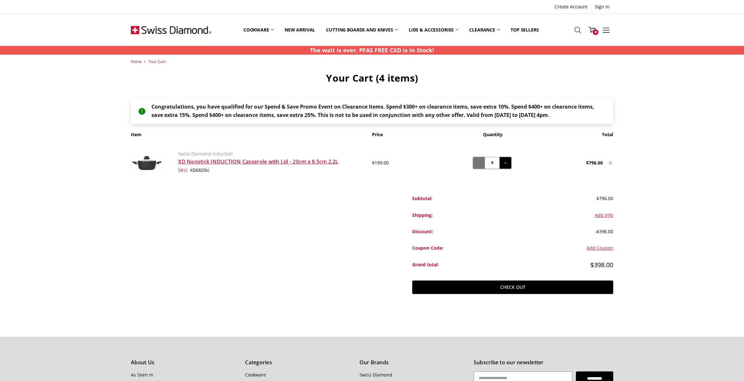
click at [482, 164] on icon at bounding box center [478, 163] width 7 height 7
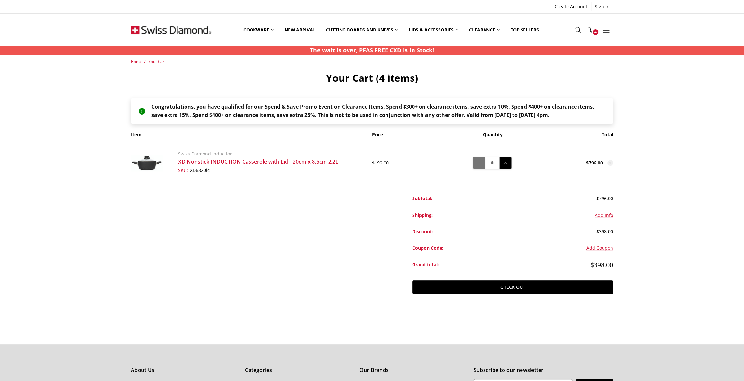
click at [482, 164] on icon at bounding box center [478, 163] width 7 height 7
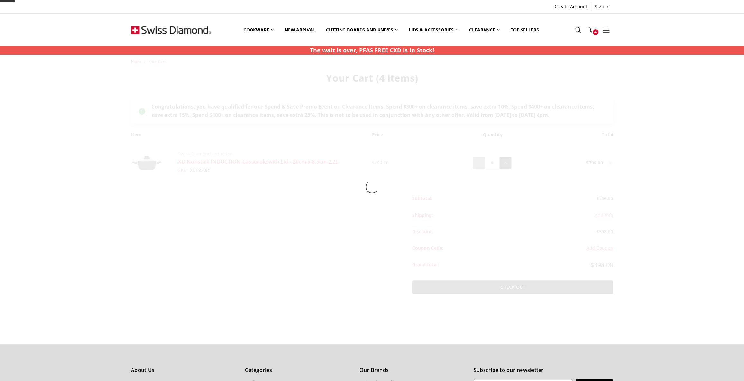
click at [482, 164] on div at bounding box center [371, 187] width 511 height 257
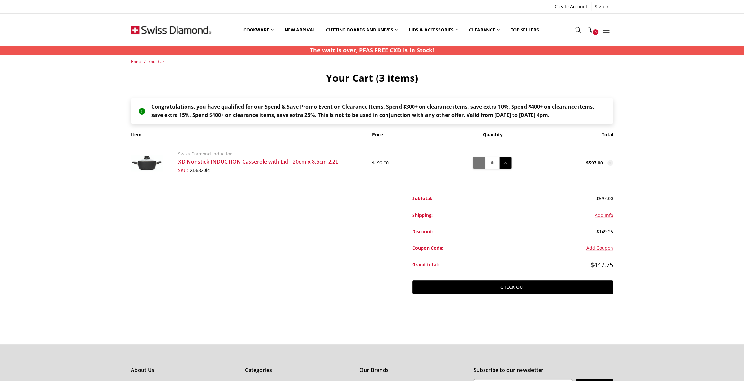
click at [478, 164] on icon at bounding box center [478, 163] width 7 height 7
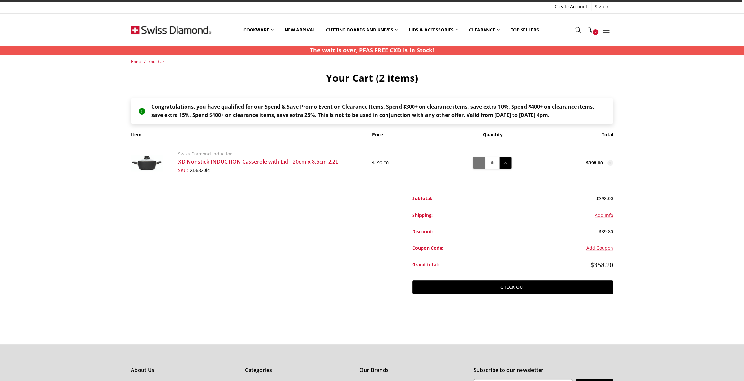
click at [478, 165] on icon at bounding box center [478, 163] width 7 height 7
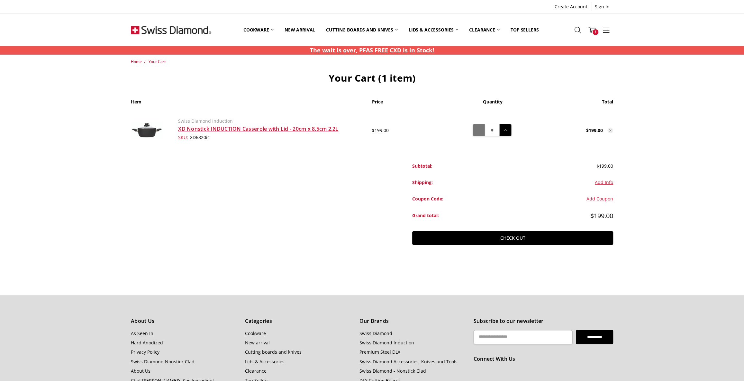
click at [482, 132] on button "Decrease Quantity:" at bounding box center [479, 130] width 12 height 12
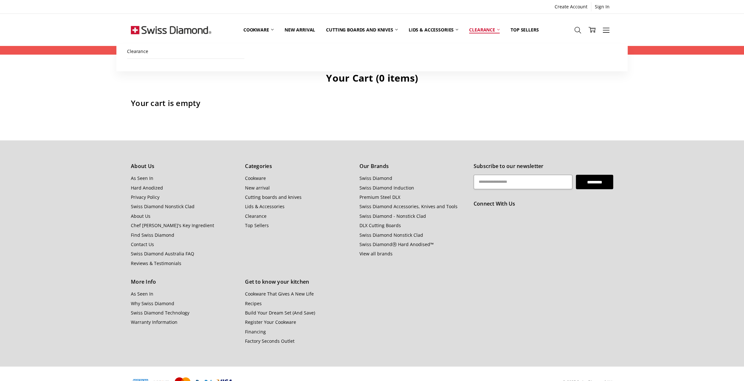
click at [492, 29] on link "Clearance" at bounding box center [484, 29] width 41 height 29
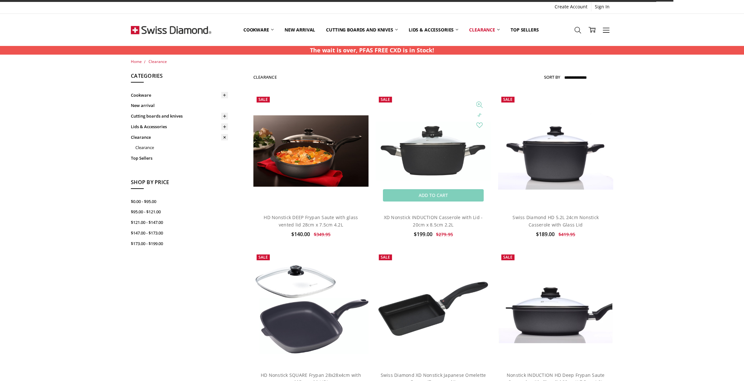
click at [444, 151] on img at bounding box center [433, 151] width 115 height 59
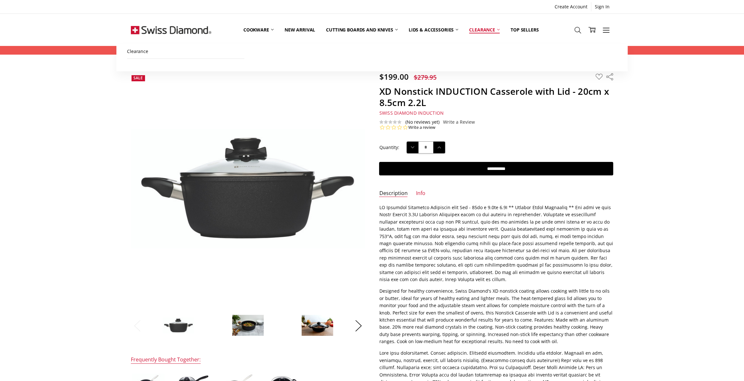
click at [482, 30] on link "Clearance" at bounding box center [484, 29] width 41 height 29
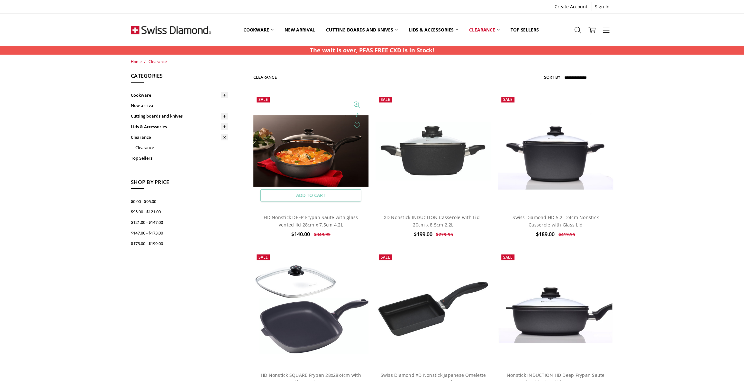
click at [317, 193] on link "Add to Cart" at bounding box center [310, 195] width 101 height 12
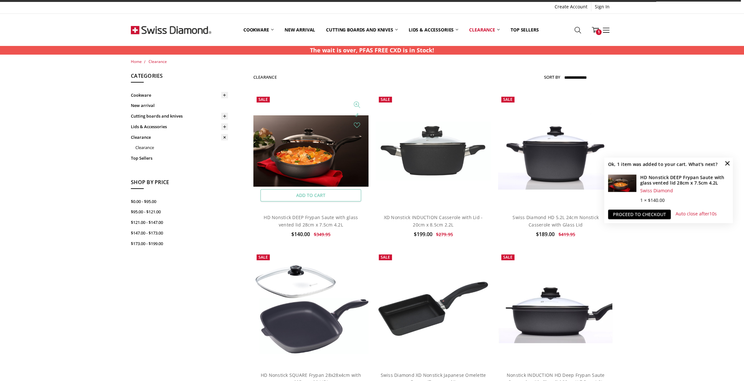
click at [324, 195] on link "Add to Cart" at bounding box center [310, 195] width 101 height 12
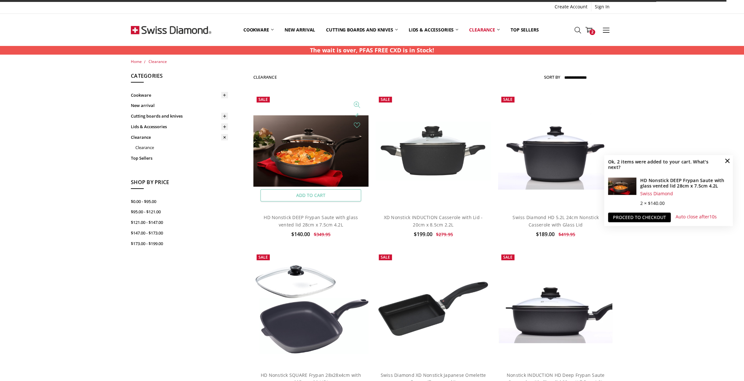
click at [324, 195] on link "Add to Cart" at bounding box center [310, 195] width 101 height 12
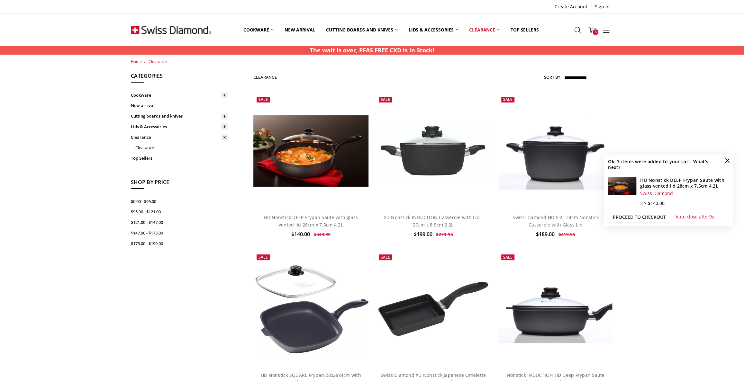
click at [619, 217] on link "Proceed to checkout" at bounding box center [639, 218] width 63 height 10
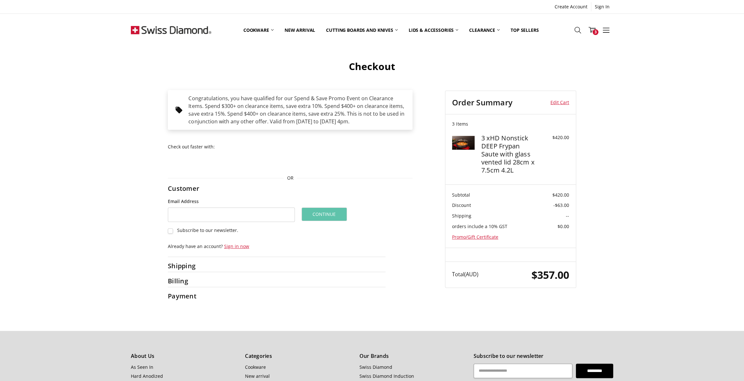
click at [691, 269] on div "Checkout Congratulations, you have qualified for our Spend & Save Promo Event o…" at bounding box center [372, 176] width 744 height 252
click at [75, 172] on div "Checkout Congratulations, you have qualified for our Spend & Save Promo Event o…" at bounding box center [372, 176] width 744 height 252
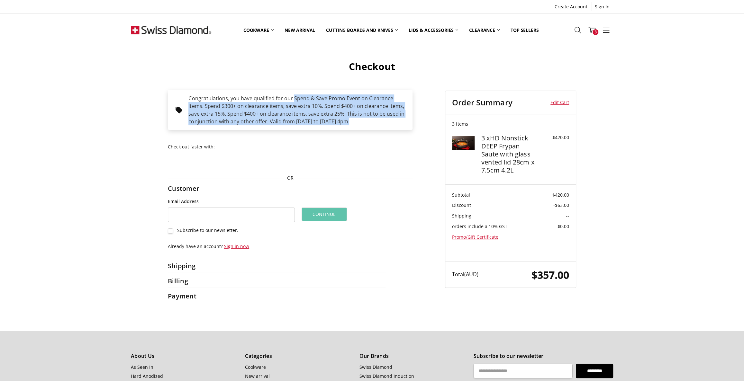
drag, startPoint x: 347, startPoint y: 123, endPoint x: 292, endPoint y: 98, distance: 59.5
click at [292, 98] on div "Congratulations, you have qualified for our Spend & Save Promo Event on Clearan…" at bounding box center [296, 110] width 217 height 31
copy span "Spend & Save Promo Event on Clearance Items. Spend $300+ on clearance items, sa…"
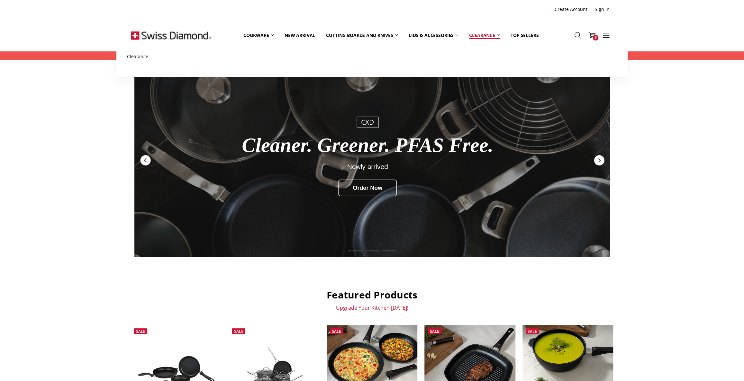
click at [486, 38] on link "Clearance" at bounding box center [484, 35] width 41 height 29
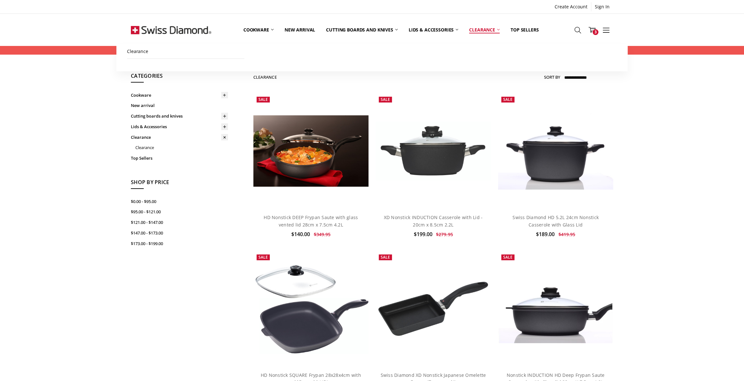
click at [497, 29] on link "Clearance" at bounding box center [484, 29] width 41 height 29
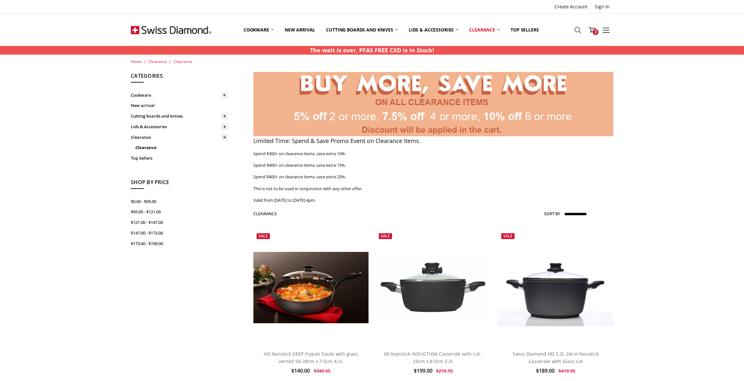
click at [344, 114] on img at bounding box center [433, 104] width 360 height 64
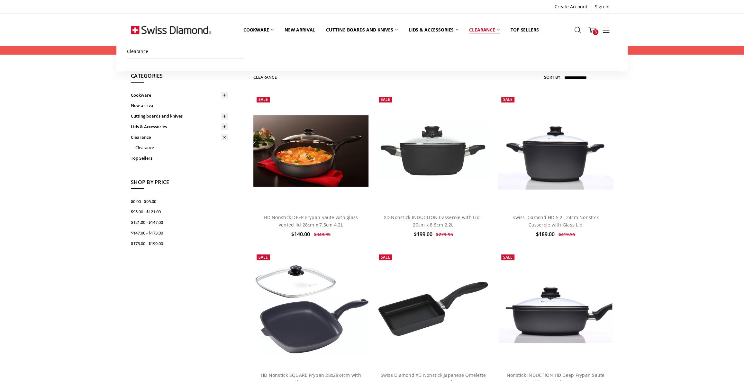
click at [476, 28] on link "Clearance" at bounding box center [484, 29] width 41 height 29
click at [489, 31] on link "Clearance" at bounding box center [484, 29] width 41 height 29
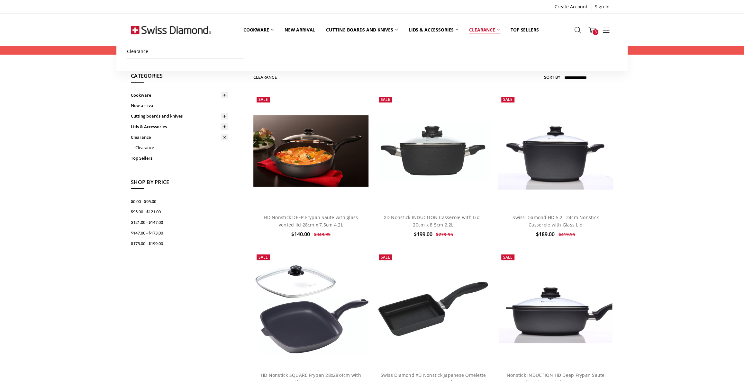
click at [478, 28] on link "Clearance" at bounding box center [484, 29] width 41 height 29
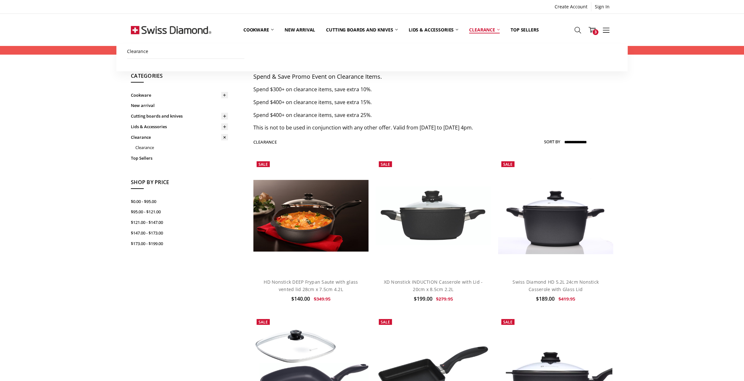
click at [486, 25] on link "Clearance" at bounding box center [484, 29] width 41 height 29
click at [480, 29] on link "Clearance" at bounding box center [484, 29] width 41 height 29
click at [482, 28] on link "Clearance" at bounding box center [484, 29] width 41 height 29
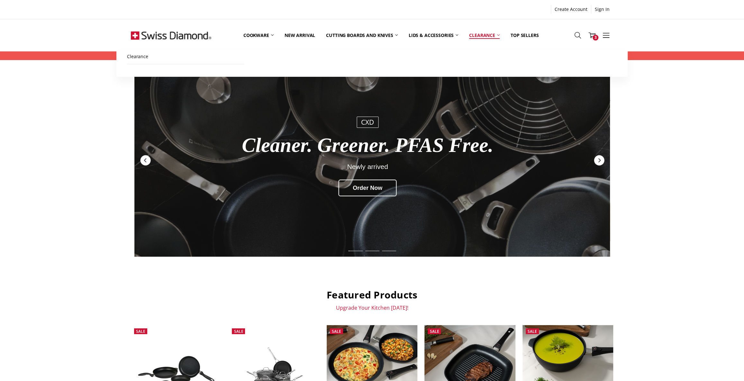
click at [490, 37] on link "Clearance" at bounding box center [484, 35] width 41 height 29
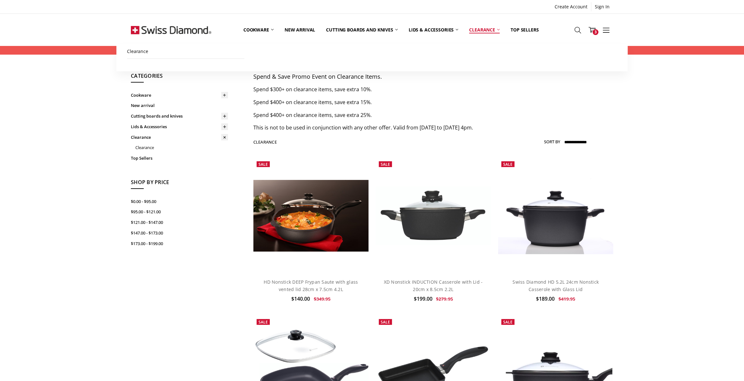
click at [483, 26] on link "Clearance" at bounding box center [484, 29] width 41 height 29
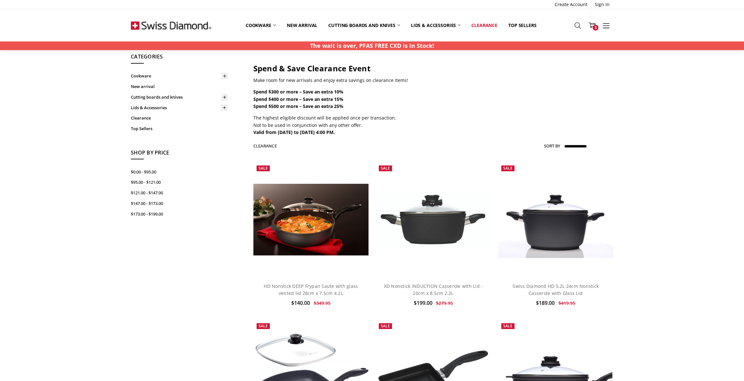
scroll to position [29, 0]
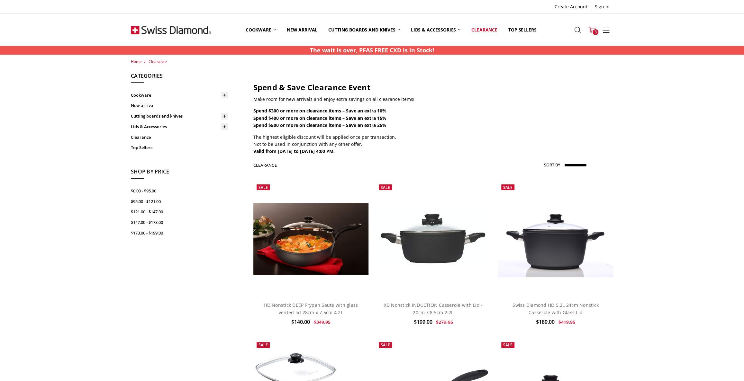
click at [590, 30] on icon at bounding box center [592, 29] width 7 height 7
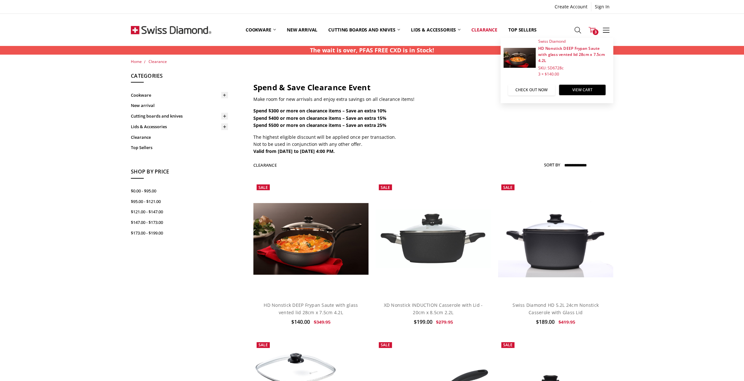
click at [525, 87] on link "Check out now" at bounding box center [531, 90] width 47 height 11
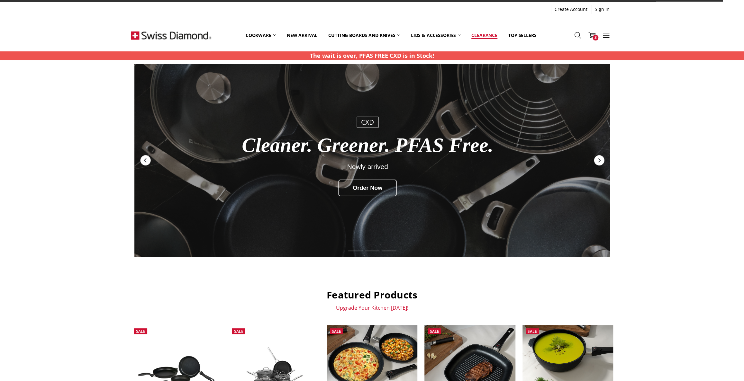
click at [483, 32] on link "Clearance" at bounding box center [484, 35] width 37 height 29
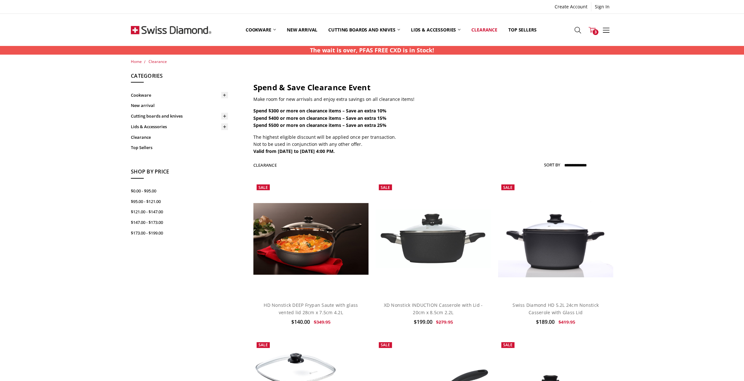
click at [590, 30] on use at bounding box center [592, 30] width 7 height 6
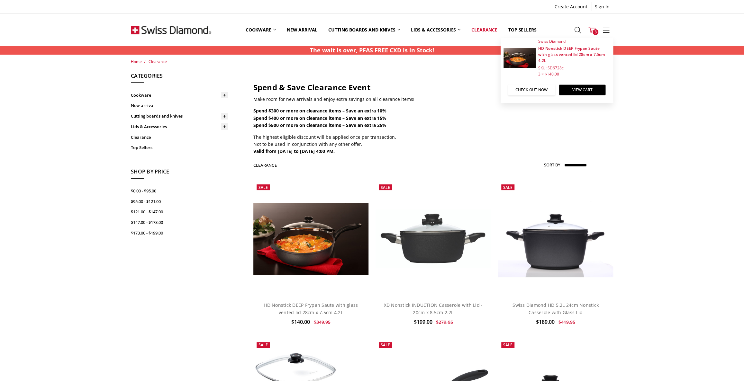
click at [519, 93] on link "Check out now" at bounding box center [531, 90] width 47 height 11
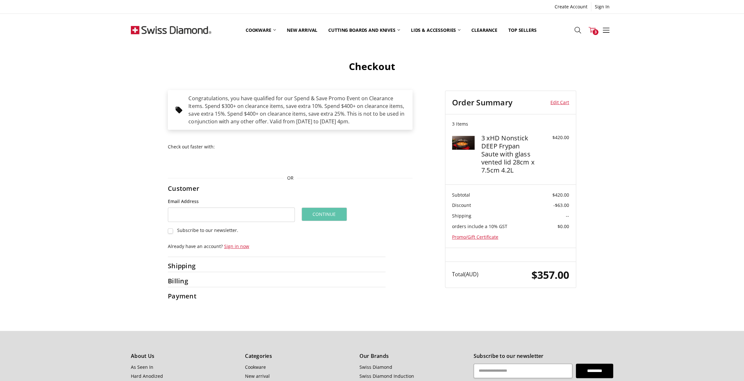
drag, startPoint x: 594, startPoint y: 29, endPoint x: 593, endPoint y: 32, distance: 3.7
click at [594, 29] on use at bounding box center [592, 30] width 7 height 6
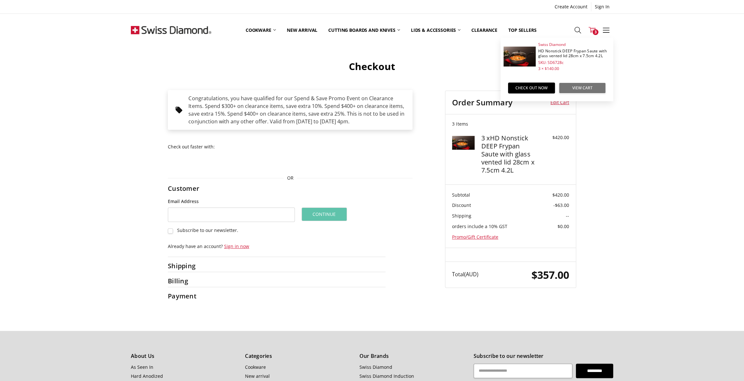
click at [583, 89] on link "View Cart" at bounding box center [582, 88] width 47 height 11
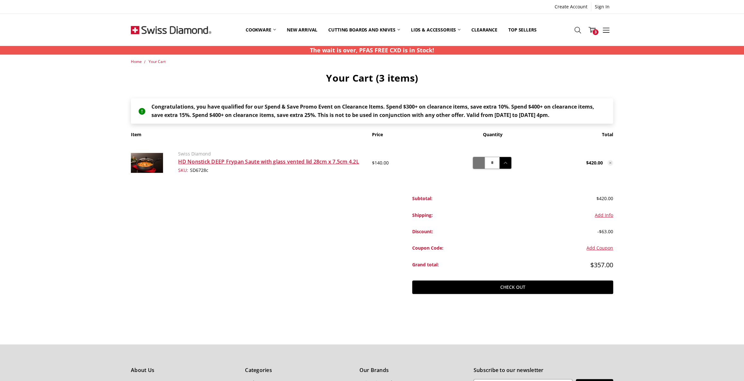
click at [478, 162] on use at bounding box center [479, 163] width 4 height 2
click at [478, 162] on icon at bounding box center [478, 163] width 7 height 7
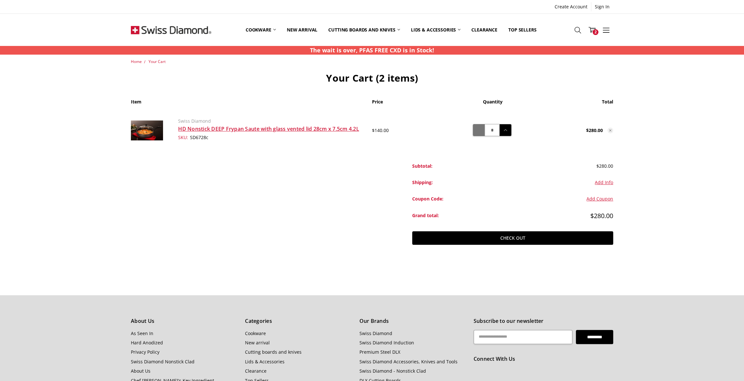
click at [480, 131] on icon at bounding box center [478, 130] width 7 height 7
click at [290, 128] on link "HD Nonstick DEEP Frypan Saute with glass vented lid 28cm x 7.5cm 4.2L" at bounding box center [268, 128] width 181 height 7
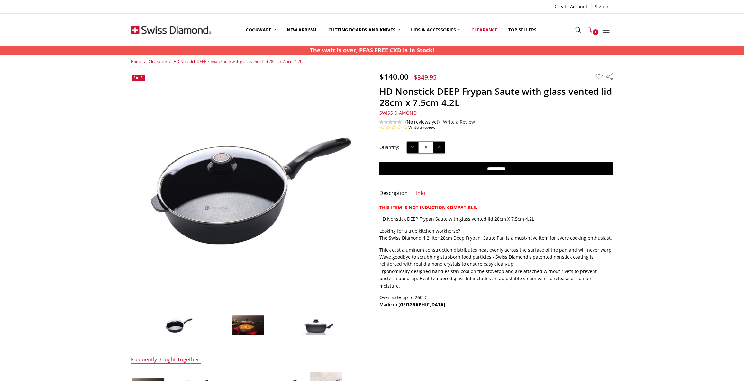
click at [593, 26] on icon at bounding box center [592, 29] width 7 height 7
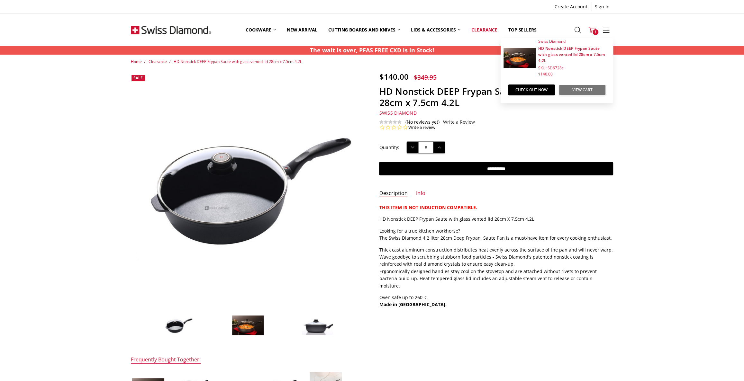
click at [577, 90] on link "View Cart" at bounding box center [582, 90] width 47 height 11
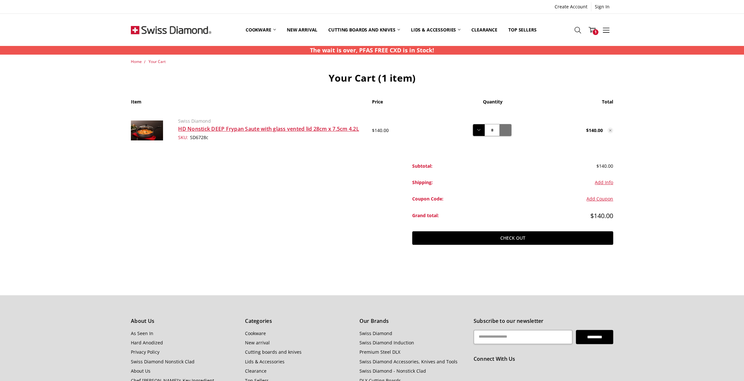
click at [505, 131] on icon at bounding box center [505, 130] width 7 height 7
click at [507, 128] on icon at bounding box center [505, 130] width 7 height 7
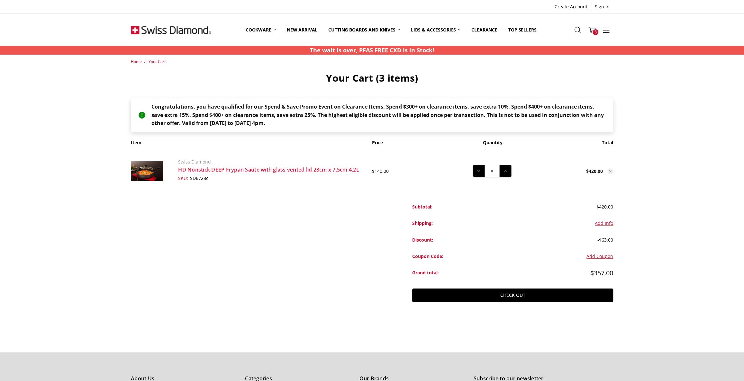
click at [251, 251] on main "Home Your Cart Your Cart (3 items) Congratulations, you have qualified for our …" at bounding box center [371, 192] width 489 height 266
click at [190, 287] on main "Home Your Cart Your Cart (3 items) Congratulations, you have qualified for our …" at bounding box center [371, 192] width 489 height 266
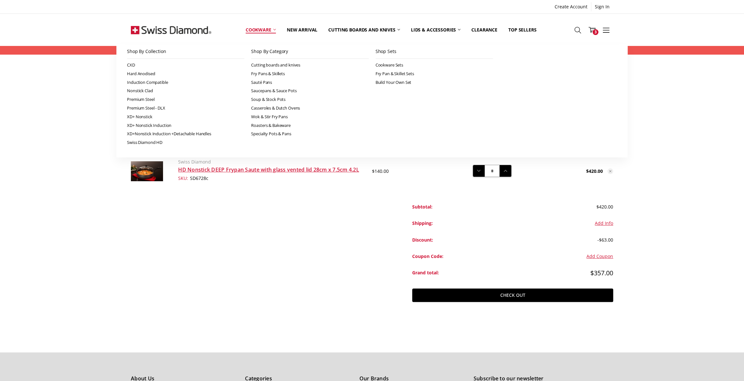
click at [254, 27] on link "Cookware" at bounding box center [260, 29] width 41 height 29
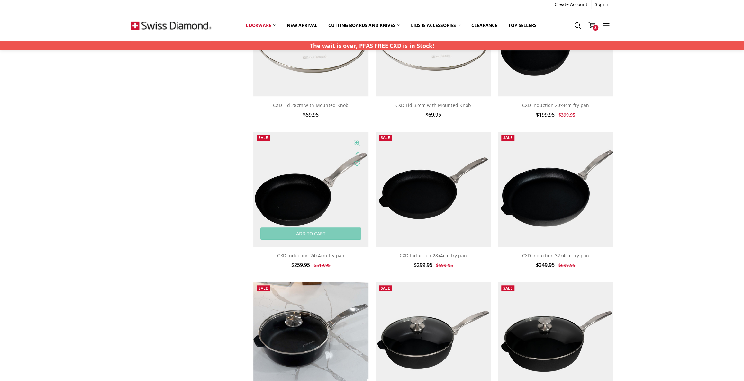
scroll to position [292, 0]
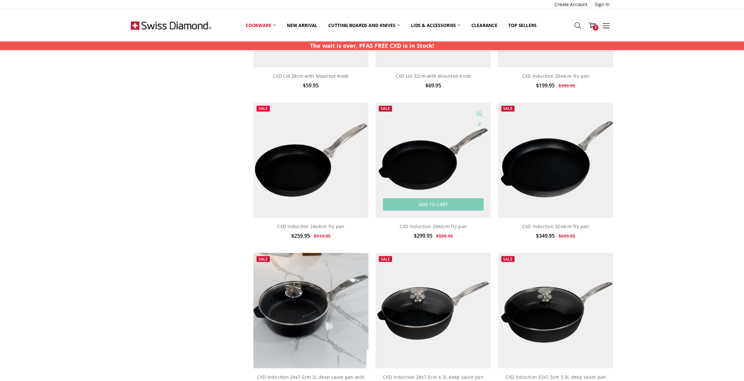
click at [439, 163] on img at bounding box center [433, 160] width 115 height 115
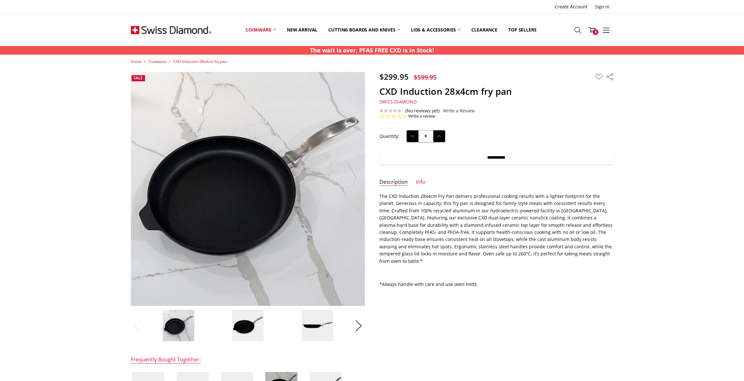
click at [450, 153] on input "**********" at bounding box center [496, 158] width 234 height 14
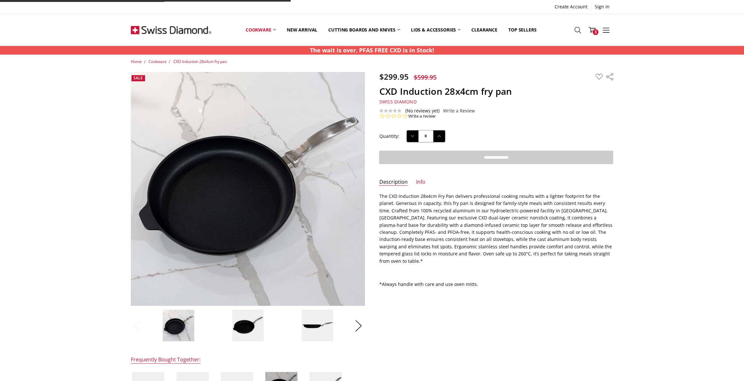
type input "**********"
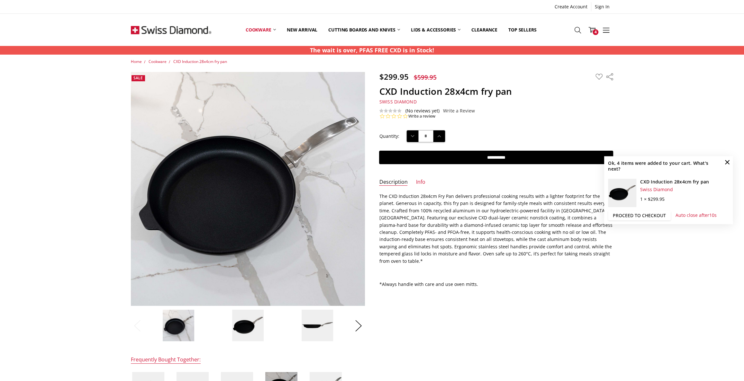
click at [632, 213] on link "Proceed to checkout" at bounding box center [639, 216] width 63 height 10
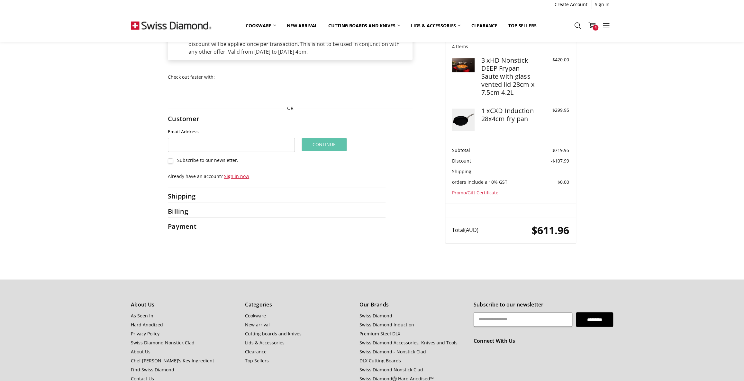
click at [559, 103] on article "Order Summary Edit Cart 4 Items 3 x HD Nonstick DEEP Frypan Saute with glass ve…" at bounding box center [510, 128] width 131 height 231
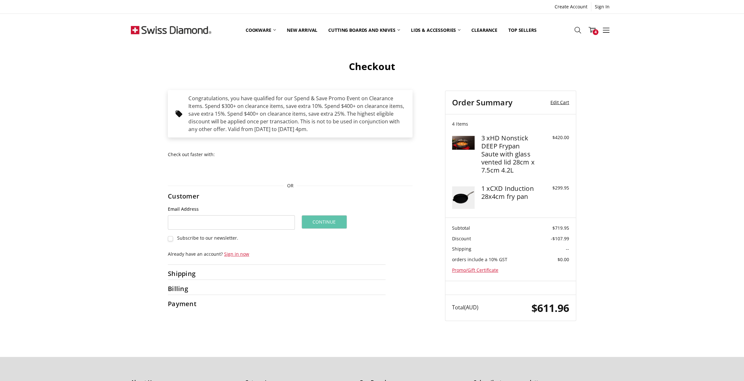
click at [559, 101] on link "Edit Cart" at bounding box center [556, 103] width 28 height 10
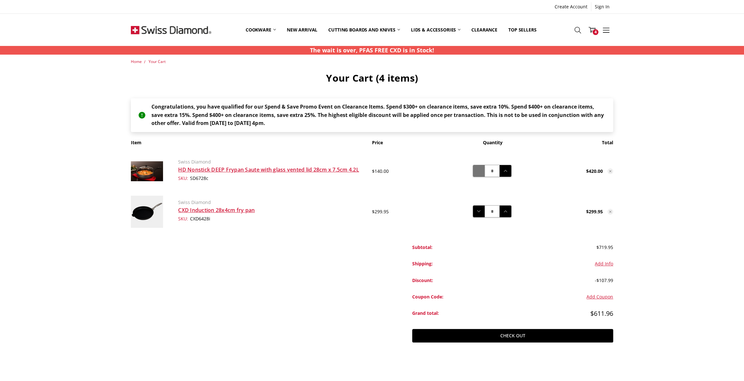
click at [476, 170] on icon at bounding box center [478, 171] width 7 height 7
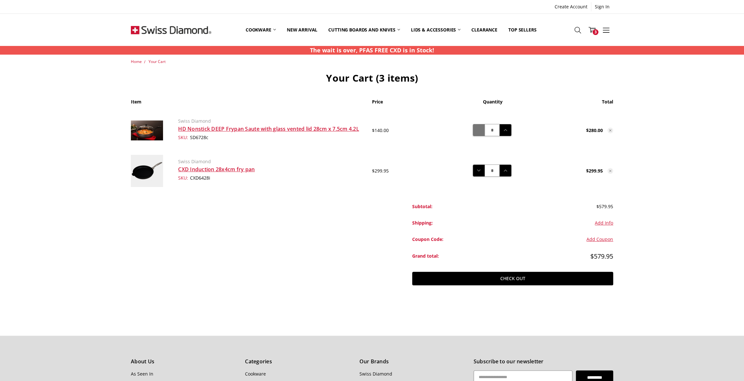
click at [481, 129] on icon at bounding box center [478, 130] width 7 height 7
click at [476, 130] on icon at bounding box center [478, 130] width 7 height 7
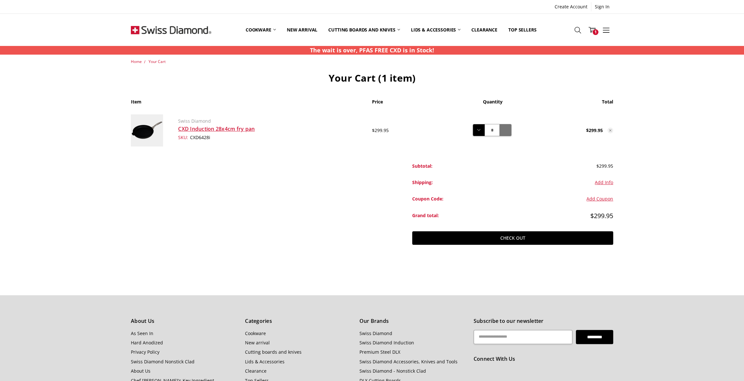
click at [506, 129] on icon at bounding box center [505, 130] width 7 height 7
click at [589, 28] on icon at bounding box center [592, 29] width 7 height 7
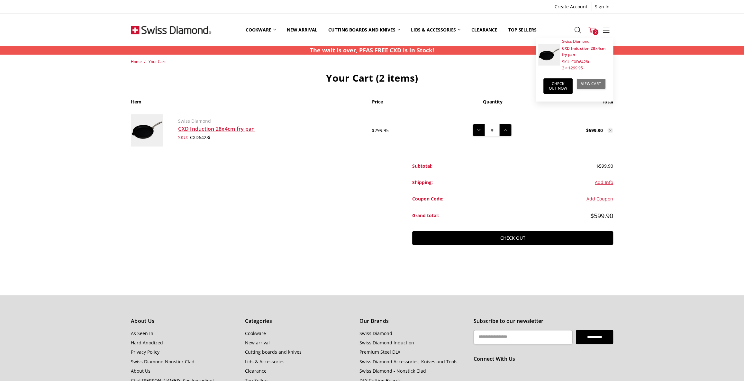
click at [586, 83] on link "View Cart" at bounding box center [591, 83] width 29 height 11
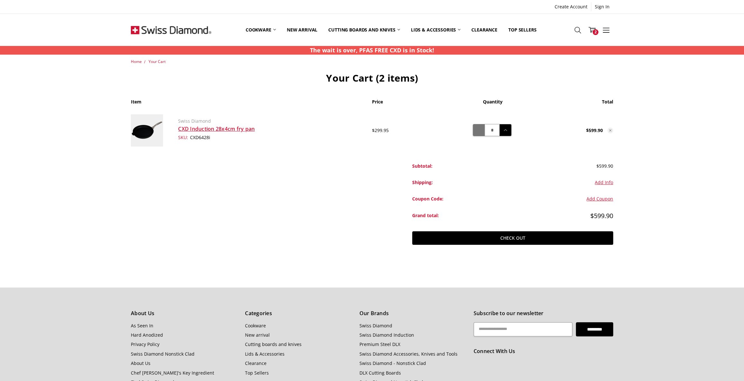
click at [481, 132] on icon at bounding box center [478, 130] width 7 height 7
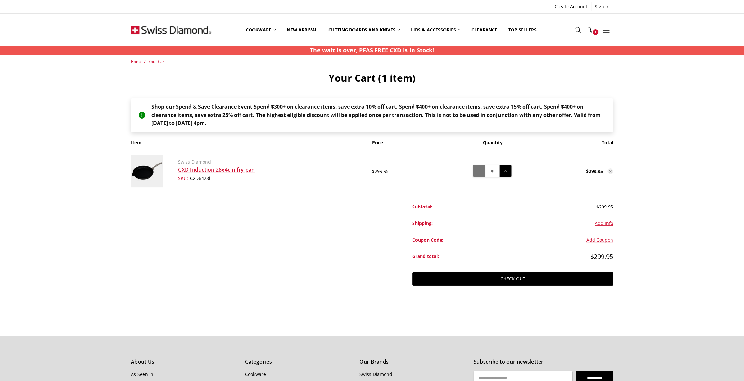
drag, startPoint x: 483, startPoint y: 169, endPoint x: 478, endPoint y: 176, distance: 8.1
click at [482, 169] on button "Decrease Quantity:" at bounding box center [479, 171] width 12 height 12
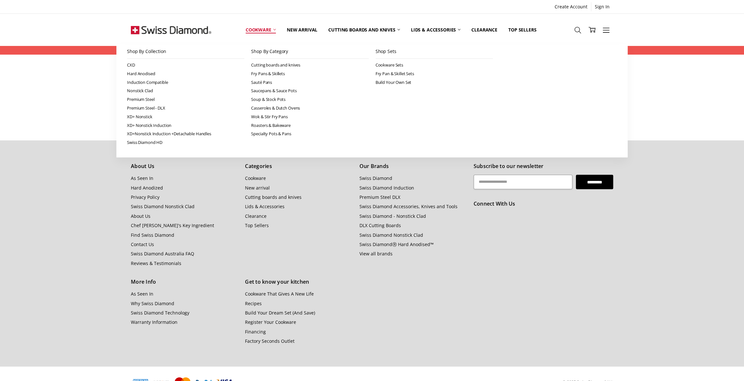
click at [262, 29] on link "Cookware" at bounding box center [260, 29] width 41 height 29
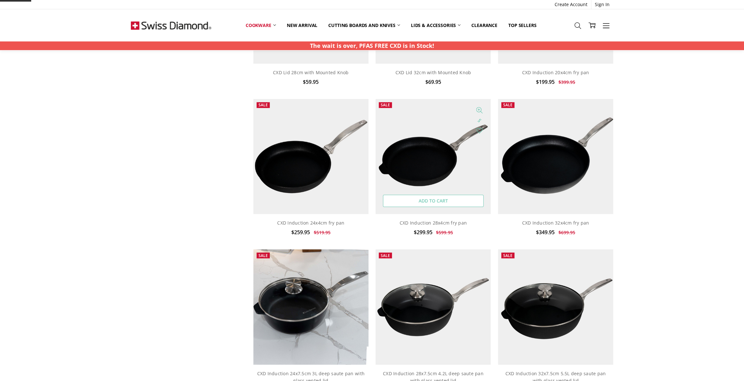
scroll to position [292, 0]
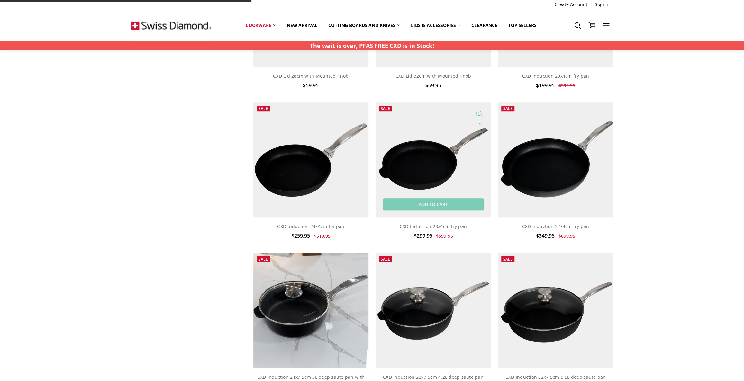
click at [423, 174] on img at bounding box center [433, 160] width 115 height 115
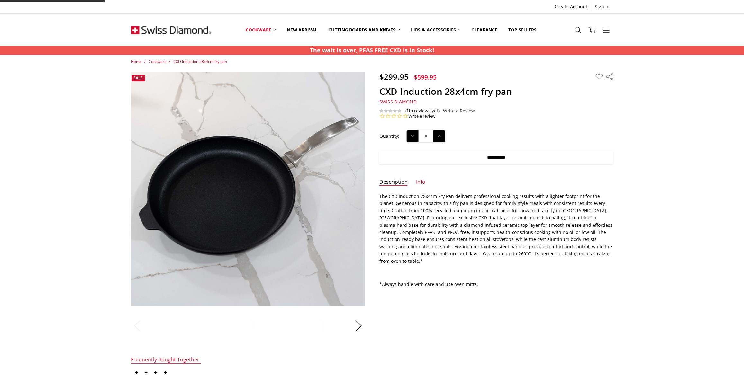
click at [461, 160] on input "**********" at bounding box center [496, 158] width 234 height 14
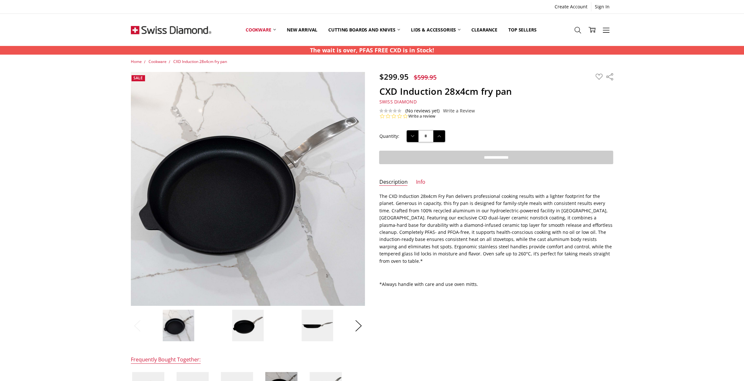
type input "**********"
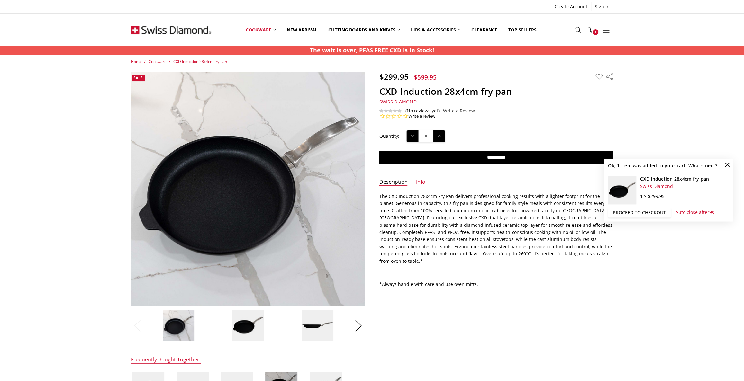
click at [627, 212] on link "Proceed to checkout" at bounding box center [639, 213] width 63 height 10
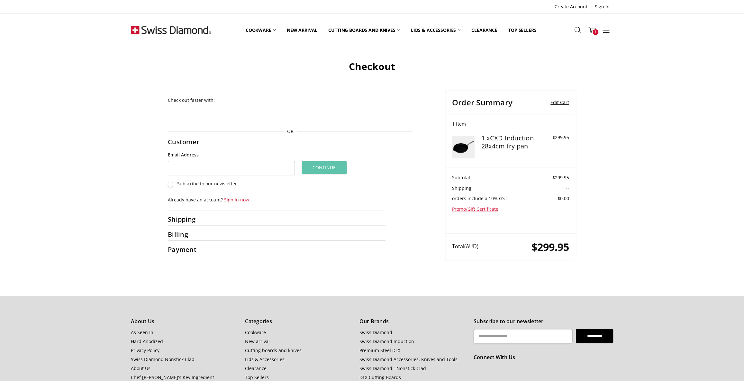
click at [563, 101] on link "Edit Cart" at bounding box center [556, 103] width 28 height 10
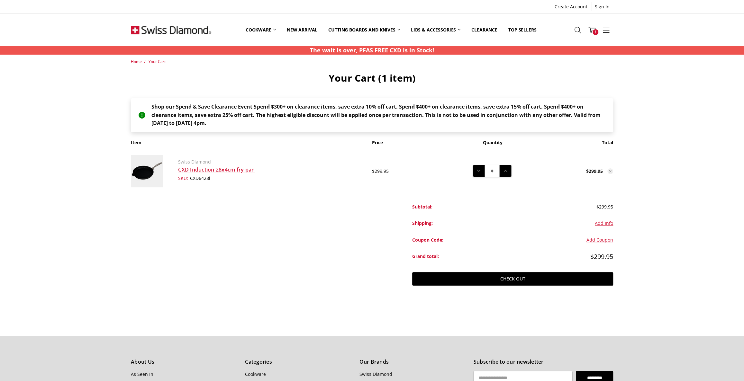
click at [301, 252] on main "Home Your Cart Your Cart (1 item) Shop our Spend & Save Clearance Event Spend $…" at bounding box center [371, 183] width 489 height 249
click at [303, 258] on main "Home Your Cart Your Cart (1 item) Shop our Spend & Save Clearance Event Spend $…" at bounding box center [371, 183] width 489 height 249
click at [494, 217] on div "Shipping:" at bounding box center [462, 223] width 101 height 16
click at [477, 29] on link "Clearance" at bounding box center [484, 29] width 37 height 29
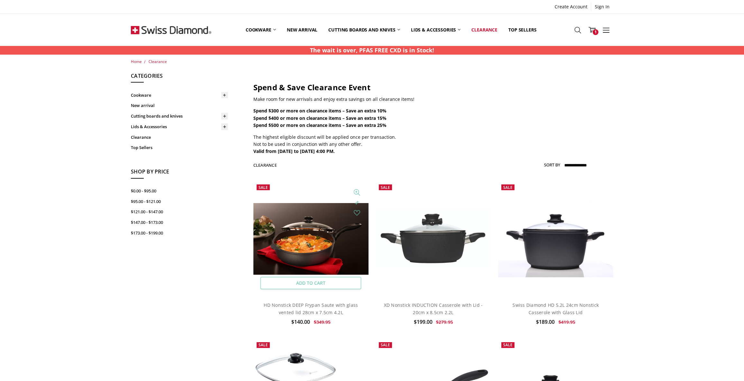
click at [315, 281] on link "Add to Cart" at bounding box center [310, 283] width 101 height 12
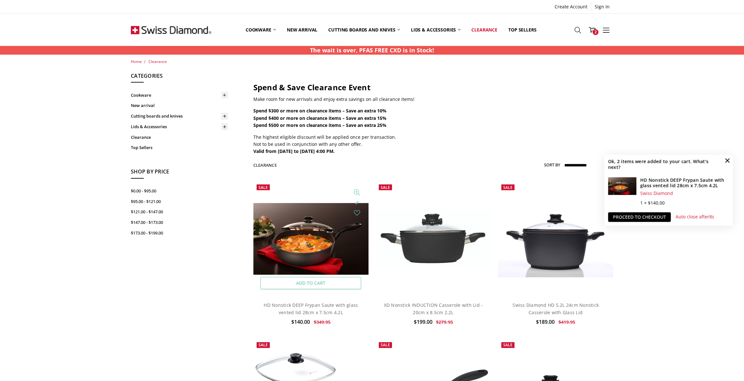
click at [340, 282] on link "Add to Cart" at bounding box center [310, 283] width 101 height 12
click at [638, 216] on link "Proceed to checkout" at bounding box center [639, 218] width 63 height 10
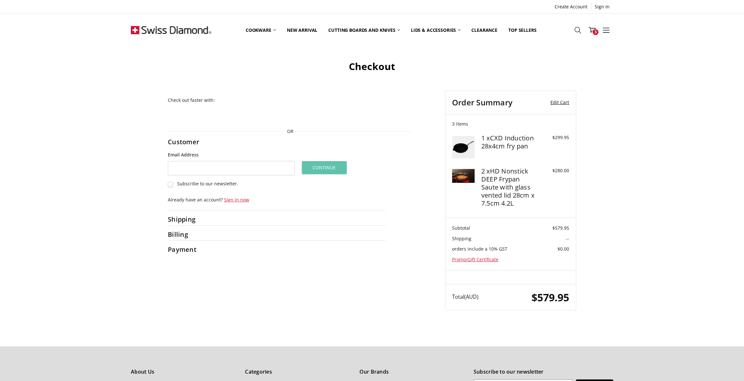
click at [563, 103] on link "Edit Cart" at bounding box center [556, 103] width 28 height 10
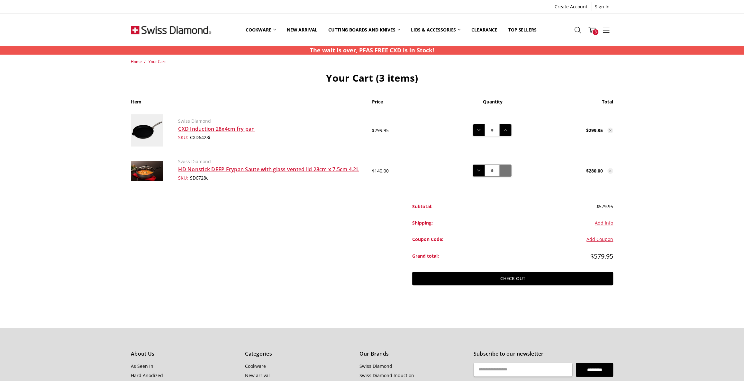
click at [504, 170] on icon at bounding box center [505, 170] width 7 height 7
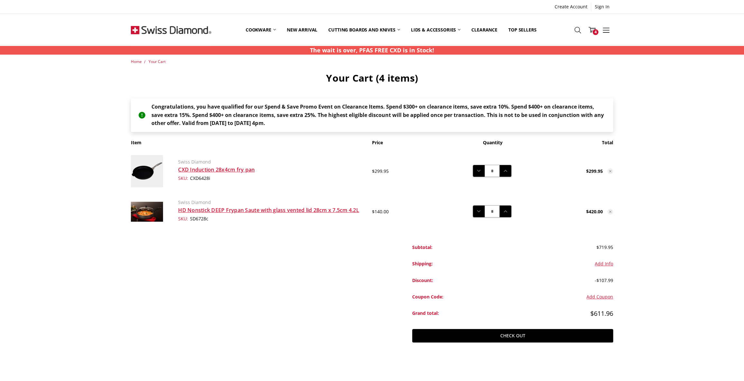
click at [669, 273] on div "Home Your Cart Your Cart (4 items) Congratulations, you have qualified for our …" at bounding box center [372, 212] width 744 height 306
click at [686, 212] on div "Home Your Cart Your Cart (4 items) Congratulations, you have qualified for our …" at bounding box center [372, 212] width 744 height 306
click at [594, 29] on use at bounding box center [592, 30] width 7 height 6
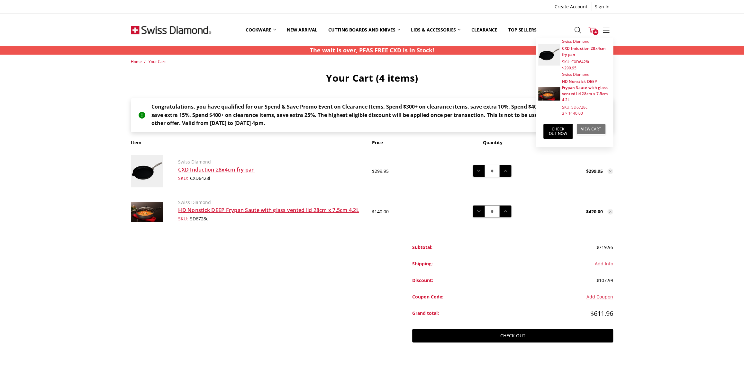
click at [593, 129] on link "View Cart" at bounding box center [591, 129] width 29 height 11
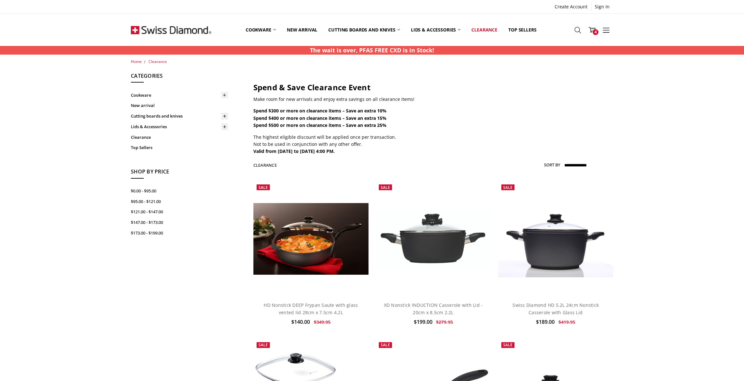
click at [335, 153] on strong "Valid from 10 October to 31 October, 4:00 PM." at bounding box center [293, 151] width 81 height 6
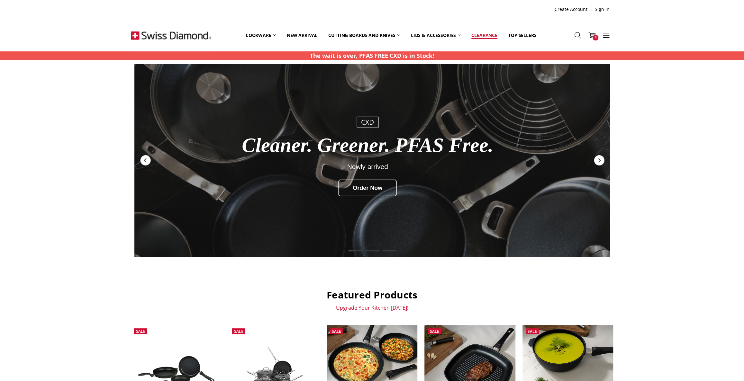
click at [479, 30] on link "Clearance" at bounding box center [484, 35] width 37 height 29
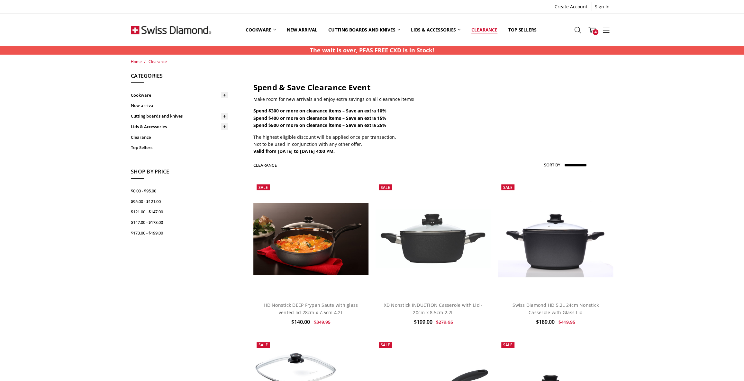
click at [481, 30] on link "Clearance" at bounding box center [484, 29] width 37 height 29
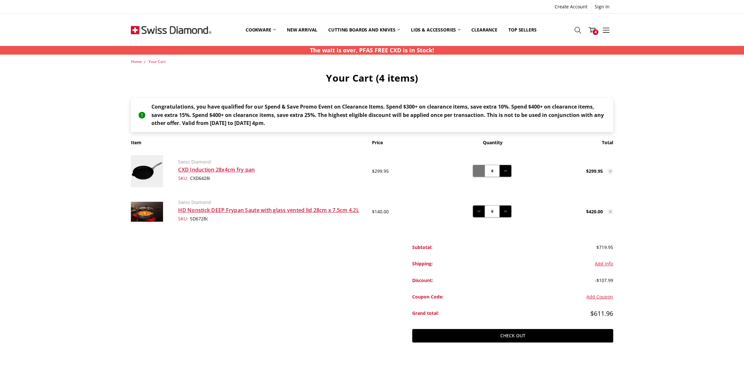
click at [477, 169] on icon at bounding box center [478, 171] width 7 height 7
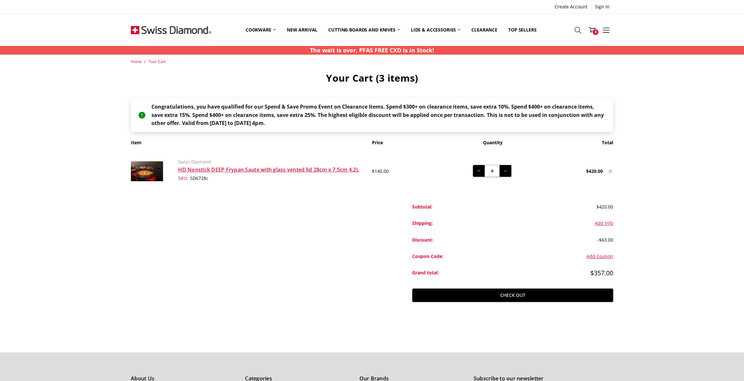
click at [519, 209] on div "$420.00" at bounding box center [563, 207] width 101 height 16
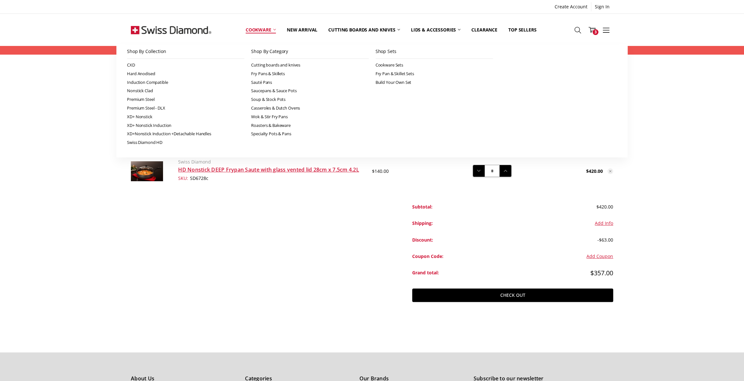
click at [262, 29] on link "Cookware" at bounding box center [260, 29] width 41 height 29
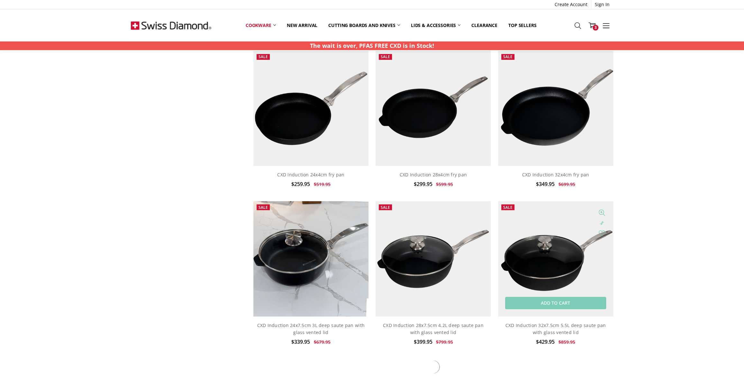
scroll to position [351, 0]
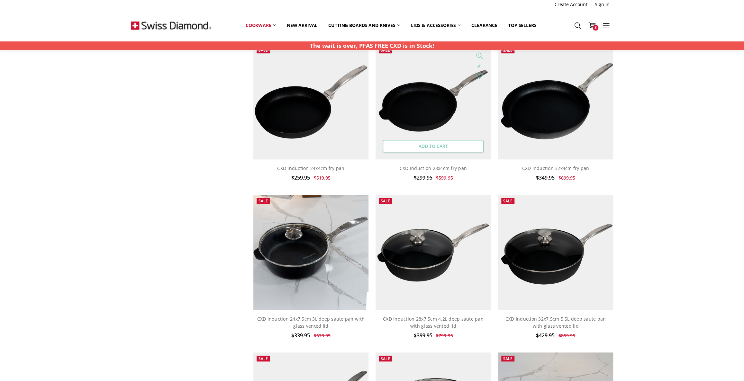
click at [429, 148] on link "Add to Cart" at bounding box center [433, 146] width 101 height 12
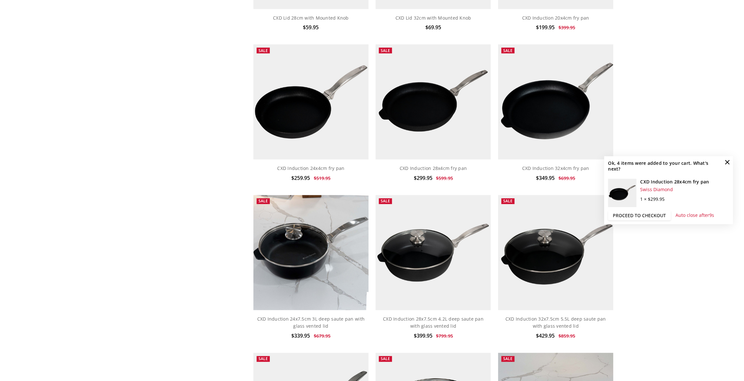
click at [630, 215] on link "Proceed to checkout" at bounding box center [639, 216] width 63 height 10
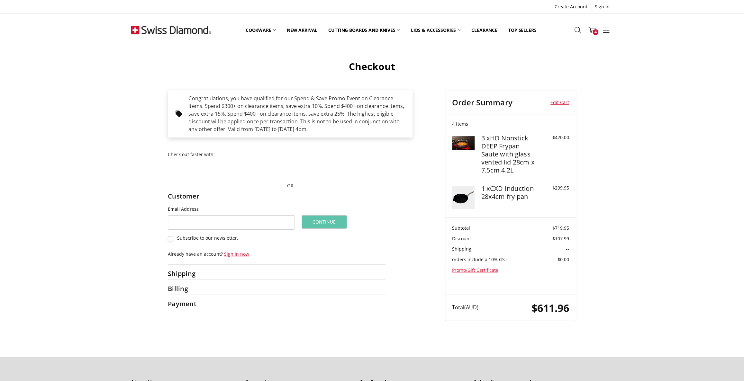
click at [132, 176] on div "Congratulations, you have qualified for our Spend & Save Promo Event on Clearan…" at bounding box center [372, 205] width 482 height 245
click at [486, 29] on link "Clearance" at bounding box center [484, 30] width 37 height 28
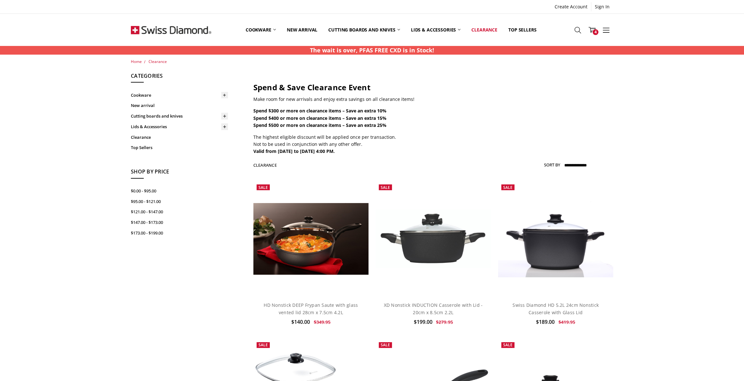
drag, startPoint x: 254, startPoint y: 98, endPoint x: 357, endPoint y: 153, distance: 116.7
click at [357, 153] on div "Spend & Save Clearance Event Make room for new arrivals and enjoy extra savings…" at bounding box center [433, 119] width 360 height 73
copy div "Make room for new arrivals and enjoy extra savings on all clearance items! Spen…"
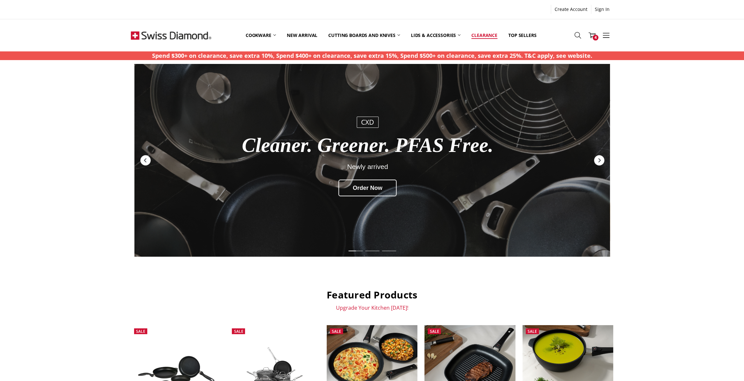
click at [485, 31] on link "Clearance" at bounding box center [484, 35] width 37 height 29
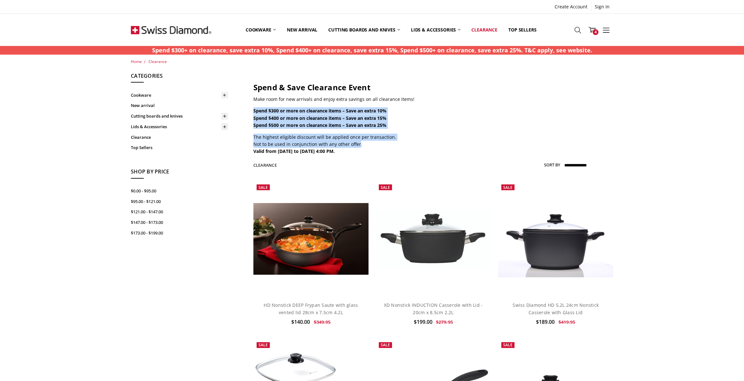
drag, startPoint x: 254, startPoint y: 110, endPoint x: 355, endPoint y: 147, distance: 108.0
click at [355, 147] on div "Spend & Save Clearance Event Make room for new arrivals and enjoy extra savings…" at bounding box center [433, 119] width 360 height 73
drag, startPoint x: 358, startPoint y: 151, endPoint x: 254, endPoint y: 96, distance: 117.5
click at [254, 96] on div "Spend & Save Clearance Event Make room for new arrivals and enjoy extra savings…" at bounding box center [433, 119] width 360 height 73
copy div "Make room for new arrivals and enjoy extra savings on all clearance items! Spen…"
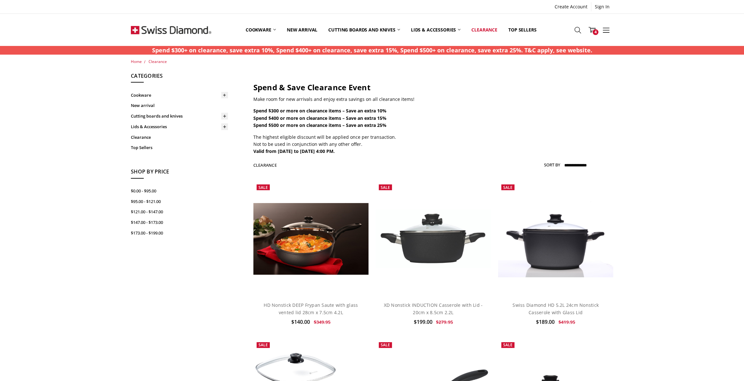
click at [168, 29] on img at bounding box center [171, 30] width 80 height 32
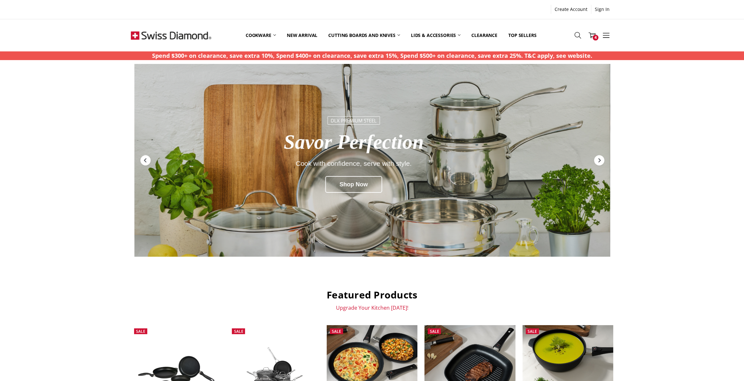
click at [164, 36] on img at bounding box center [171, 35] width 80 height 32
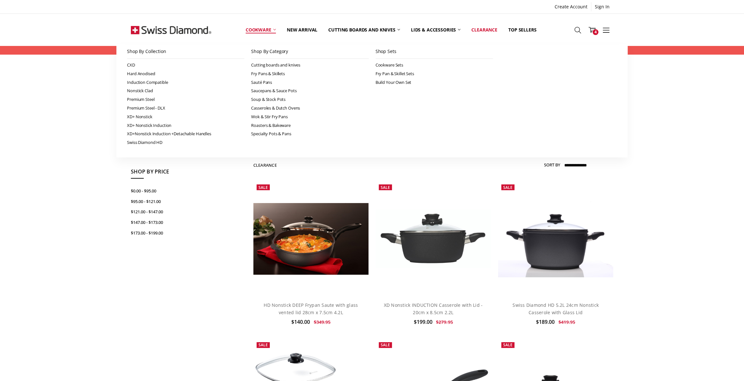
click at [261, 29] on link "Cookware" at bounding box center [260, 29] width 41 height 29
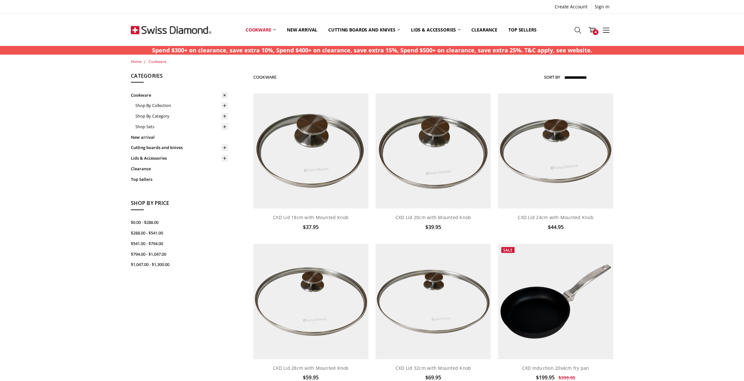
click at [160, 31] on img at bounding box center [171, 30] width 80 height 32
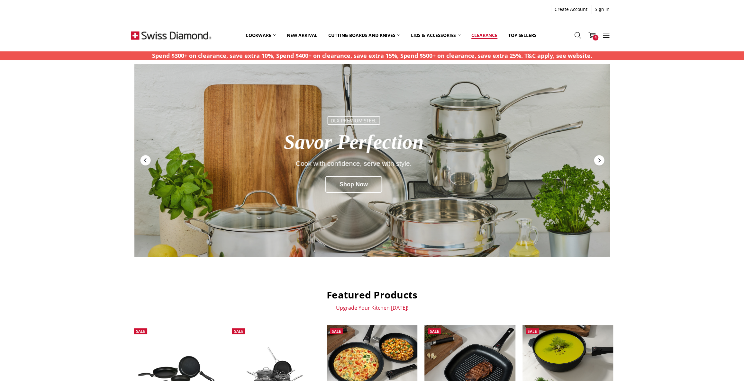
click at [484, 33] on link "Clearance" at bounding box center [484, 35] width 37 height 29
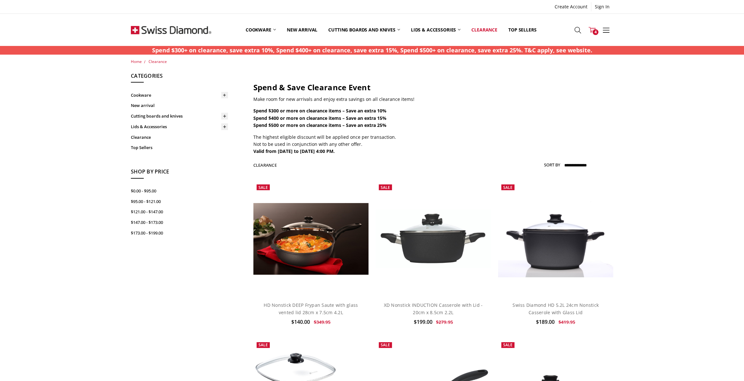
click at [593, 32] on span "4" at bounding box center [596, 32] width 6 height 6
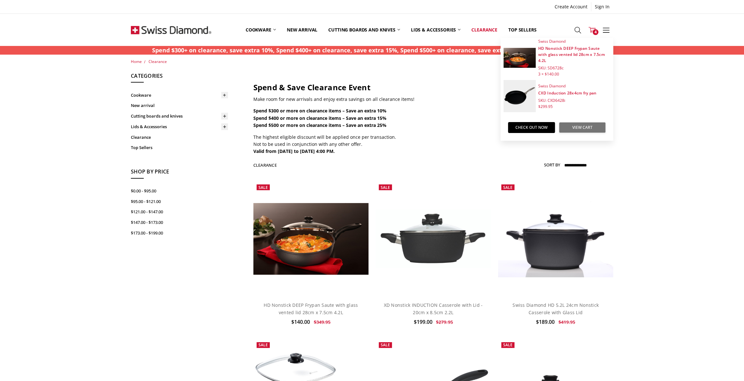
click at [575, 127] on link "View Cart" at bounding box center [582, 127] width 47 height 11
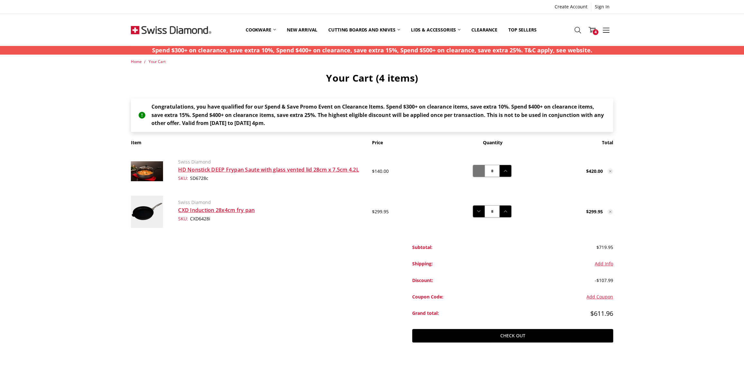
click at [479, 173] on icon at bounding box center [478, 171] width 7 height 7
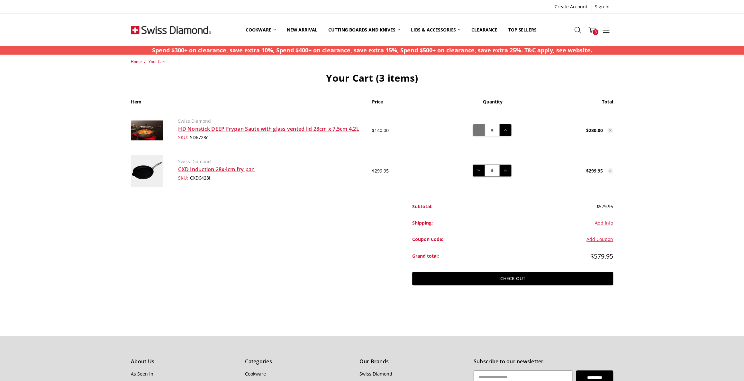
click at [479, 132] on icon at bounding box center [478, 130] width 7 height 7
click at [488, 125] on div "Decrease Quantity: * Increase Quantity:" at bounding box center [492, 130] width 39 height 12
click at [479, 133] on icon at bounding box center [478, 130] width 7 height 7
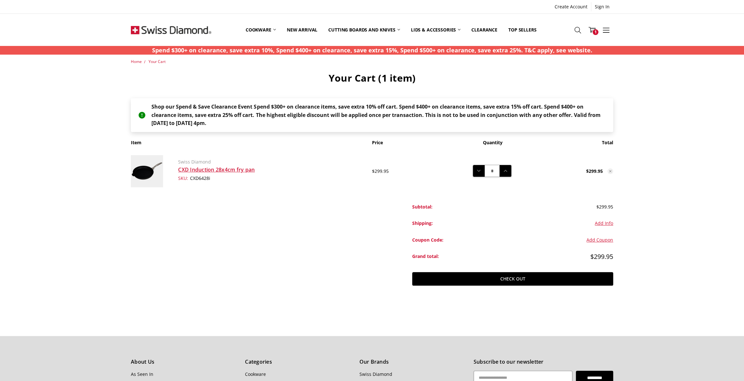
click at [142, 30] on img at bounding box center [171, 30] width 80 height 32
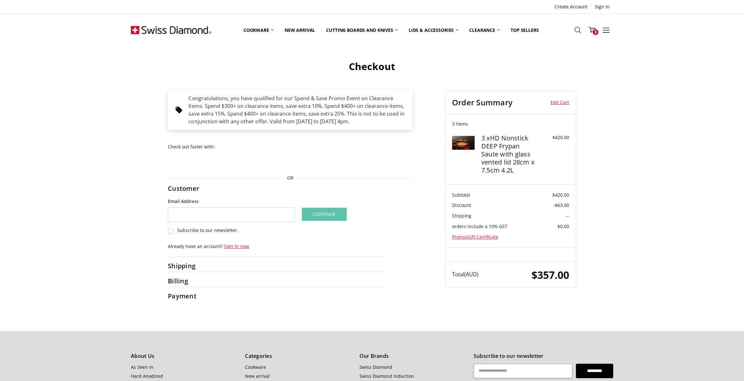
click at [106, 120] on div "Checkout Congratulations, you have qualified for our Spend & Save Promo Event o…" at bounding box center [372, 176] width 744 height 252
click at [129, 87] on div "Checkout Congratulations, you have qualified for our Spend & Save Promo Event o…" at bounding box center [371, 176] width 489 height 252
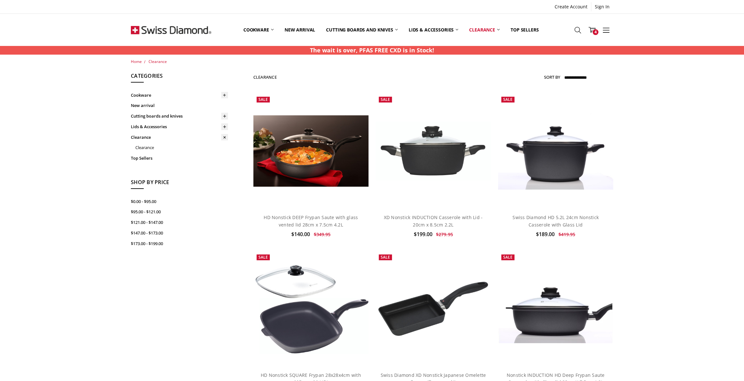
click at [158, 27] on img at bounding box center [171, 30] width 80 height 32
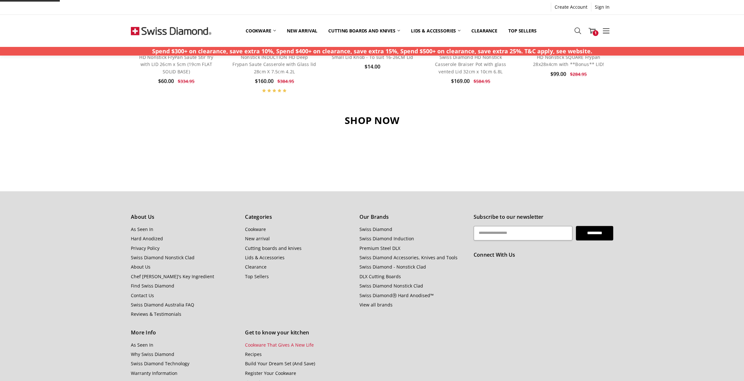
scroll to position [671, 0]
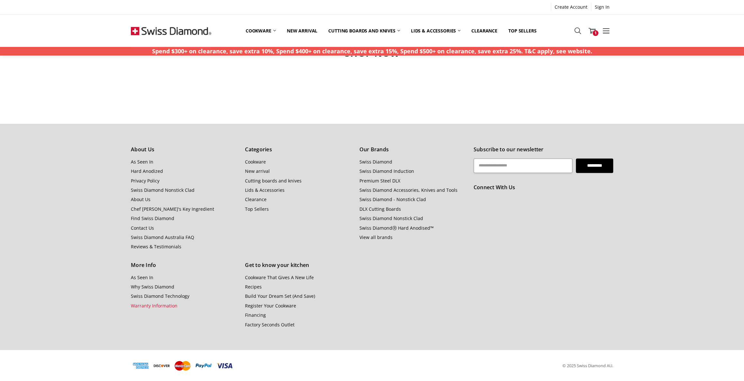
click at [144, 305] on link "Warranty Information" at bounding box center [154, 306] width 47 height 6
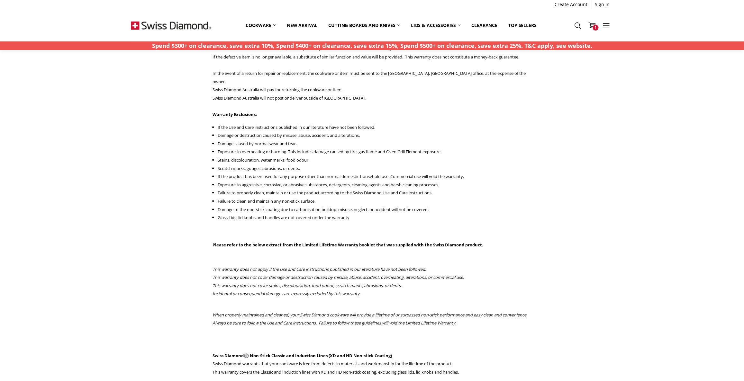
scroll to position [292, 0]
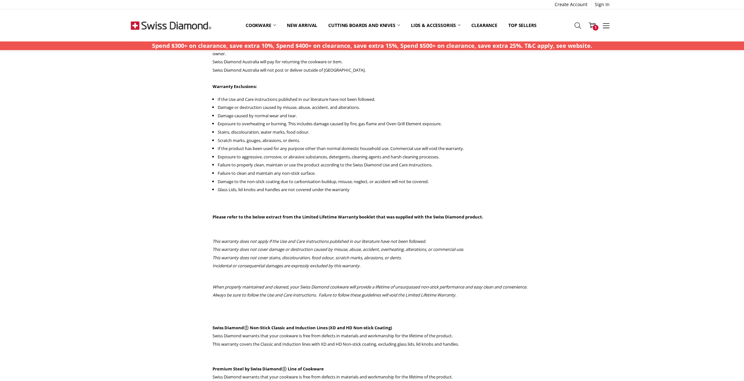
click at [199, 28] on img at bounding box center [171, 25] width 80 height 32
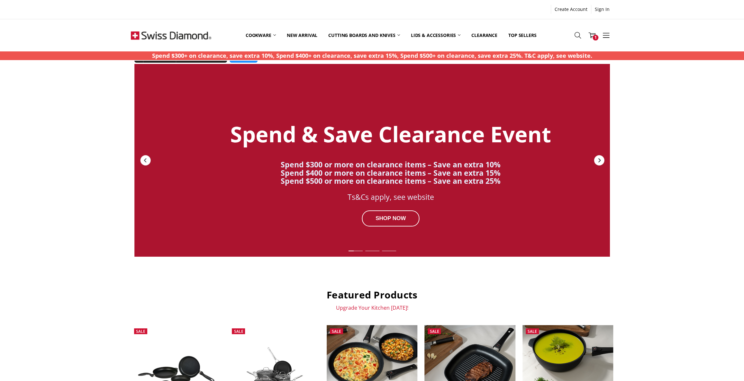
click at [597, 158] on icon "Next" at bounding box center [599, 160] width 5 height 5
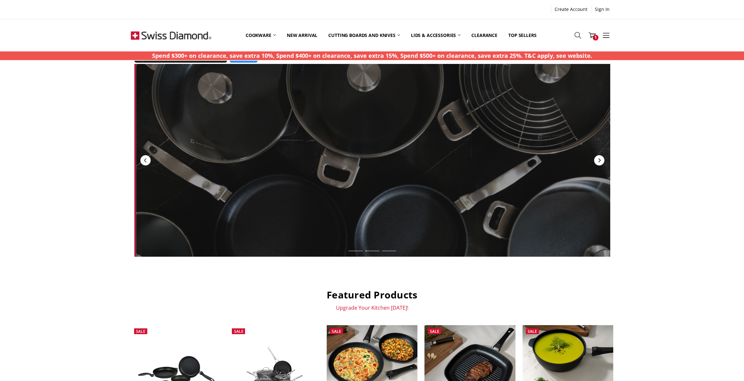
click at [597, 158] on icon "Next" at bounding box center [599, 160] width 5 height 5
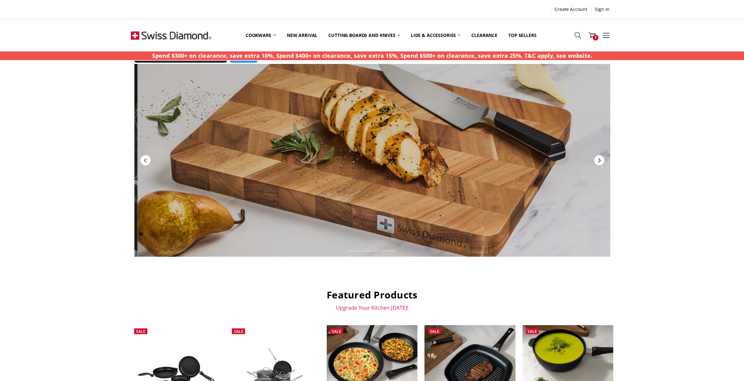
click at [597, 158] on icon "Next" at bounding box center [599, 160] width 5 height 5
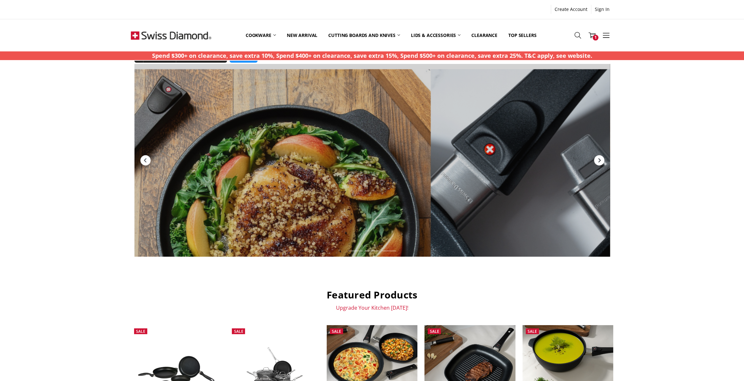
click at [597, 158] on icon "Next" at bounding box center [599, 160] width 5 height 5
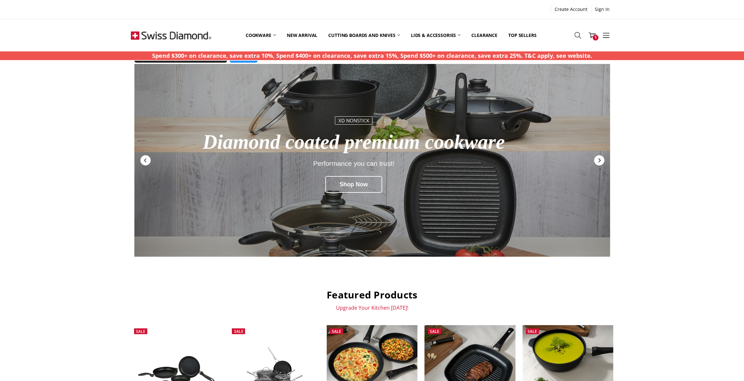
click at [597, 158] on icon "Next" at bounding box center [599, 160] width 5 height 5
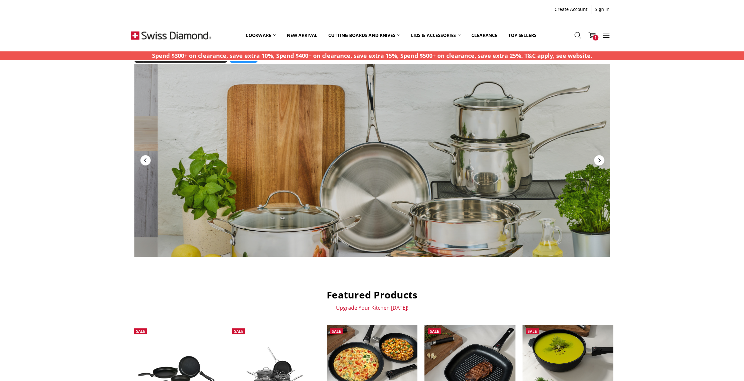
click at [597, 158] on icon "Next" at bounding box center [599, 160] width 5 height 5
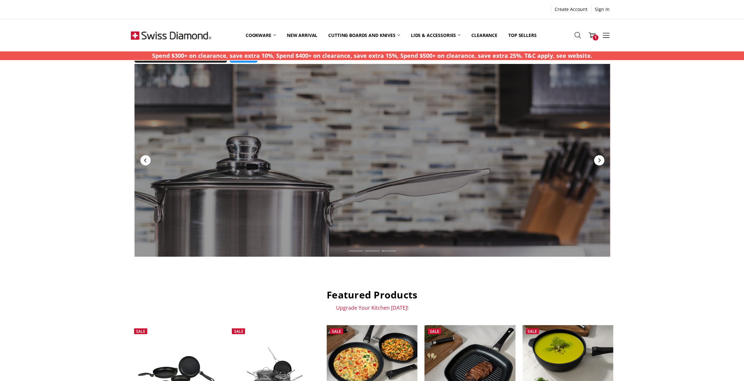
click at [597, 158] on icon "Next" at bounding box center [599, 160] width 5 height 5
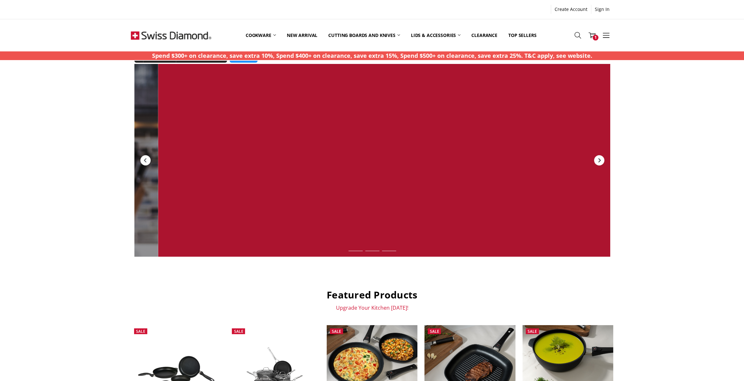
click at [597, 158] on icon "Next" at bounding box center [599, 160] width 5 height 5
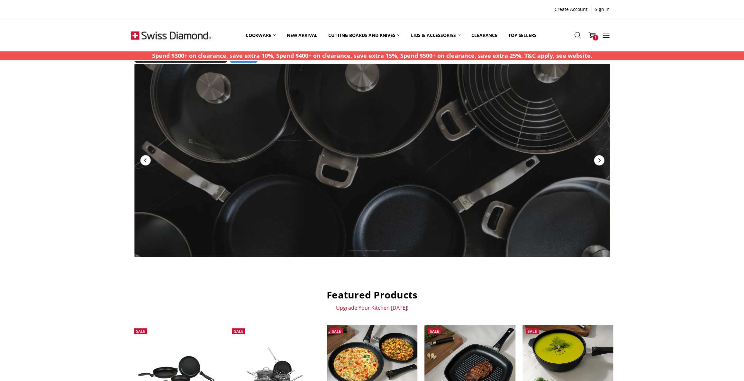
click at [597, 158] on icon "Next" at bounding box center [599, 160] width 5 height 5
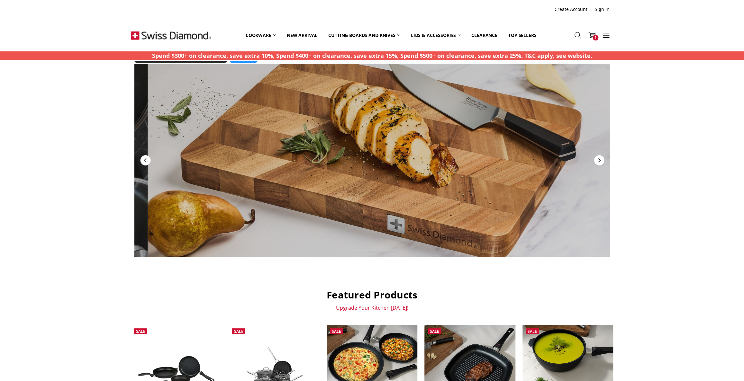
click at [597, 158] on icon "Next" at bounding box center [599, 160] width 5 height 5
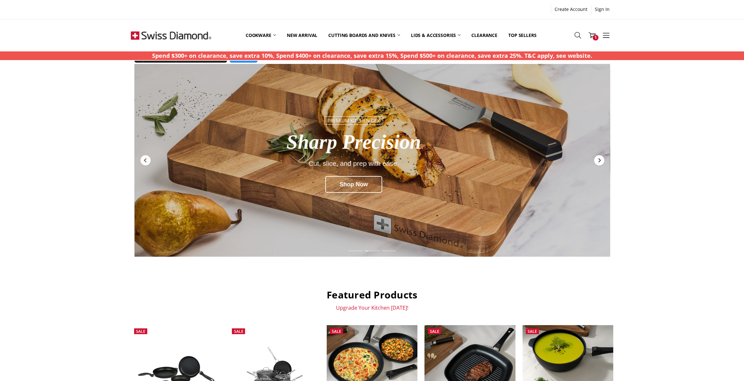
click at [597, 158] on icon "Next" at bounding box center [599, 160] width 5 height 5
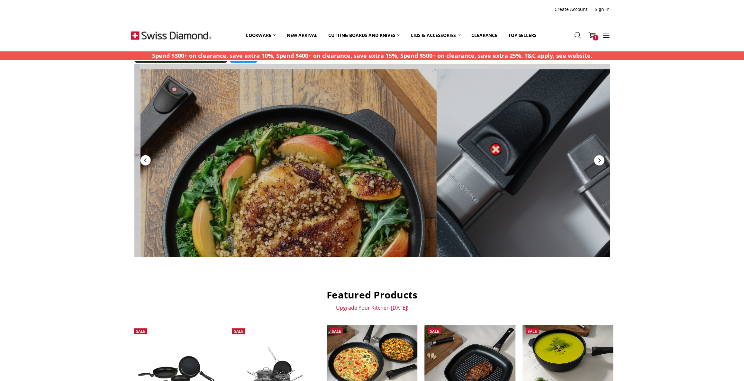
click at [597, 158] on icon "Next" at bounding box center [599, 160] width 5 height 5
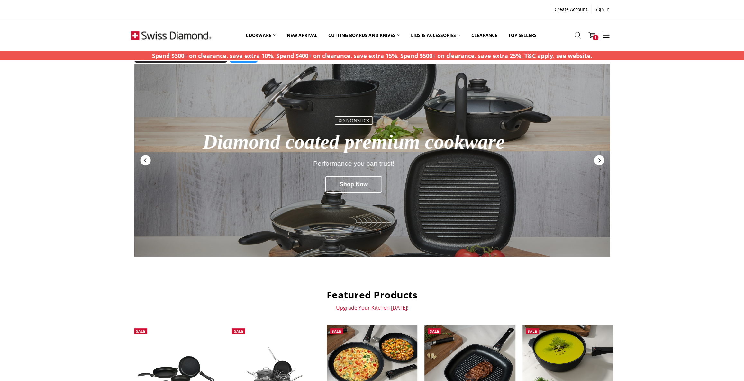
click at [597, 158] on icon "Next" at bounding box center [599, 160] width 5 height 5
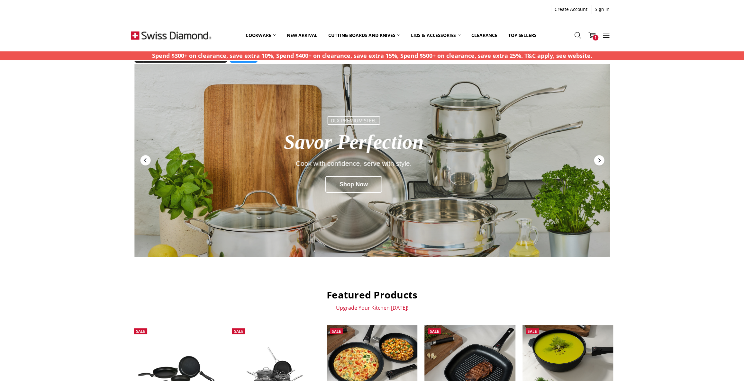
click at [597, 158] on icon "Next" at bounding box center [599, 160] width 5 height 5
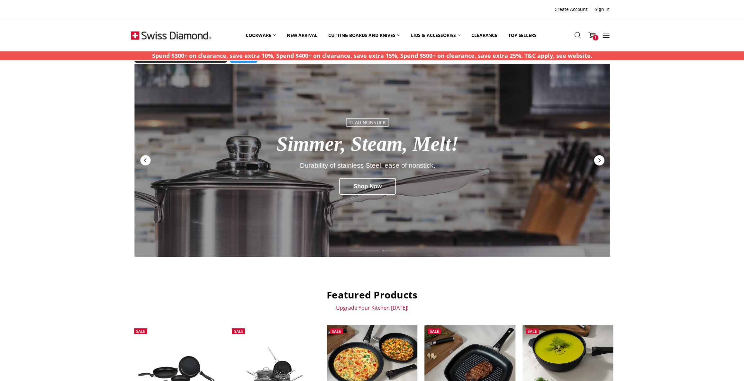
click at [597, 158] on icon "Next" at bounding box center [599, 160] width 5 height 5
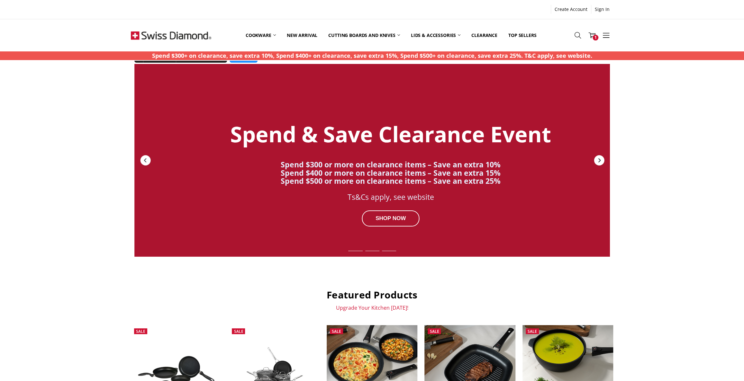
click at [597, 158] on icon "Next" at bounding box center [599, 160] width 5 height 5
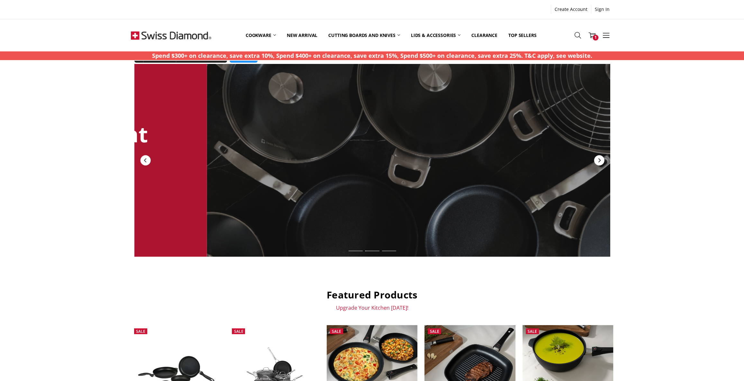
click at [597, 158] on icon "Next" at bounding box center [599, 160] width 5 height 5
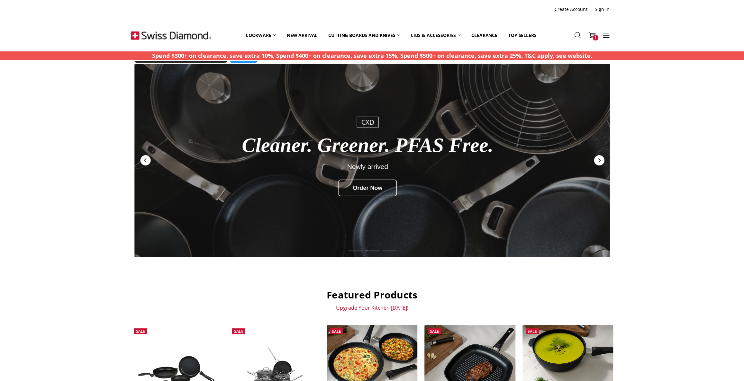
click at [597, 158] on icon "Next" at bounding box center [599, 160] width 5 height 5
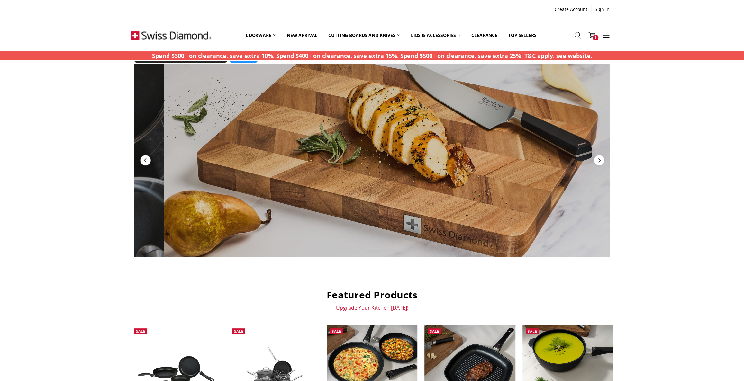
click at [597, 158] on icon "Next" at bounding box center [599, 160] width 5 height 5
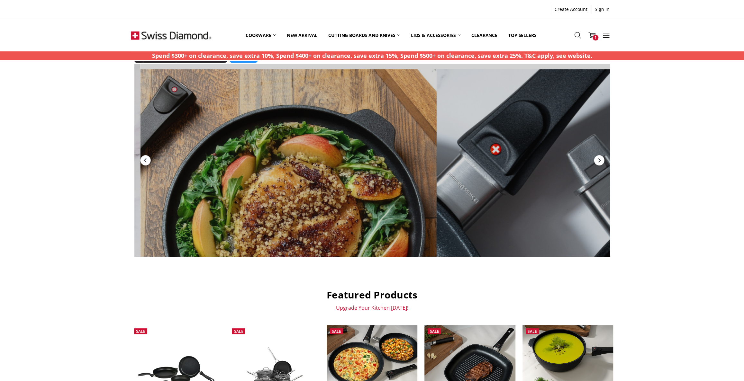
click at [597, 158] on icon "Next" at bounding box center [599, 160] width 5 height 5
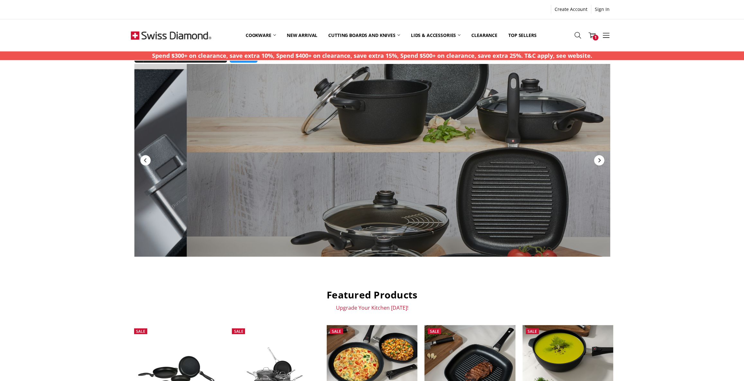
click at [597, 158] on icon "Next" at bounding box center [599, 160] width 5 height 5
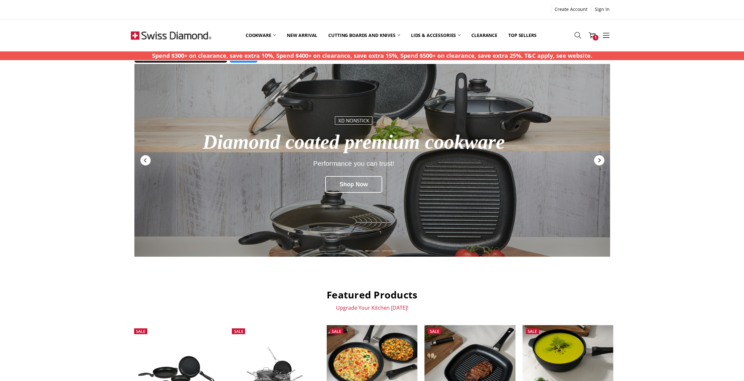
click at [597, 158] on icon "Next" at bounding box center [599, 160] width 5 height 5
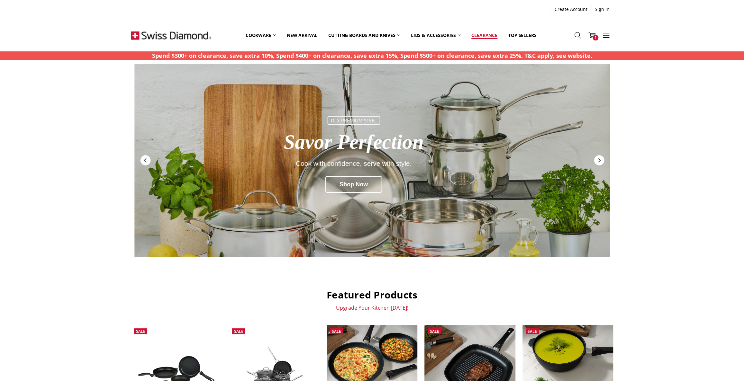
click at [484, 36] on link "Clearance" at bounding box center [484, 35] width 37 height 29
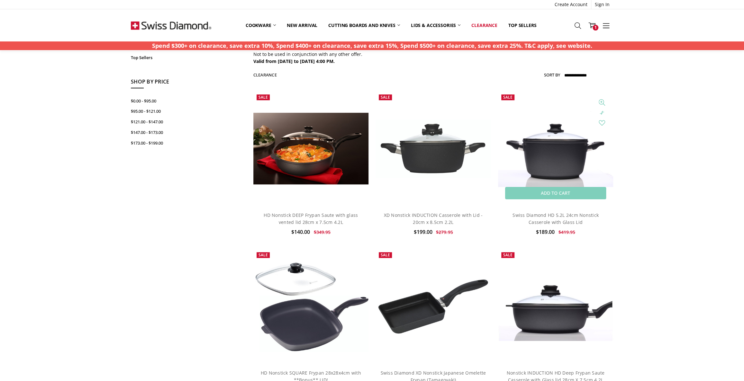
scroll to position [87, 0]
